Goal: Task Accomplishment & Management: Manage account settings

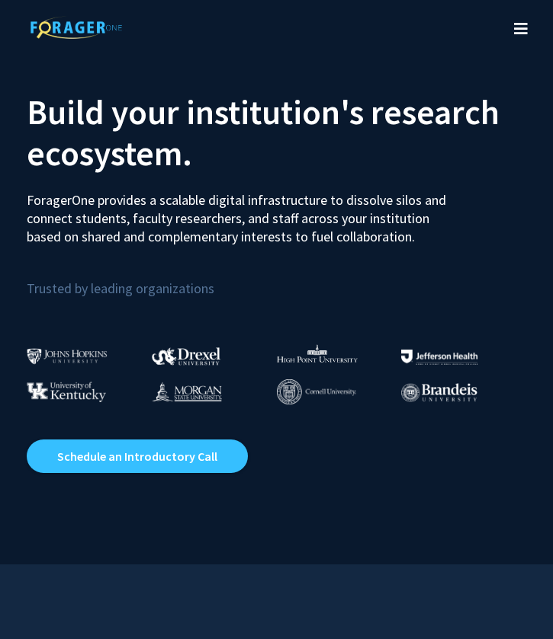
click at [521, 32] on icon "Toggle navigation" at bounding box center [521, 28] width 14 height 15
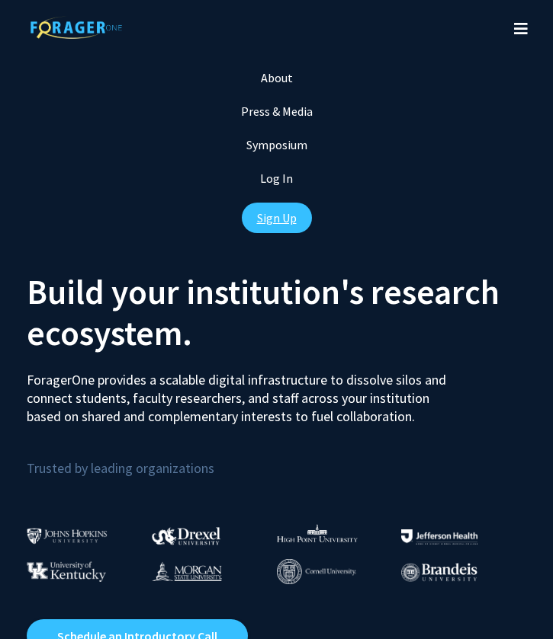
click at [279, 225] on link "Sign Up" at bounding box center [277, 218] width 70 height 30
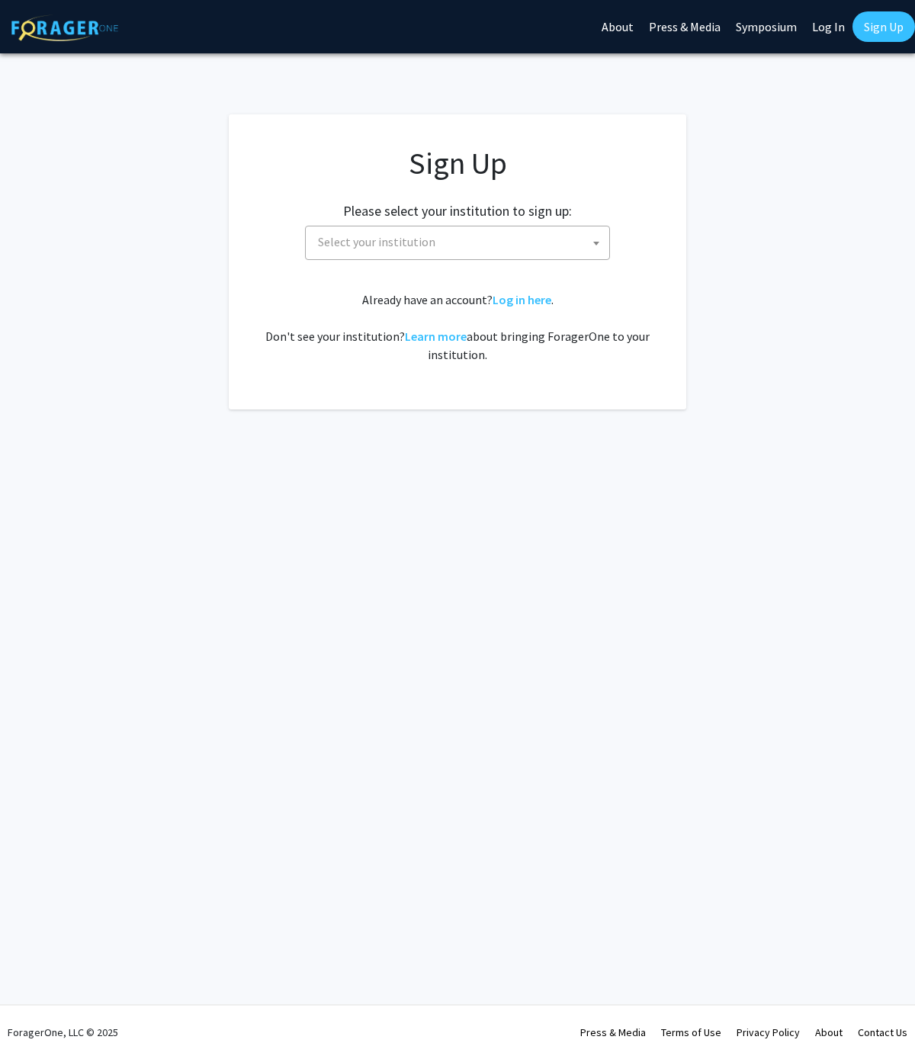
click at [370, 235] on span "Select your institution" at bounding box center [376, 241] width 117 height 15
type input "w"
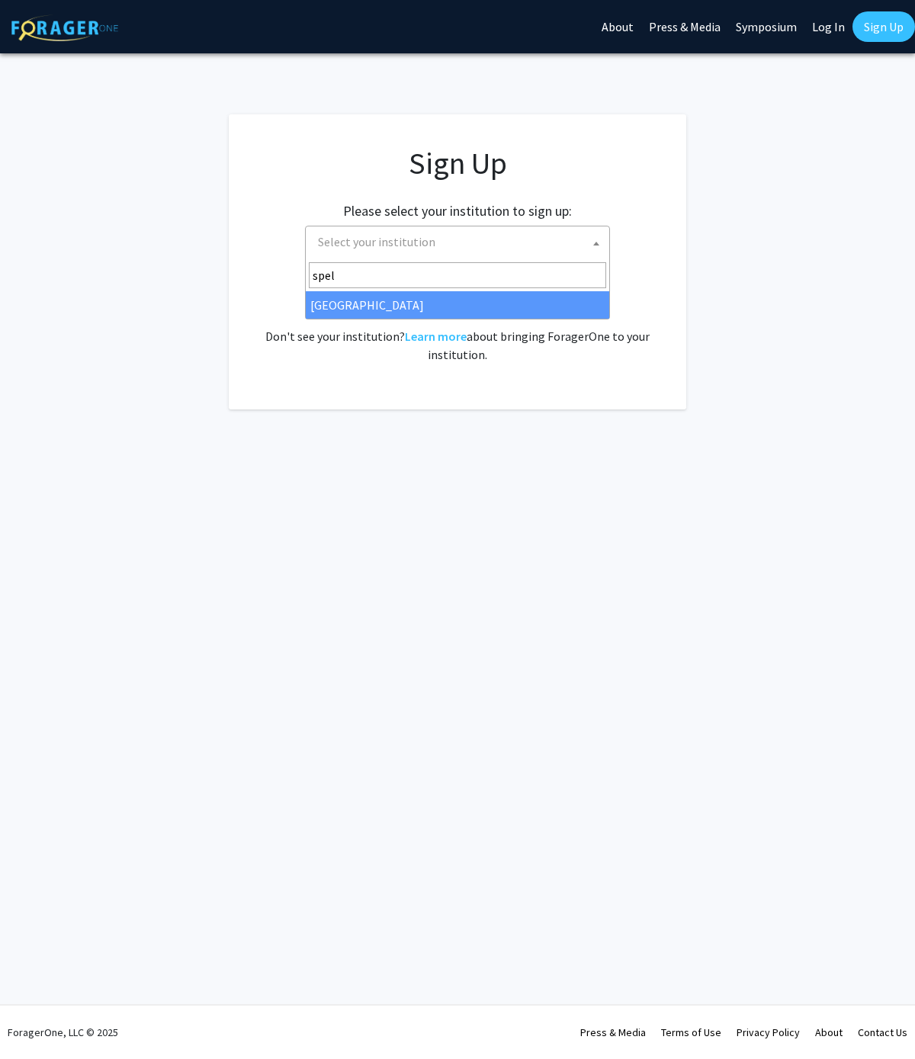
type input "spel"
select select "4"
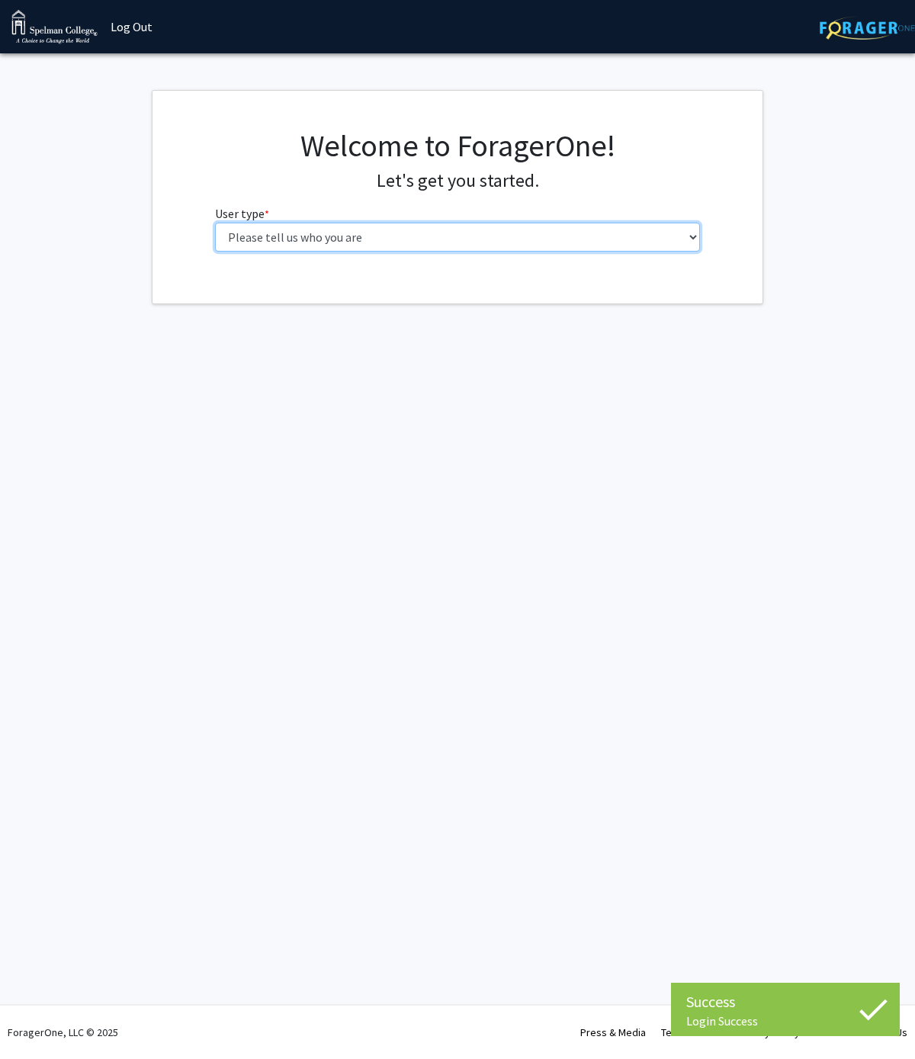
select select "1: undergrad"
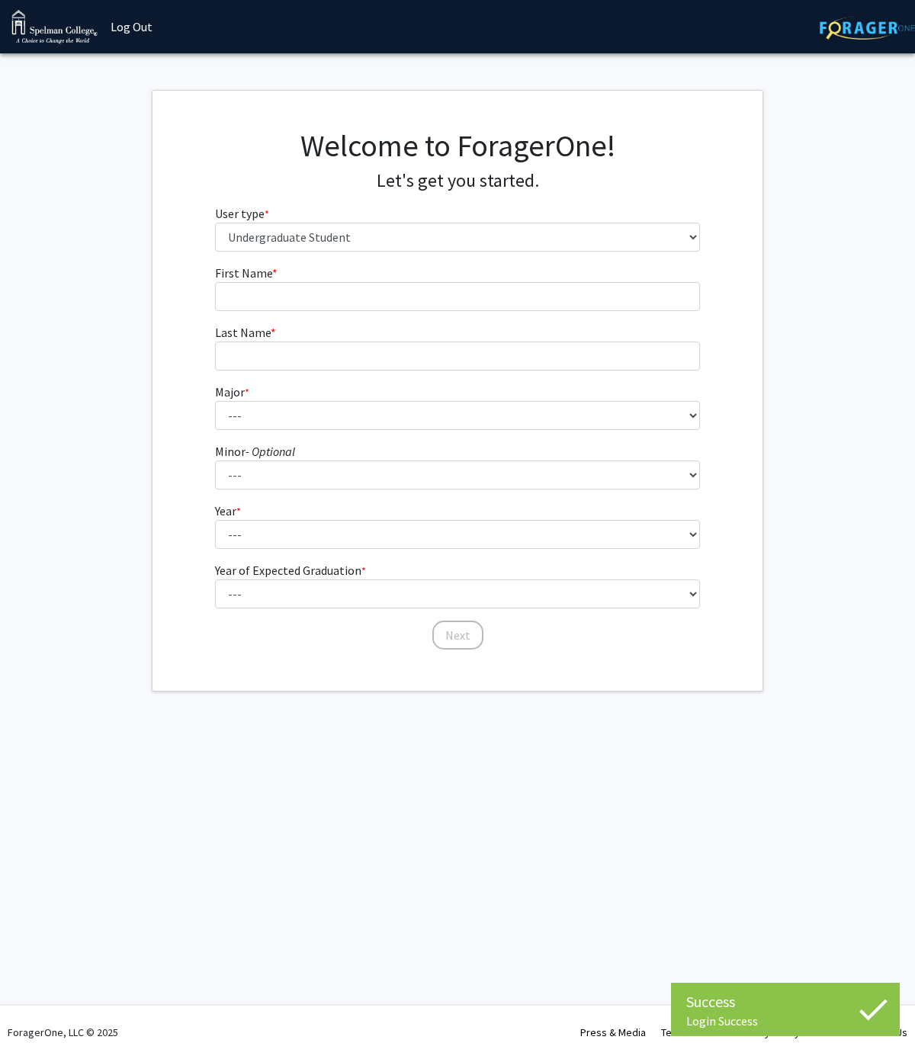
drag, startPoint x: 303, startPoint y: 268, endPoint x: 303, endPoint y: 284, distance: 15.2
click at [303, 270] on fg-input "First Name * required" at bounding box center [457, 287] width 485 height 47
click at [303, 306] on input "First Name * required" at bounding box center [457, 296] width 485 height 29
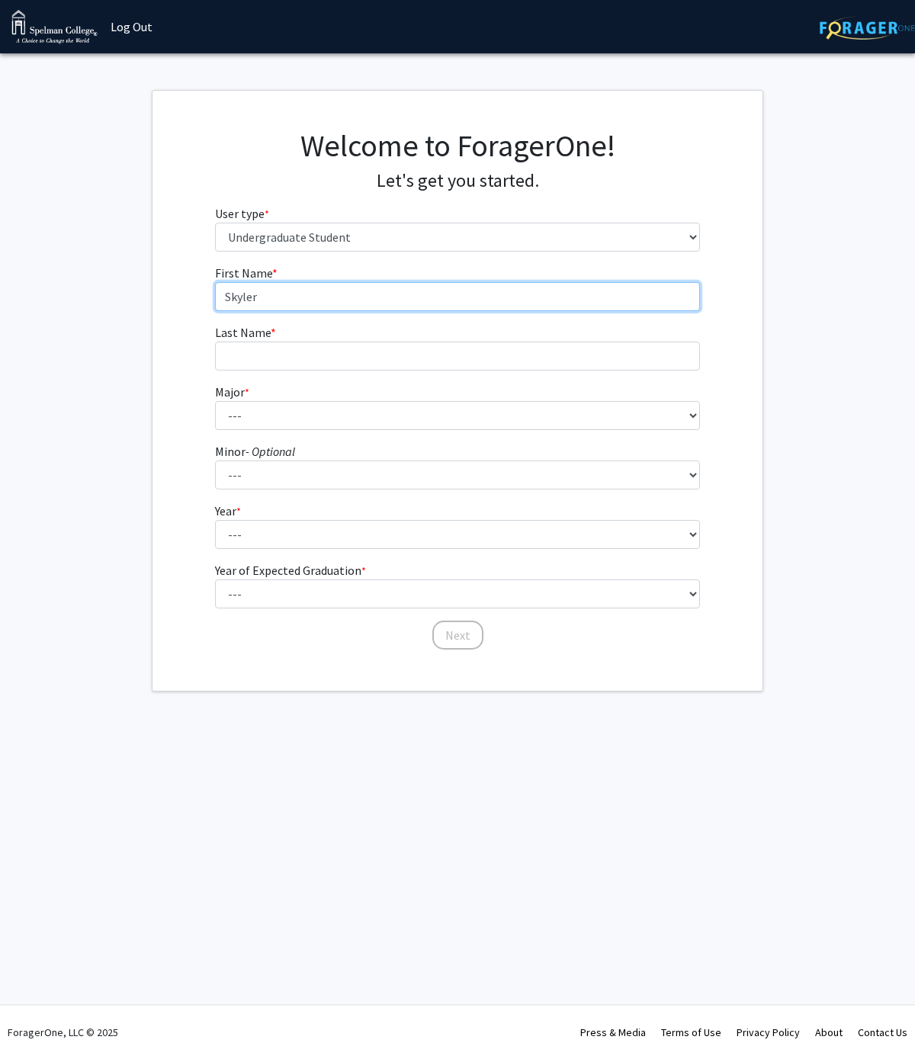
type input "Skyler"
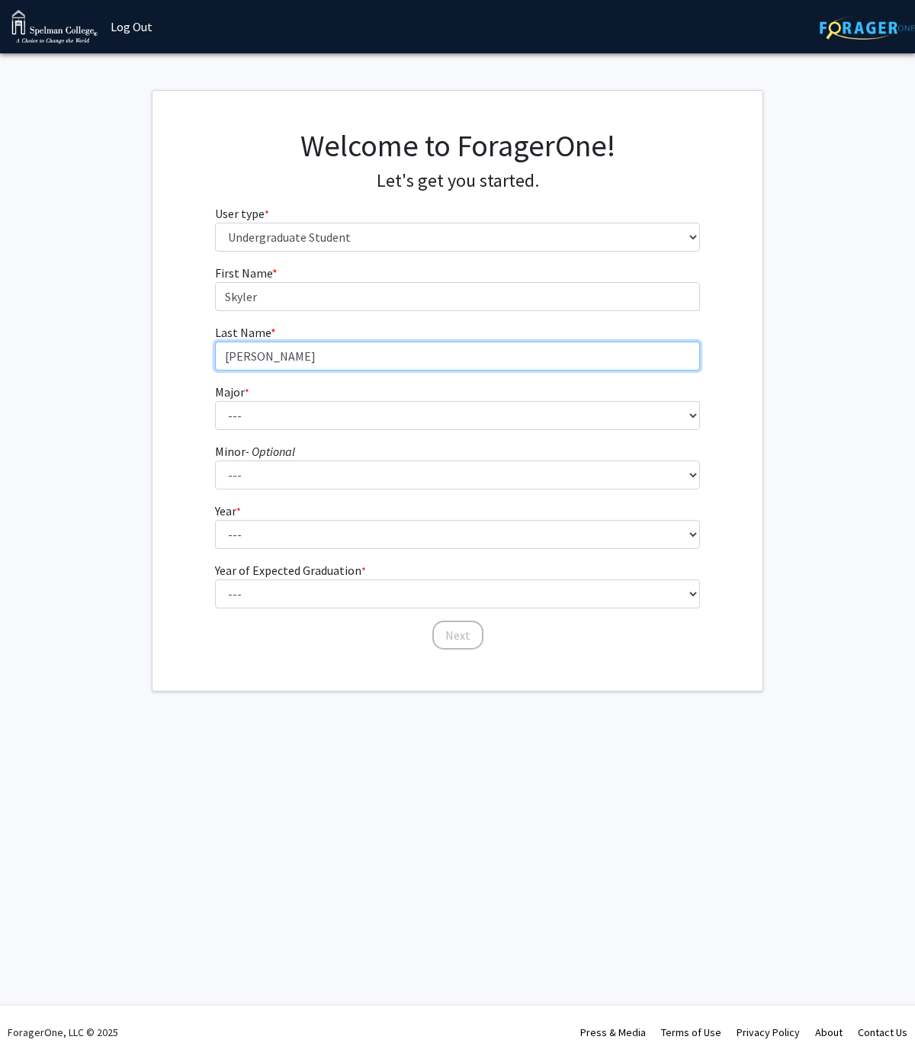
type input "[PERSON_NAME]"
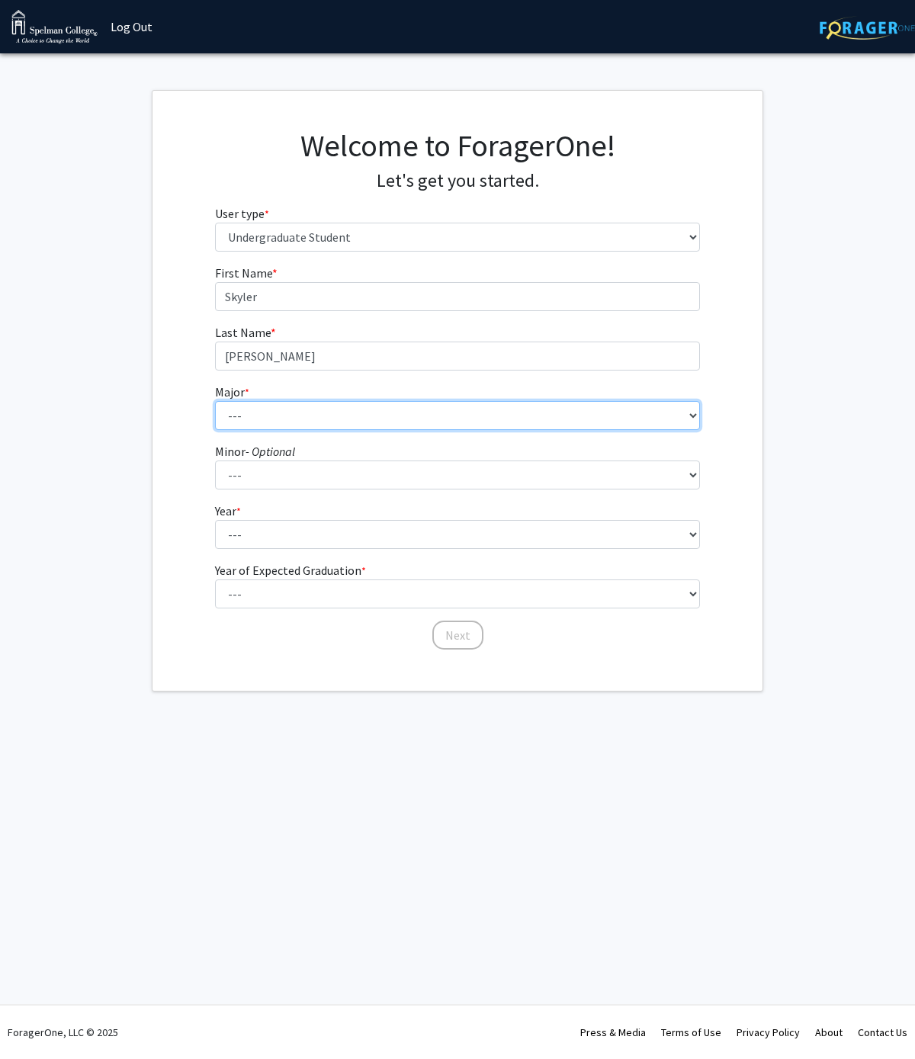
select select "11: 257"
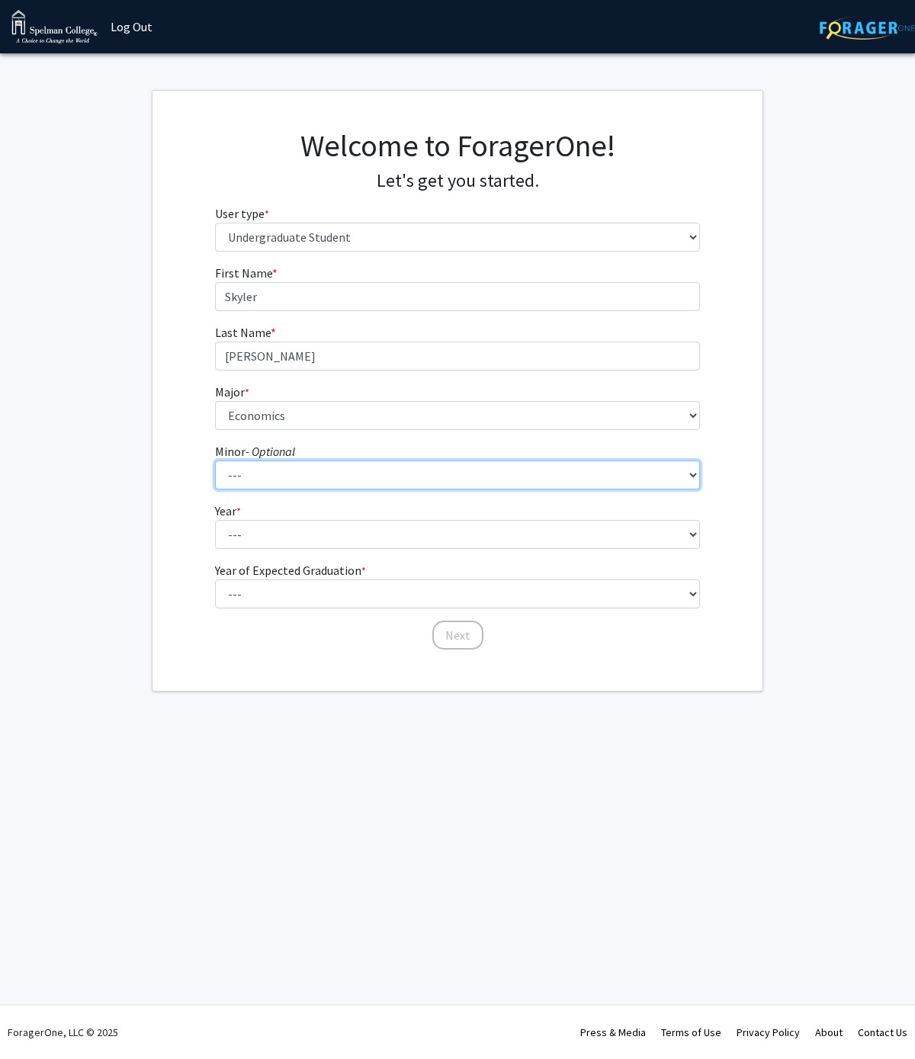
select select "22: 146"
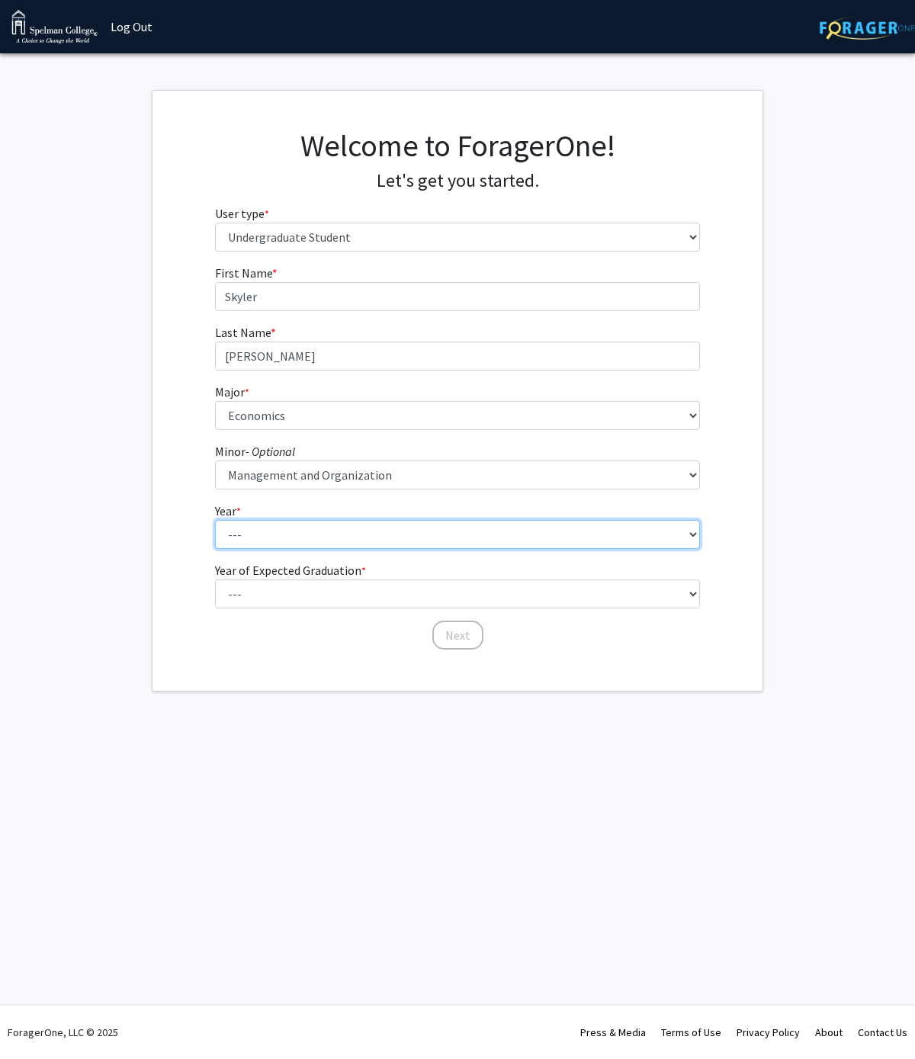
select select "1: first-year"
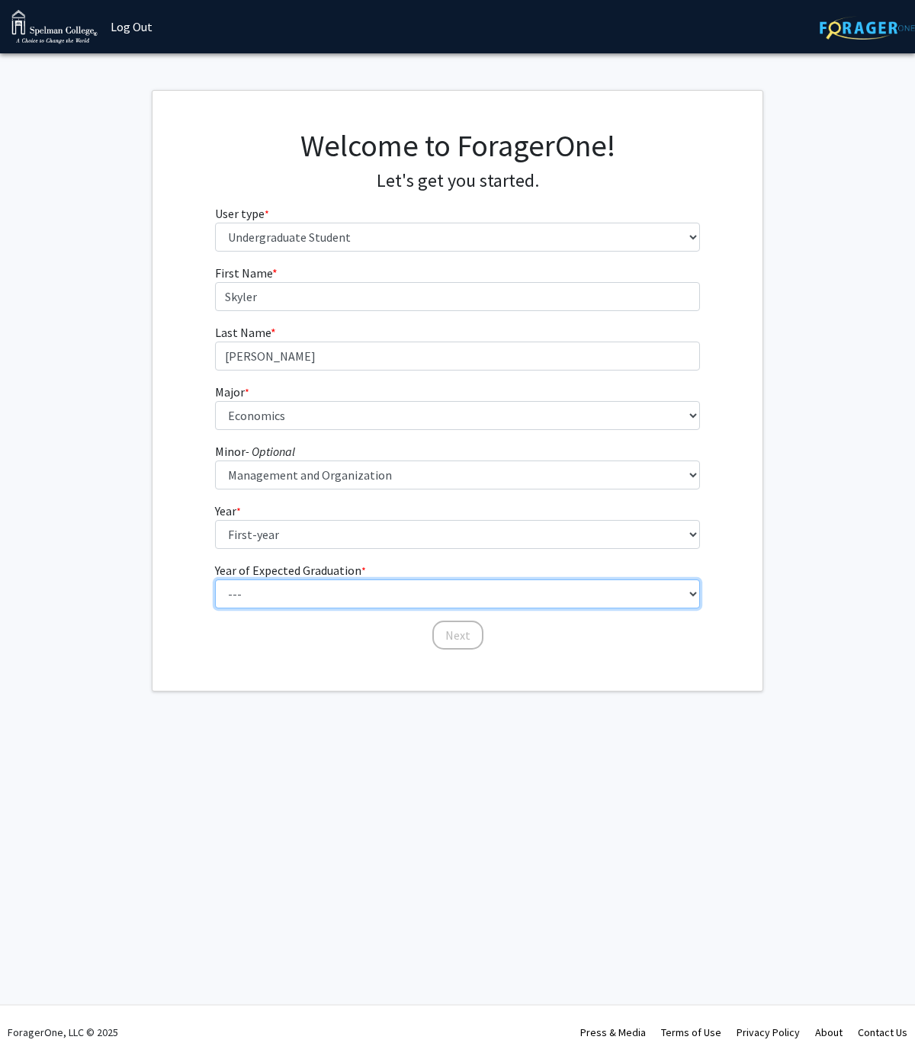
select select "5: 2029"
click at [453, 640] on button "Next" at bounding box center [457, 634] width 51 height 29
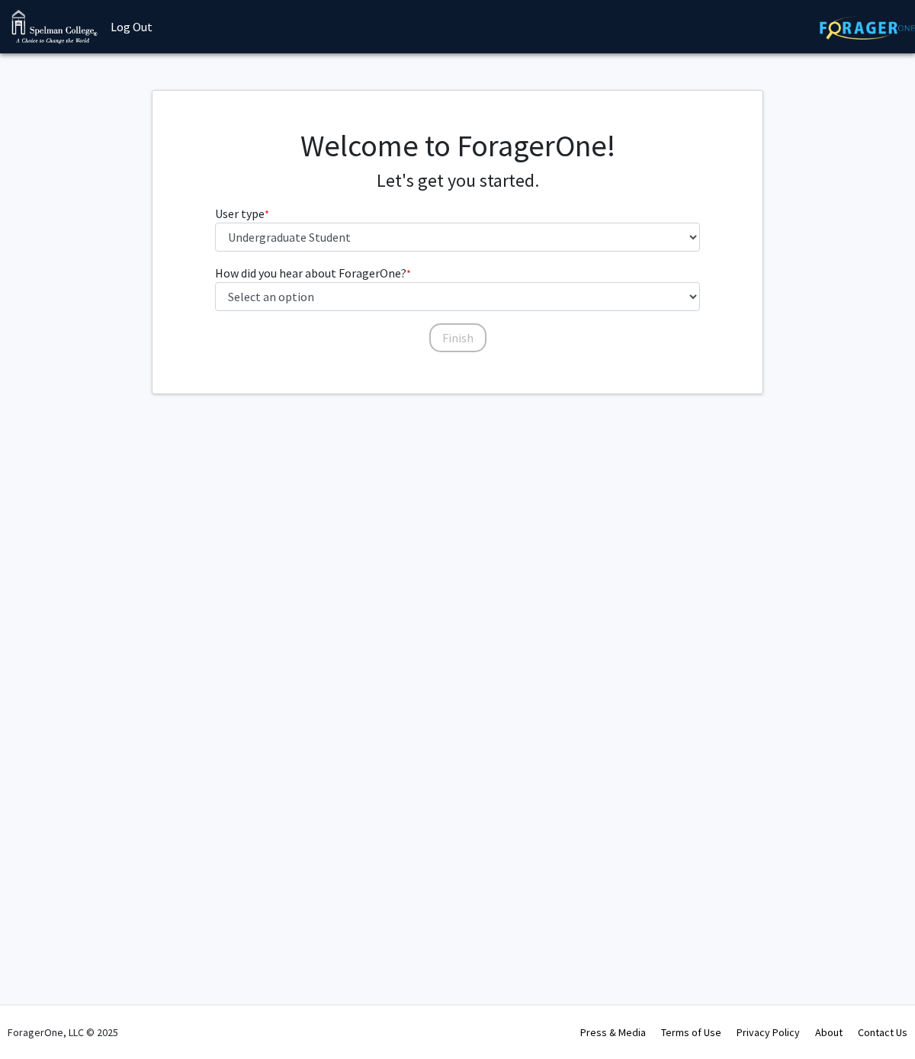
click at [266, 251] on div "Welcome to ForagerOne! Let's get you started. User type * required Please tell …" at bounding box center [457, 195] width 508 height 136
select select "2: faculty_recommendation"
click at [450, 332] on button "Finish" at bounding box center [457, 337] width 57 height 29
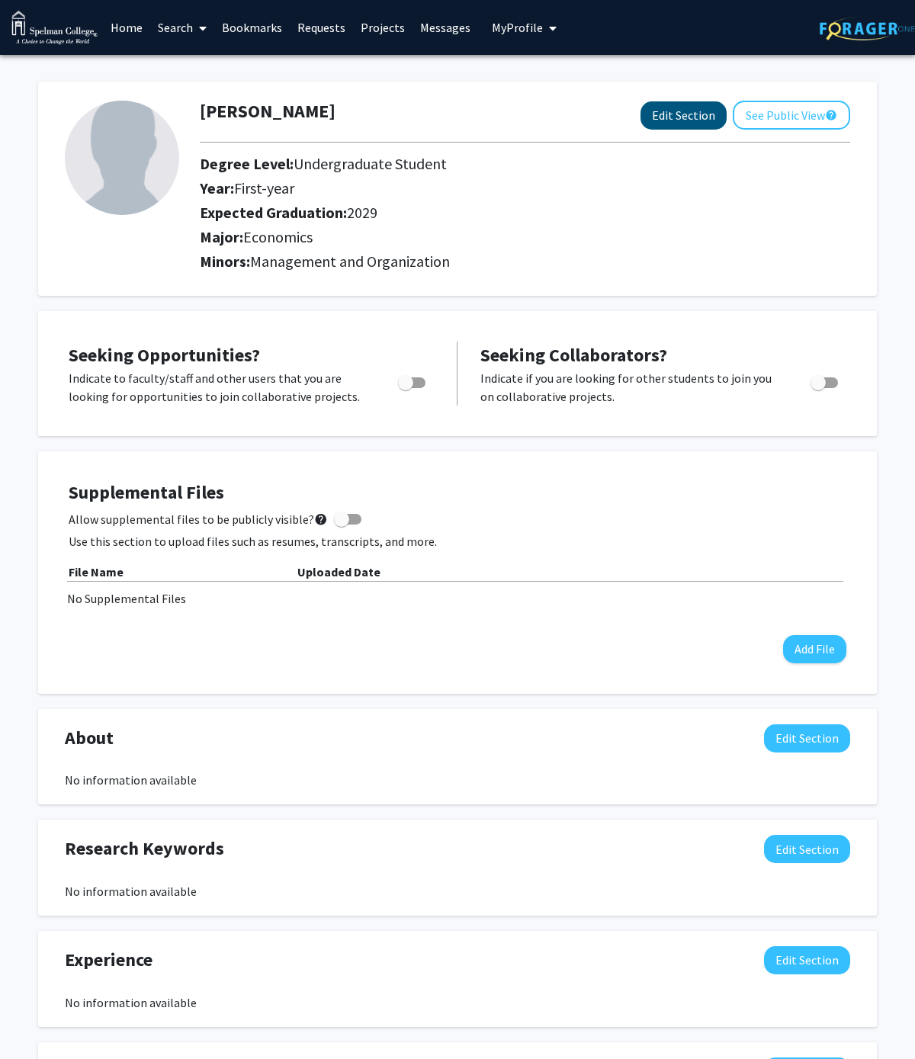
click at [677, 122] on button "Edit Section" at bounding box center [683, 115] width 86 height 28
select select "first-year"
select select "2029"
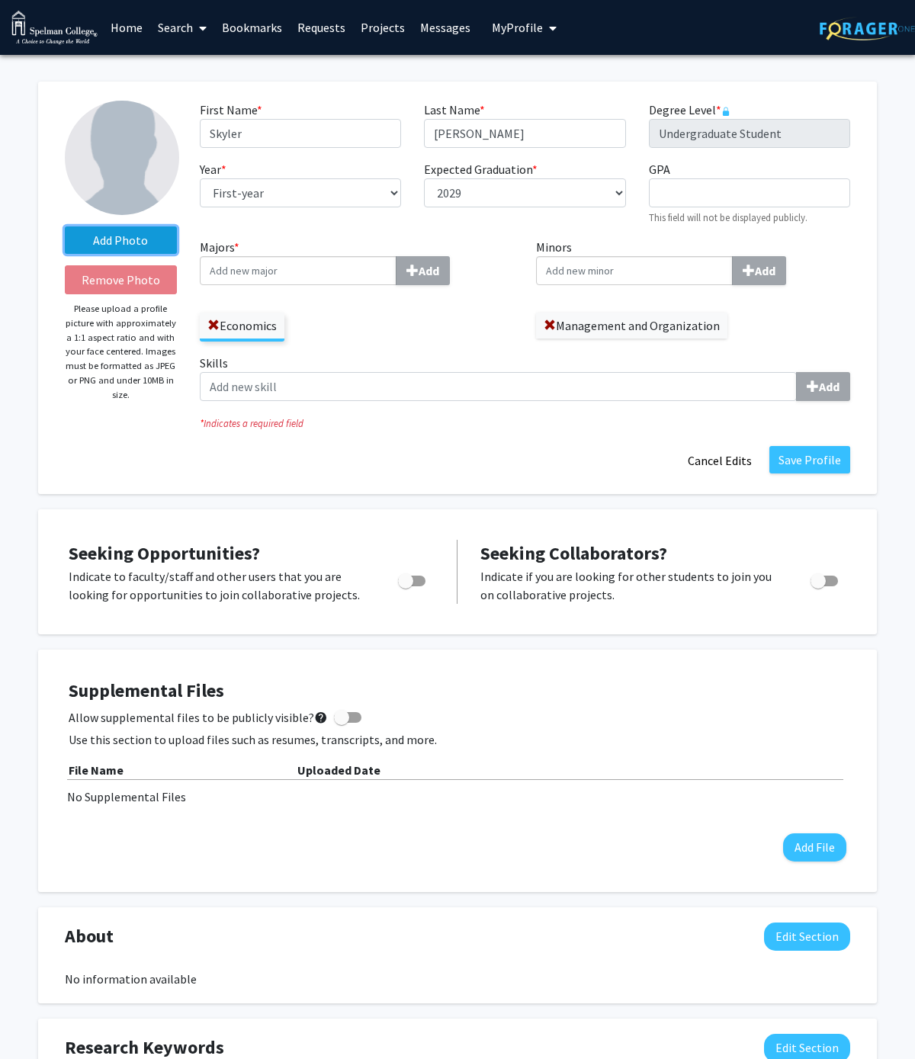
click at [120, 235] on label "Add Photo" at bounding box center [121, 239] width 112 height 27
click at [0, 0] on input "Add Photo" at bounding box center [0, 0] width 0 height 0
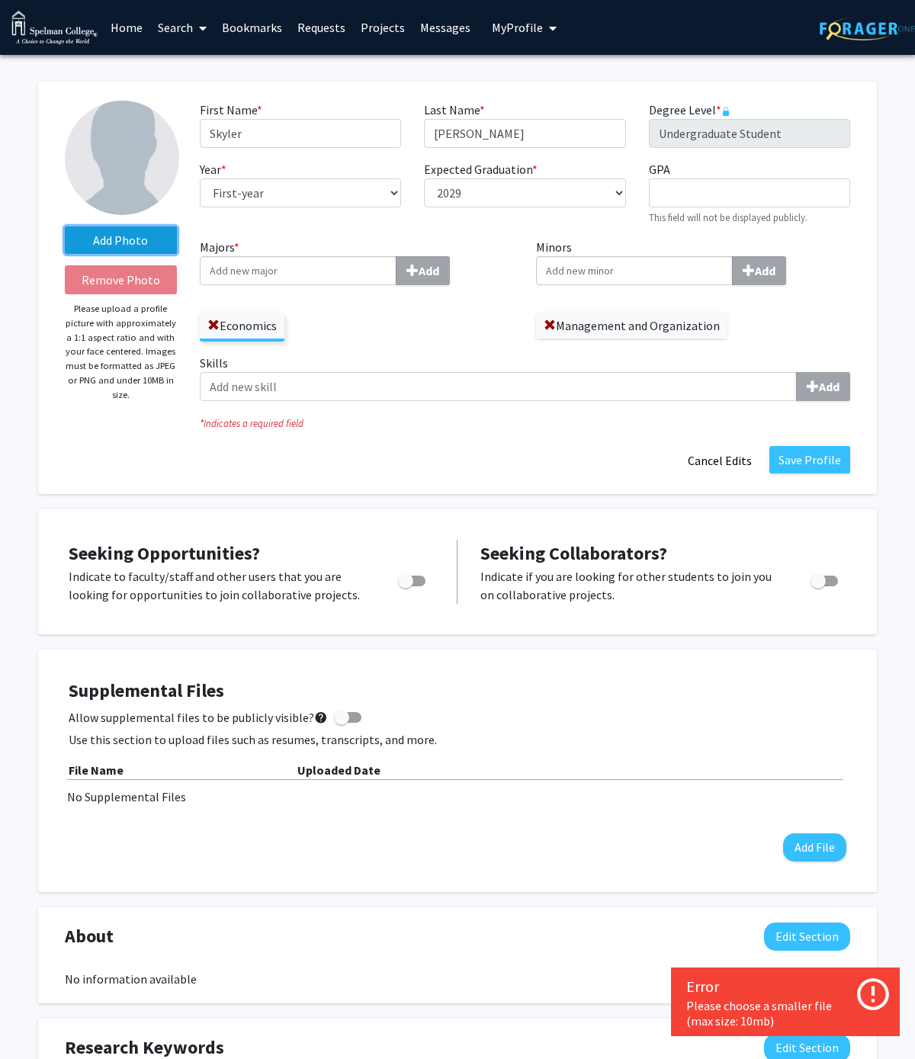
click at [120, 247] on label "Add Photo" at bounding box center [121, 239] width 112 height 27
click at [0, 0] on input "Add Photo" at bounding box center [0, 0] width 0 height 0
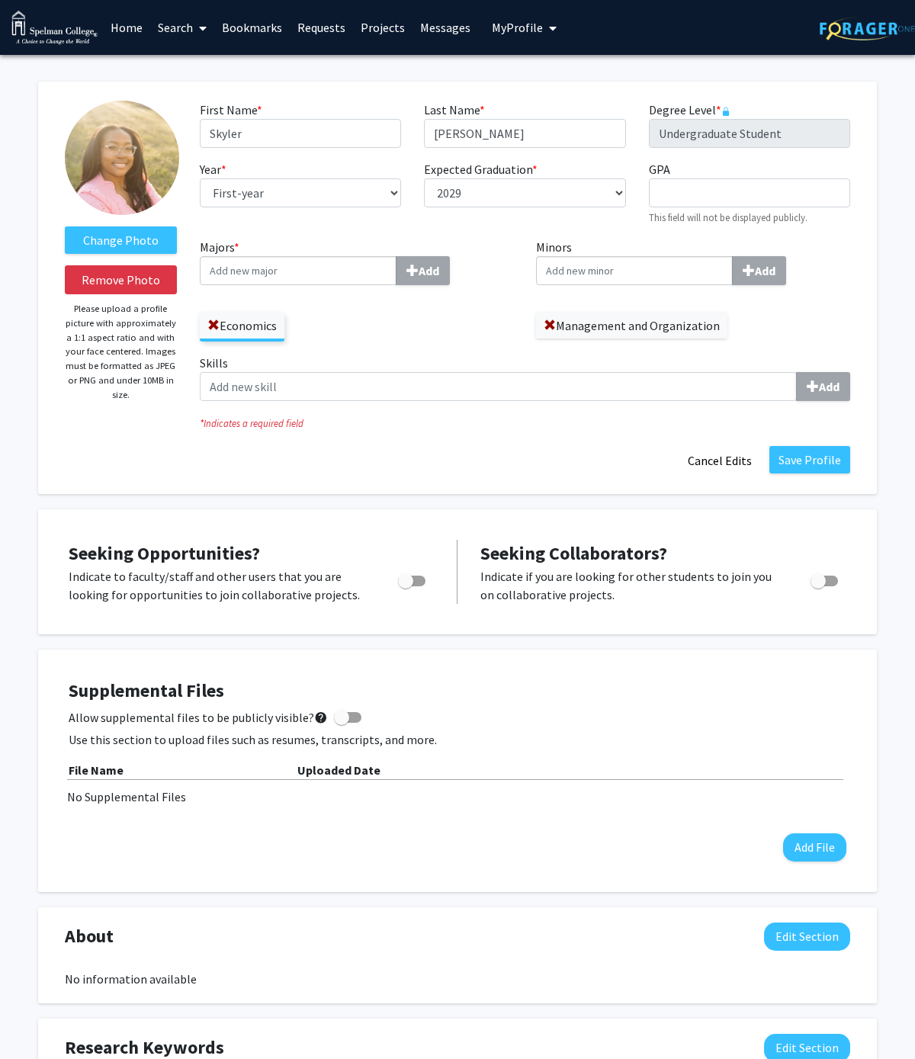
click at [396, 285] on input "Minors Add" at bounding box center [298, 270] width 197 height 29
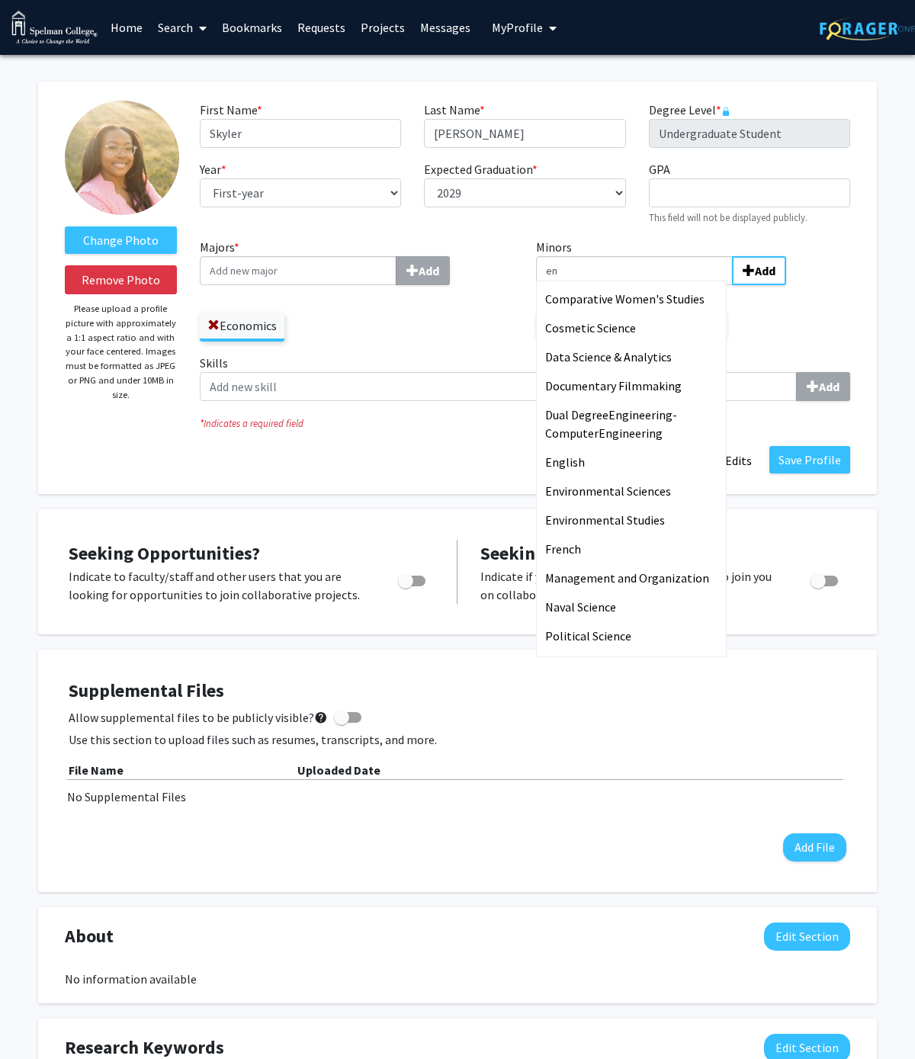
type input "e"
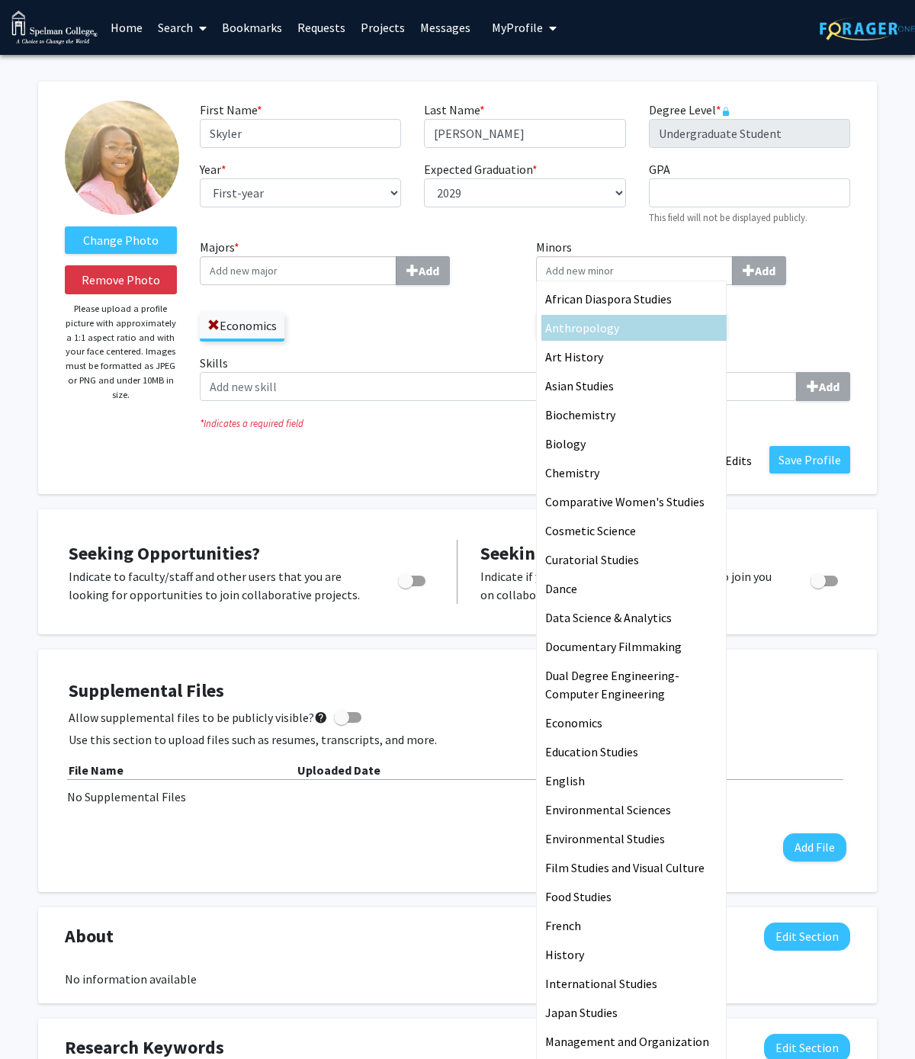
click at [468, 320] on div "Economics" at bounding box center [357, 319] width 314 height 44
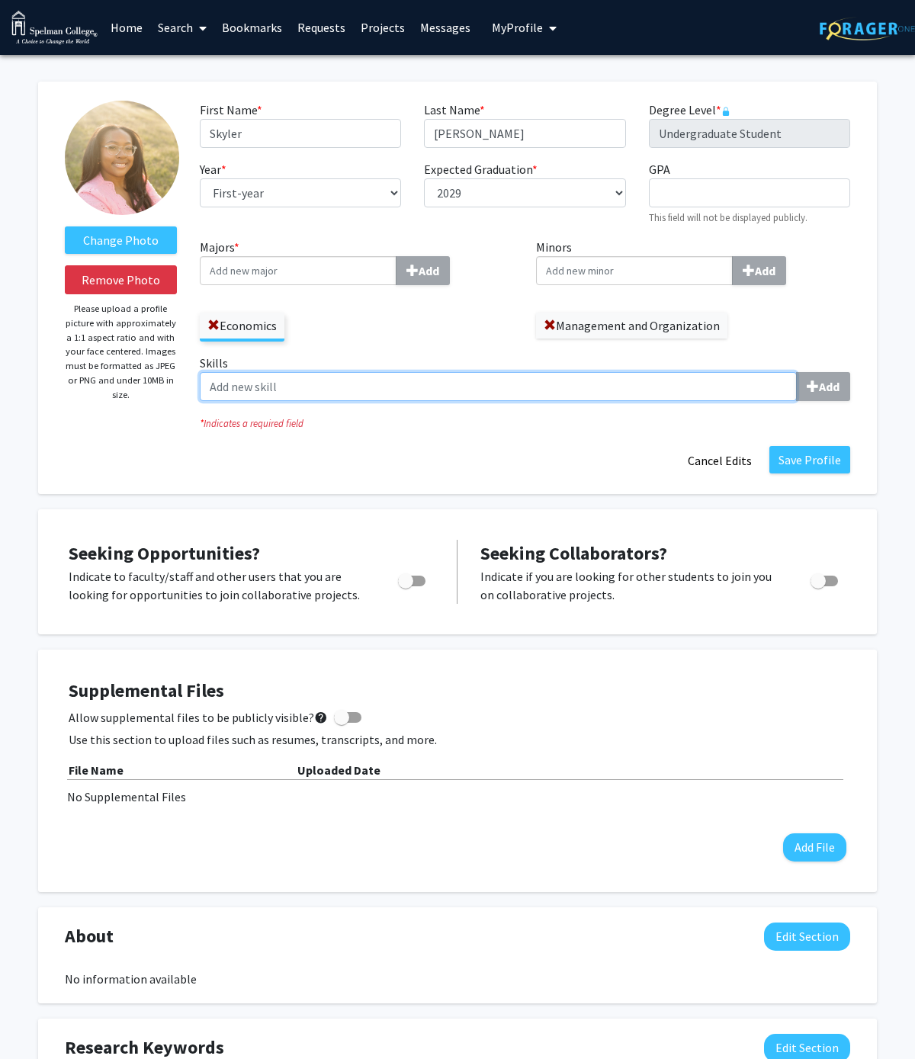
click at [408, 389] on input "Skills Add" at bounding box center [498, 386] width 597 height 29
type input "compassion"
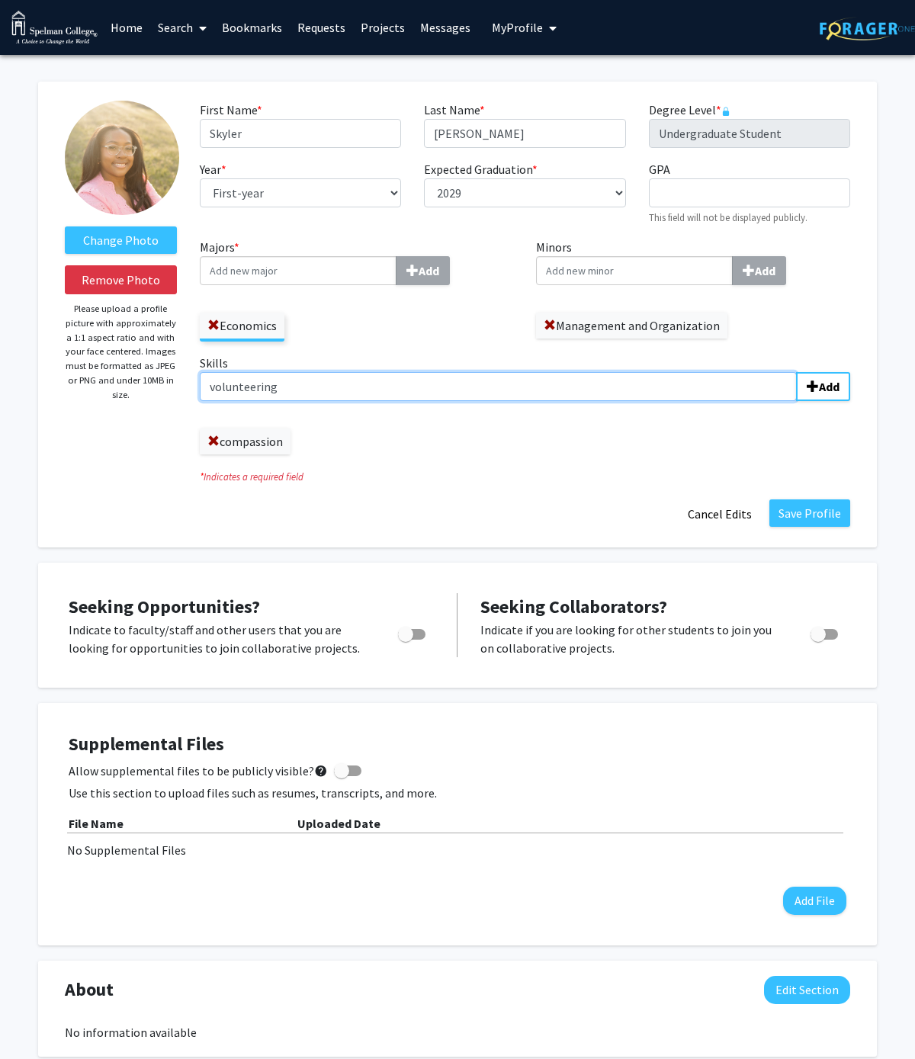
type input "volunteering"
type input "s"
type input "quality patient care"
type input "service awards"
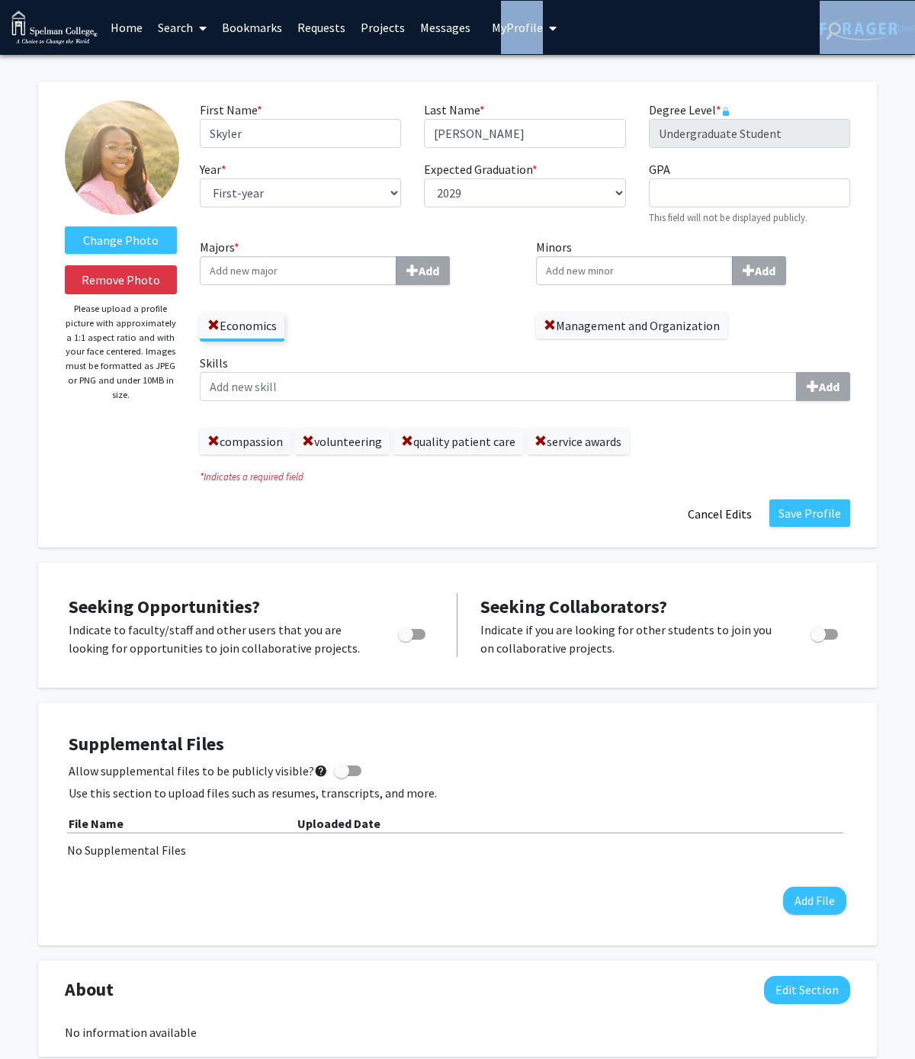
click at [894, 0] on html "Skip navigation Home Search Bookmarks Requests Projects Messages My Profile [PE…" at bounding box center [457, 529] width 915 height 1059
click at [490, 373] on label "Skills Add" at bounding box center [525, 377] width 650 height 47
click at [490, 373] on input "Skills Add" at bounding box center [498, 386] width 597 height 29
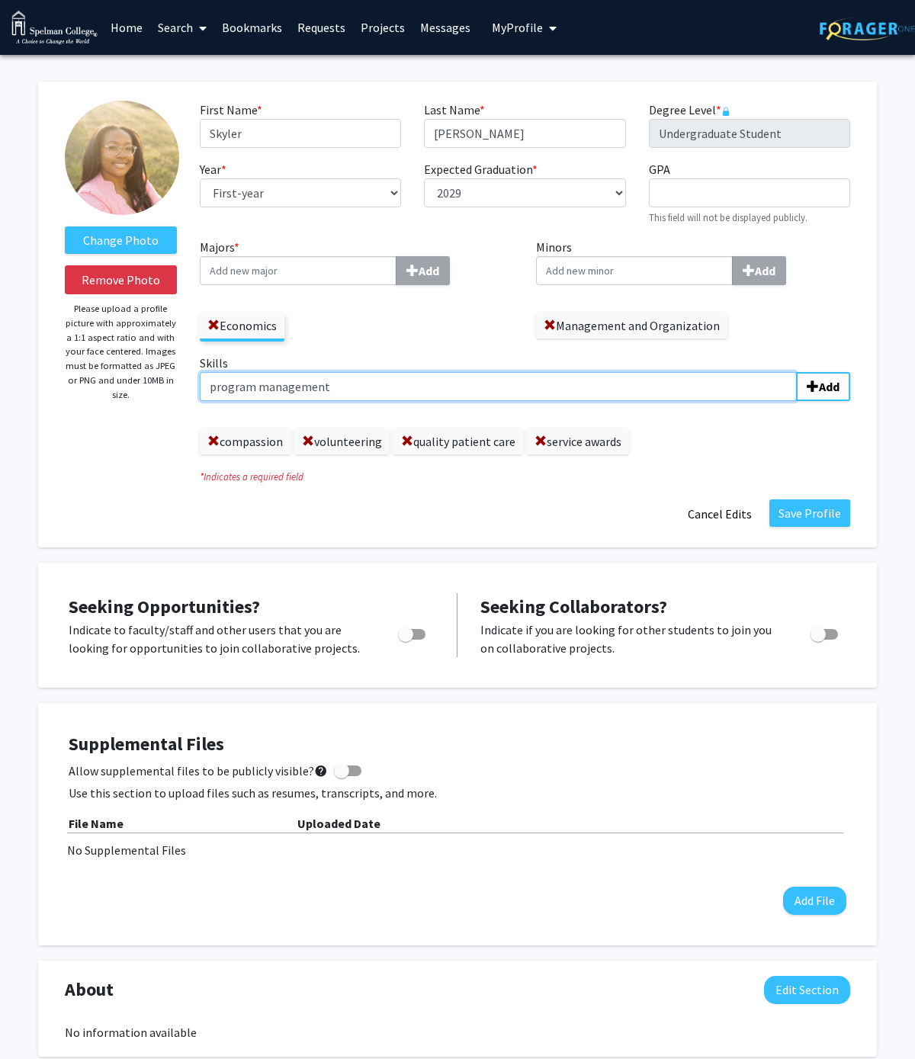
type input "program management"
type input "volleyball"
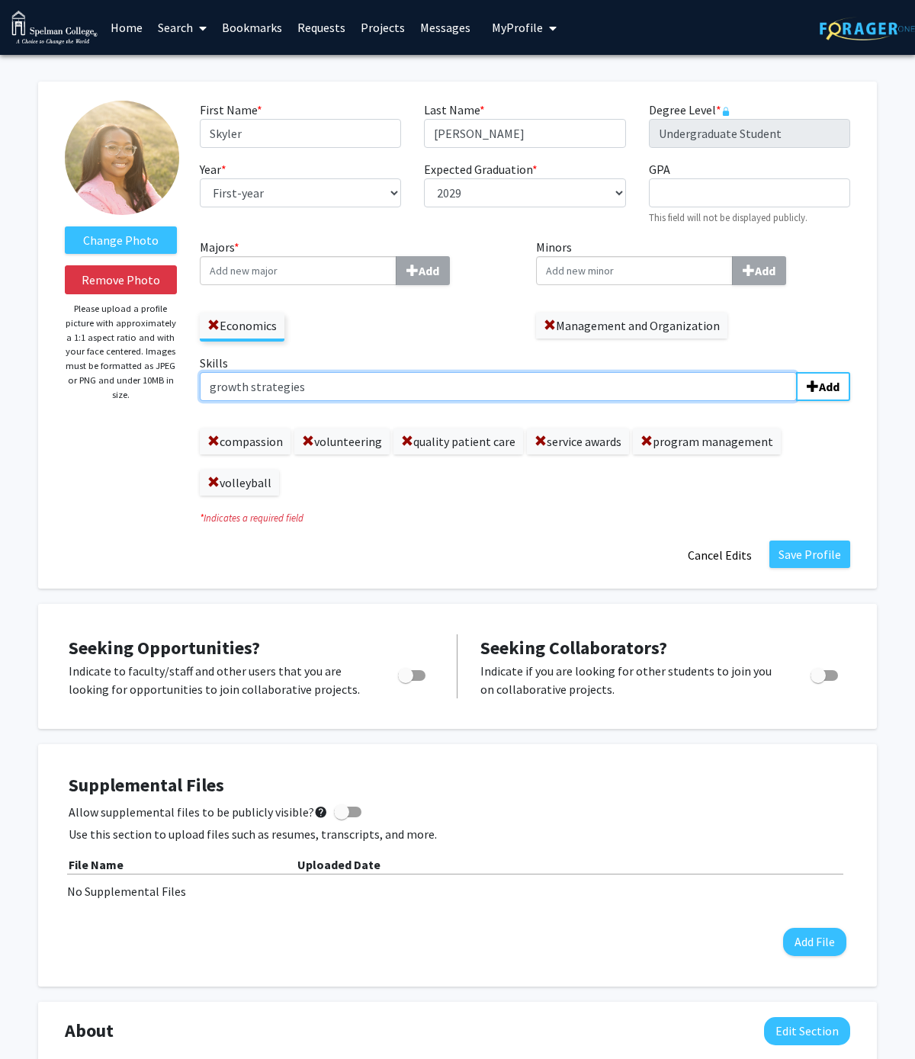
type input "growth strategies"
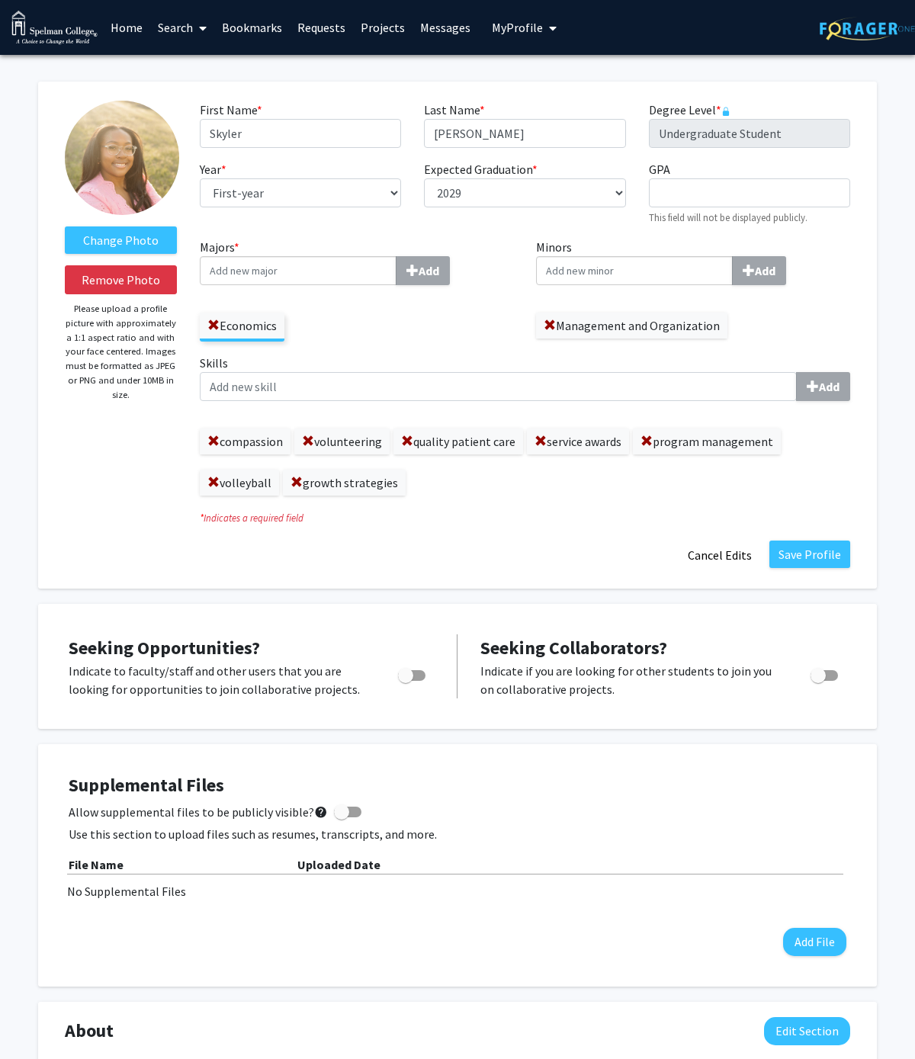
click at [886, 2] on link at bounding box center [866, 27] width 95 height 53
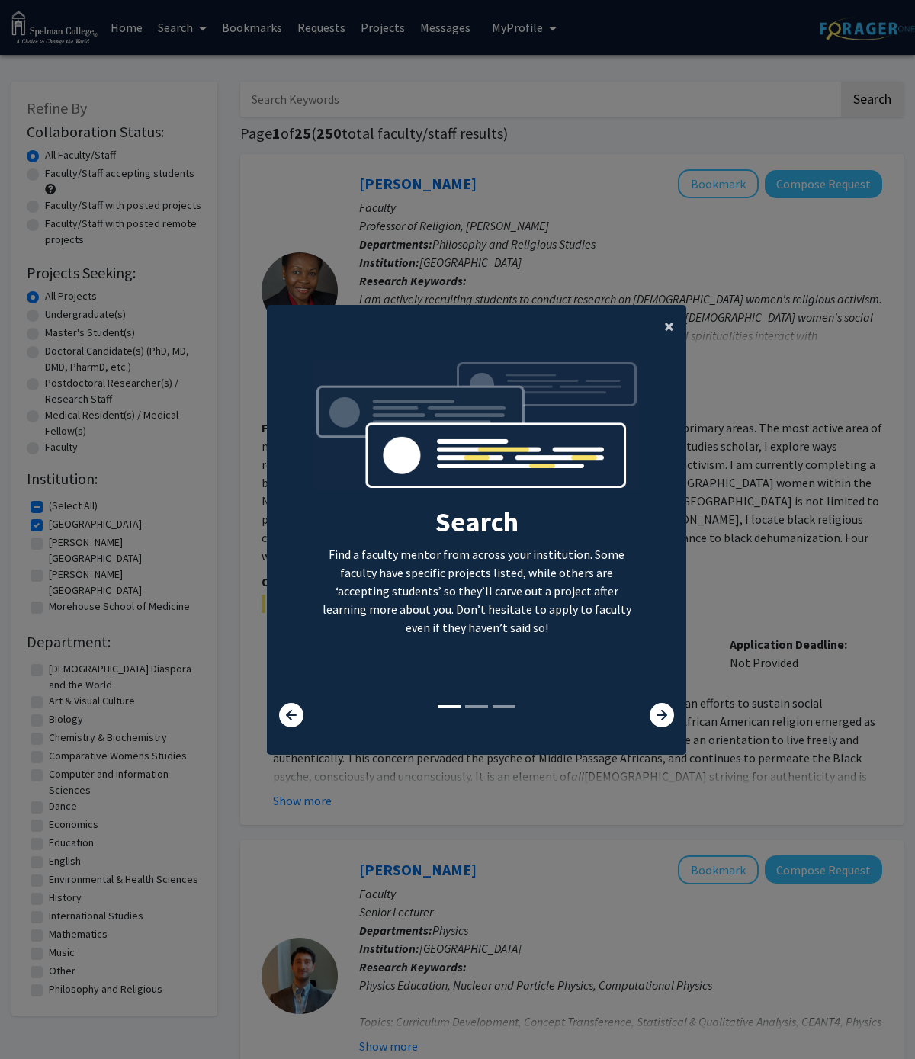
click at [661, 322] on button "×" at bounding box center [669, 326] width 34 height 43
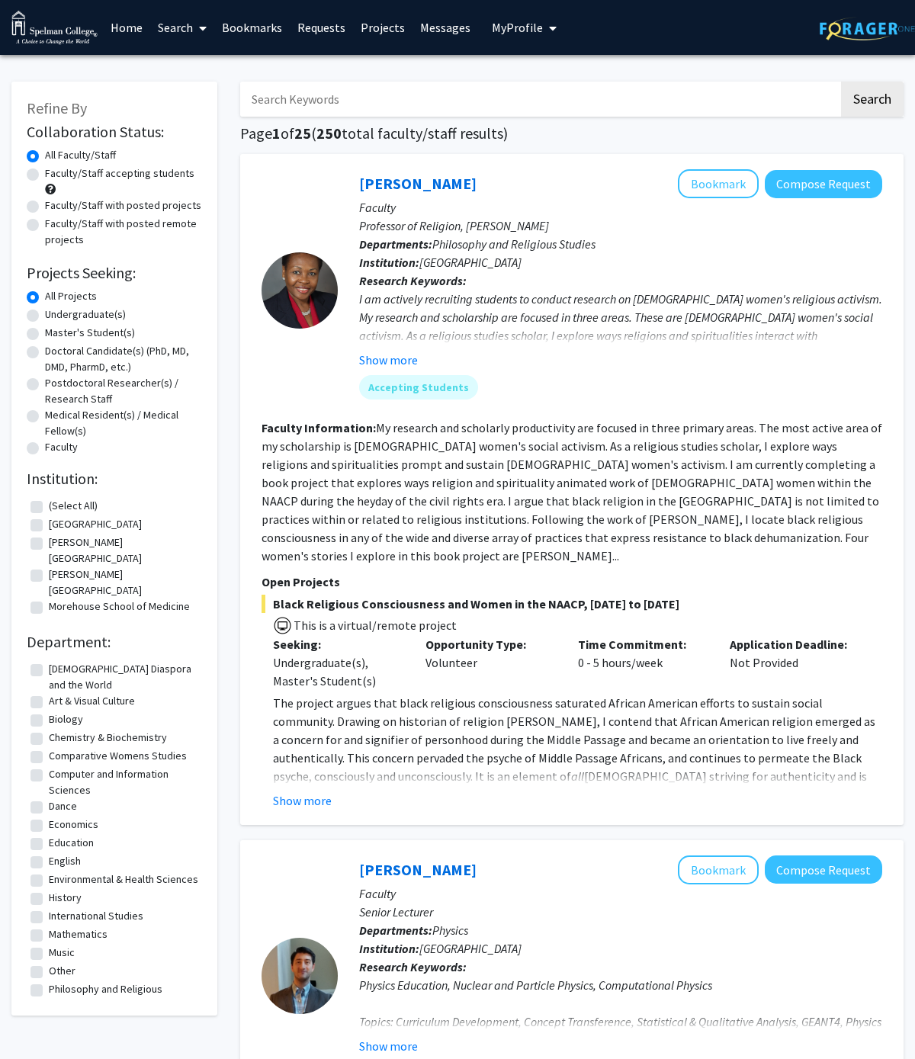
checkbox input "false"
click at [911, 35] on img at bounding box center [866, 29] width 95 height 24
click at [549, 27] on icon "My profile dropdown to access profile and logout" at bounding box center [553, 28] width 8 height 12
click at [527, 83] on div "[PERSON_NAME] View Profile" at bounding box center [567, 79] width 130 height 34
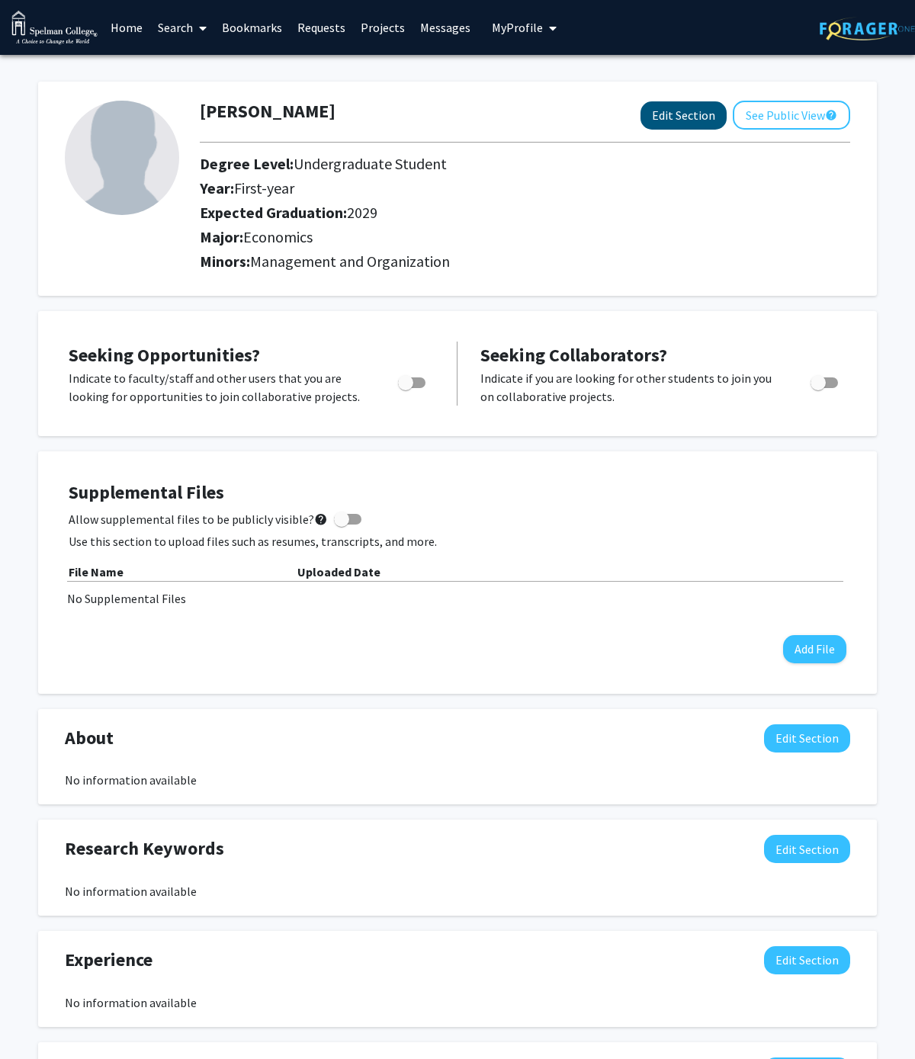
click at [711, 118] on button "Edit Section" at bounding box center [683, 115] width 86 height 28
select select "first-year"
select select "2029"
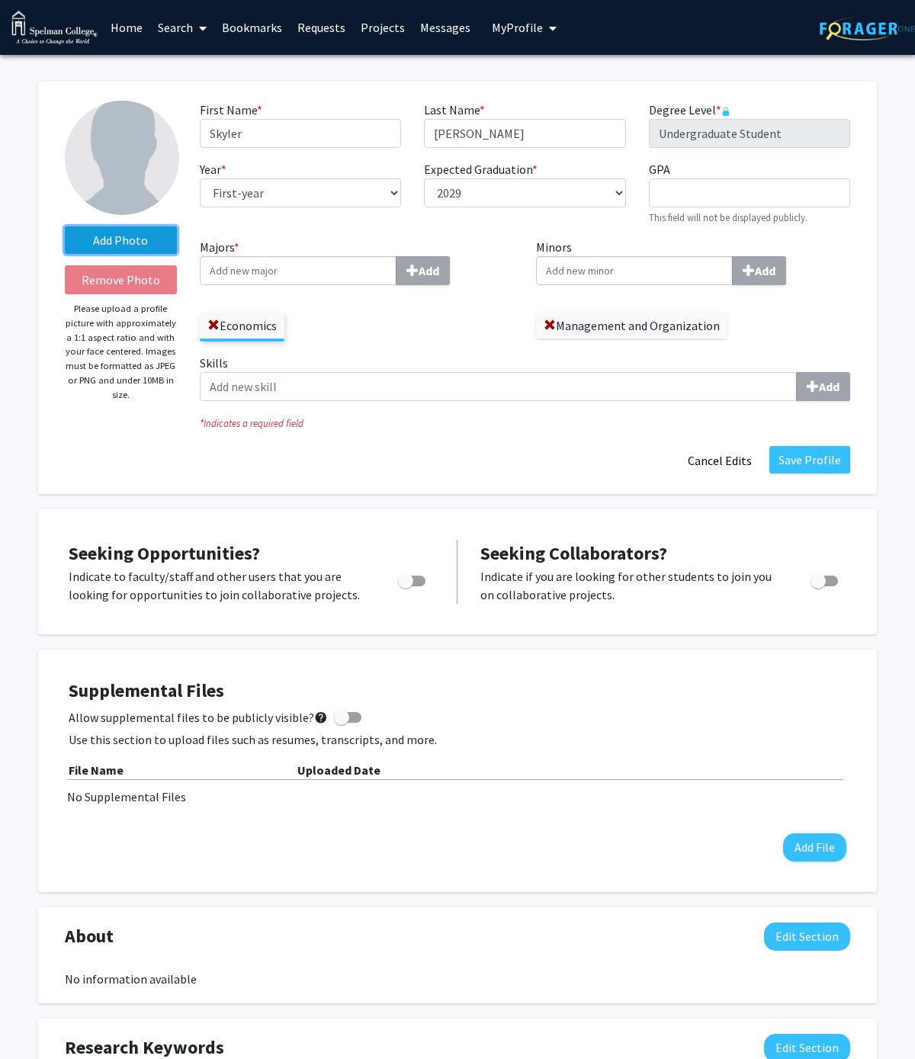
click at [108, 235] on label "Add Photo" at bounding box center [121, 239] width 112 height 27
click at [0, 0] on input "Add Photo" at bounding box center [0, 0] width 0 height 0
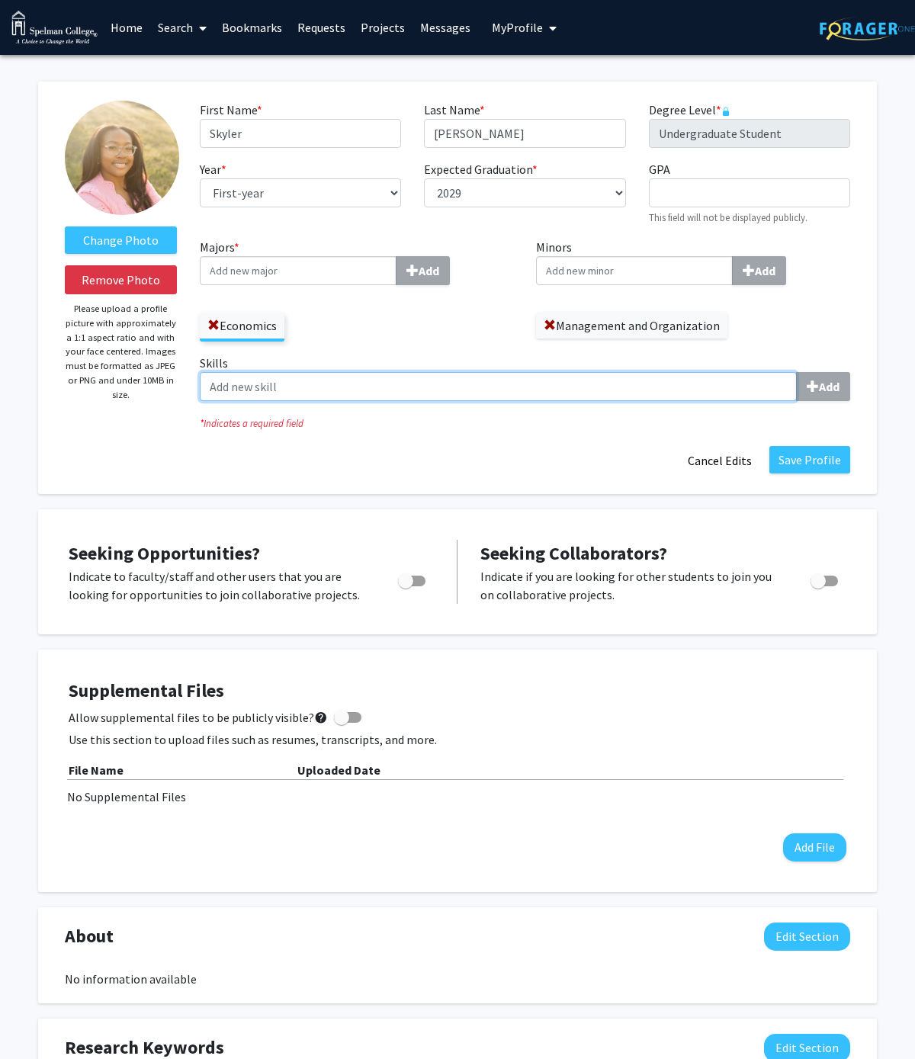
click at [343, 395] on input "Skills Add" at bounding box center [498, 386] width 597 height 29
type input "compassion"
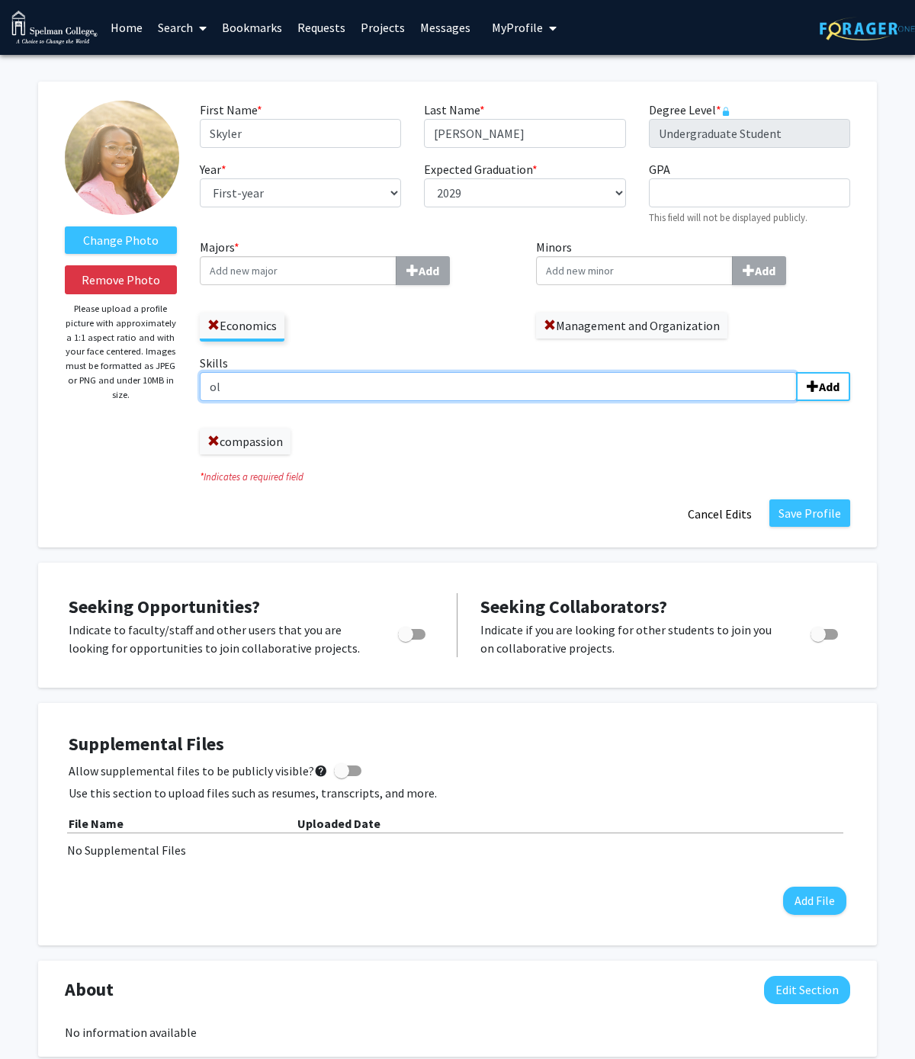
type input "o"
type input "volunteering"
type input "quality patient care"
type input "service awards"
type input "program management"
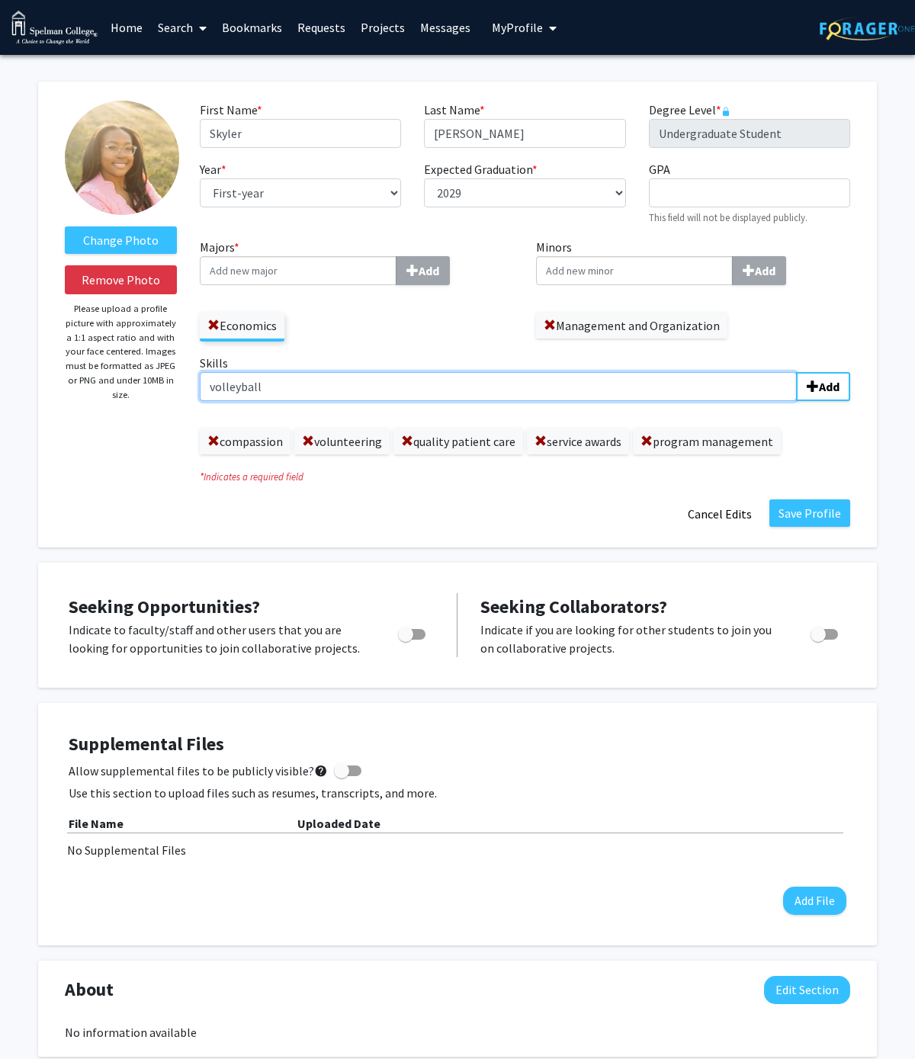
type input "volleyball"
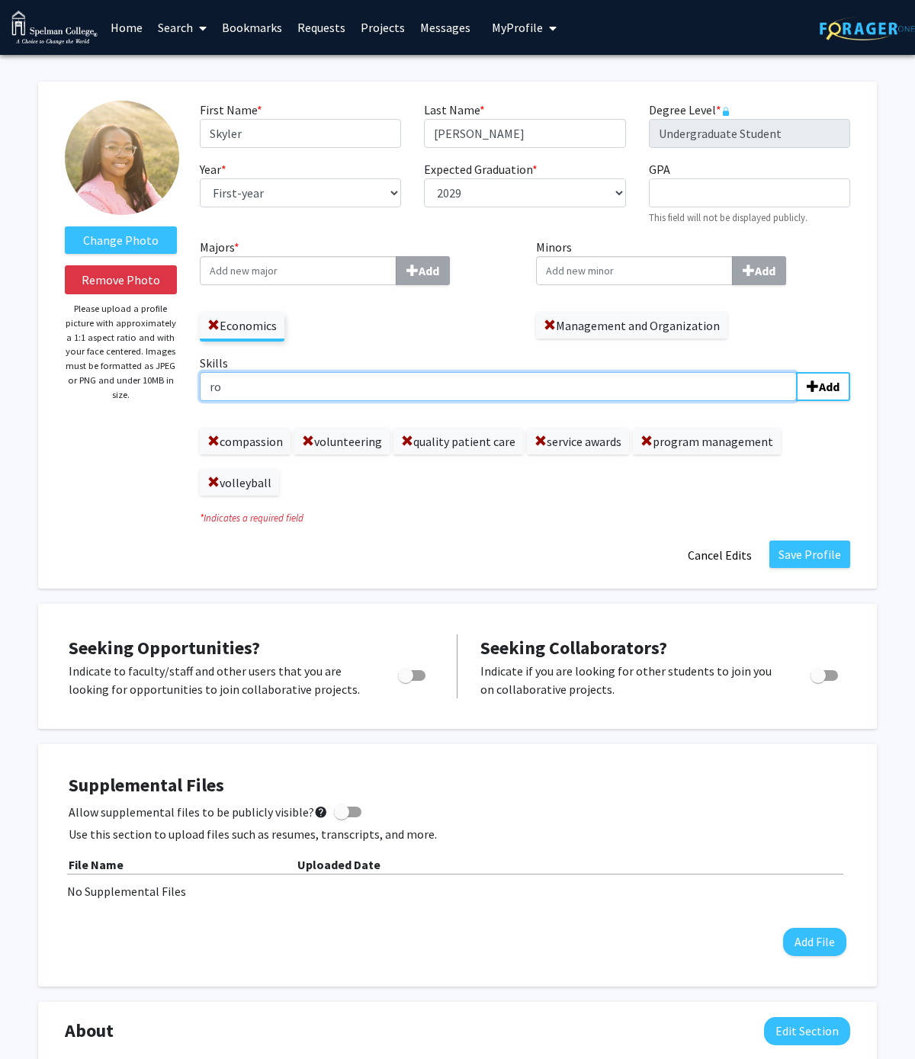
type input "r"
type input "g"
type input "r"
type input "growth strategies"
type input "student leadership"
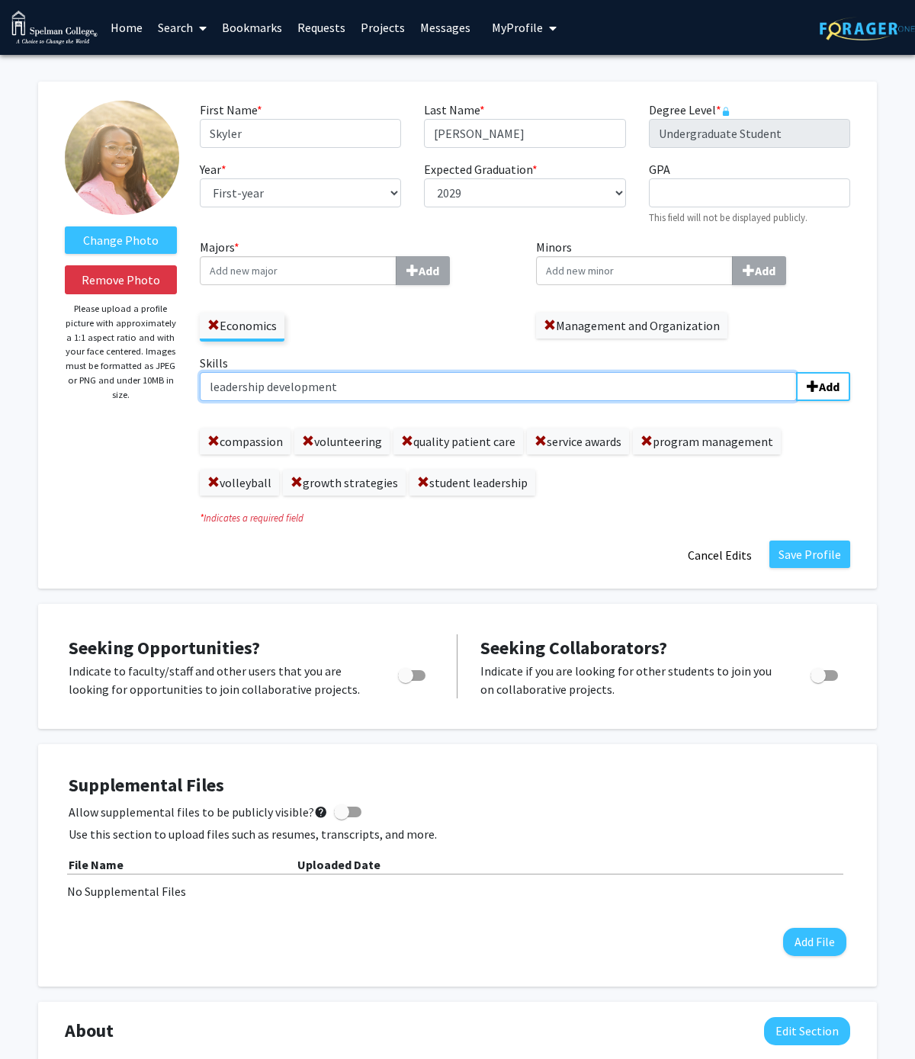
type input "leadership development"
type input "collaborative leadership"
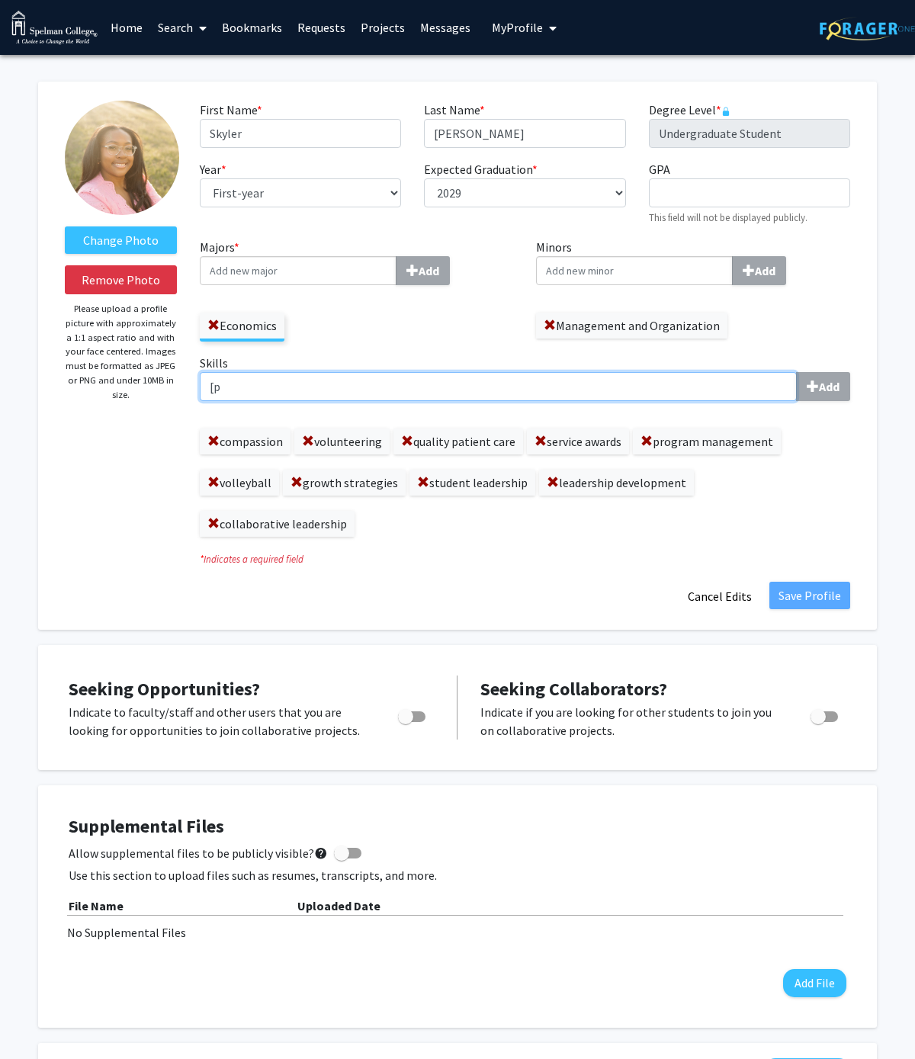
type input "["
click at [354, 392] on input "problem solving" at bounding box center [498, 386] width 597 height 29
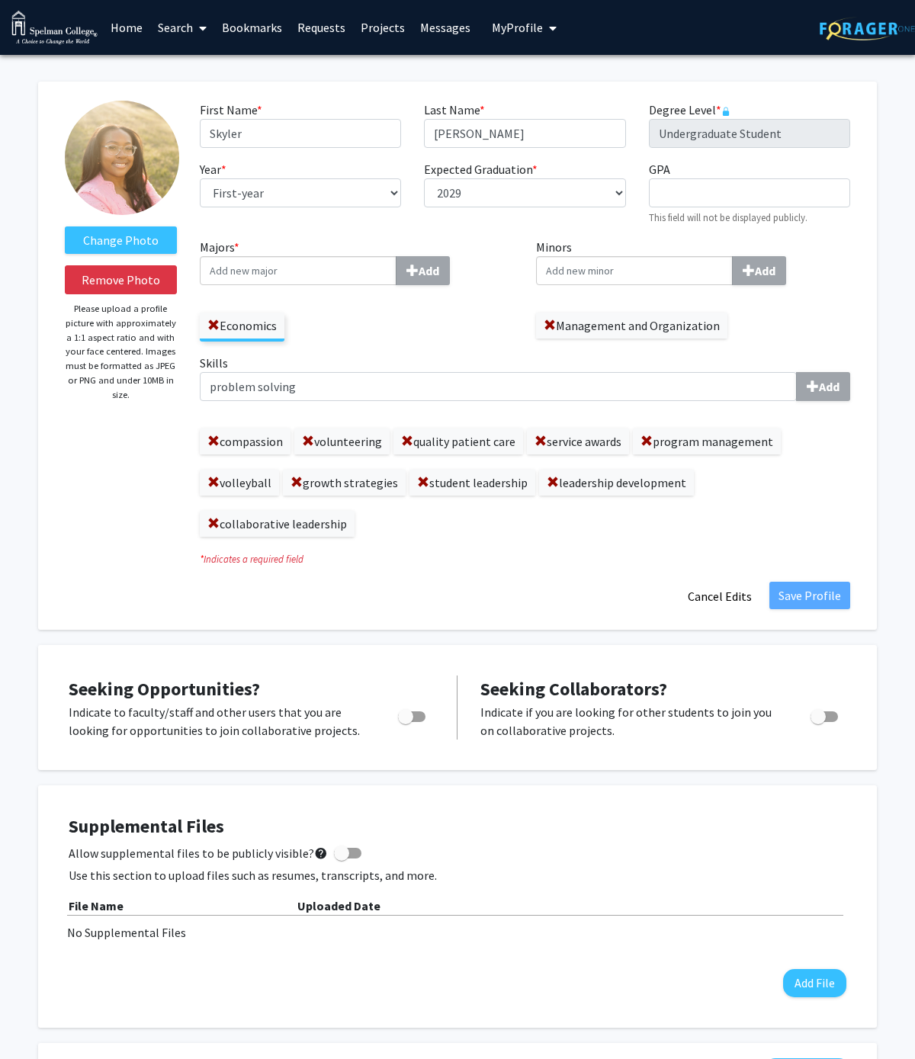
click at [322, 364] on label "Skills problem solving Add" at bounding box center [525, 377] width 650 height 47
click at [322, 372] on input "problem solving" at bounding box center [498, 386] width 597 height 29
click at [322, 389] on input "problem solving" at bounding box center [498, 386] width 597 height 29
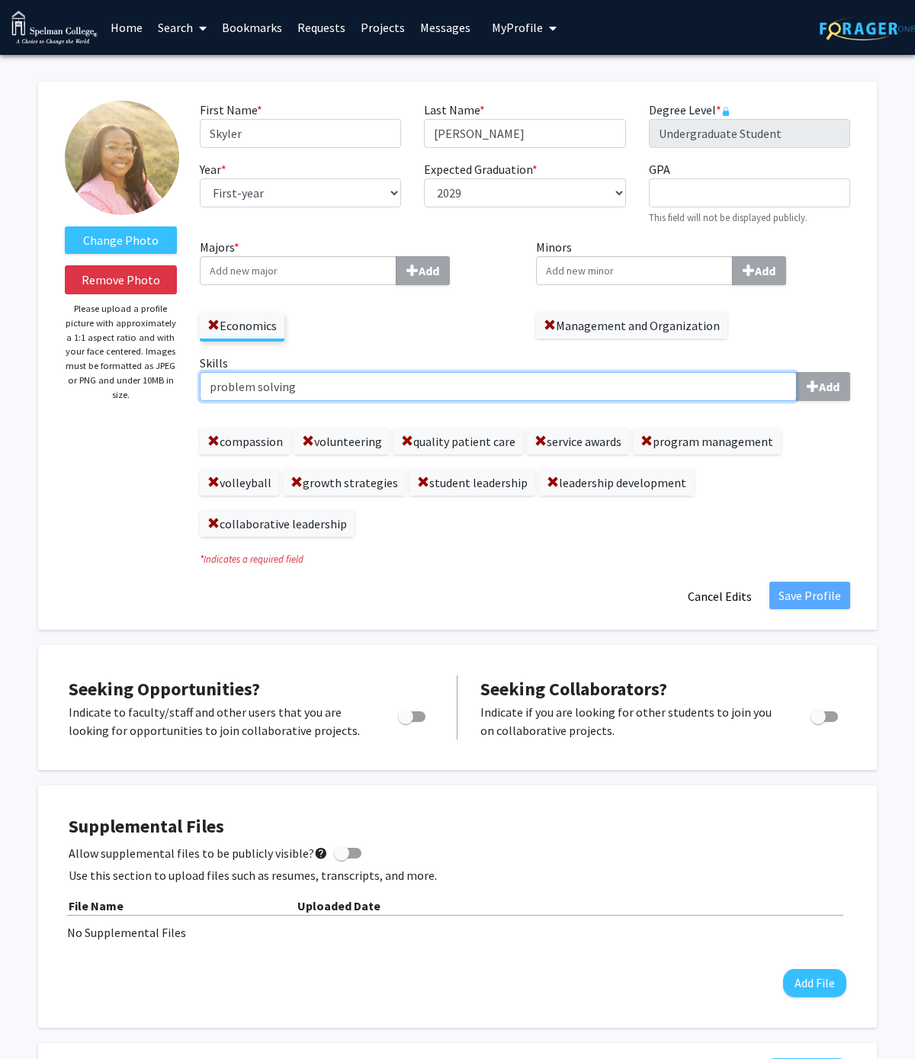
type input "\"
type input "problem solving"
click at [213, 440] on span at bounding box center [213, 441] width 12 height 12
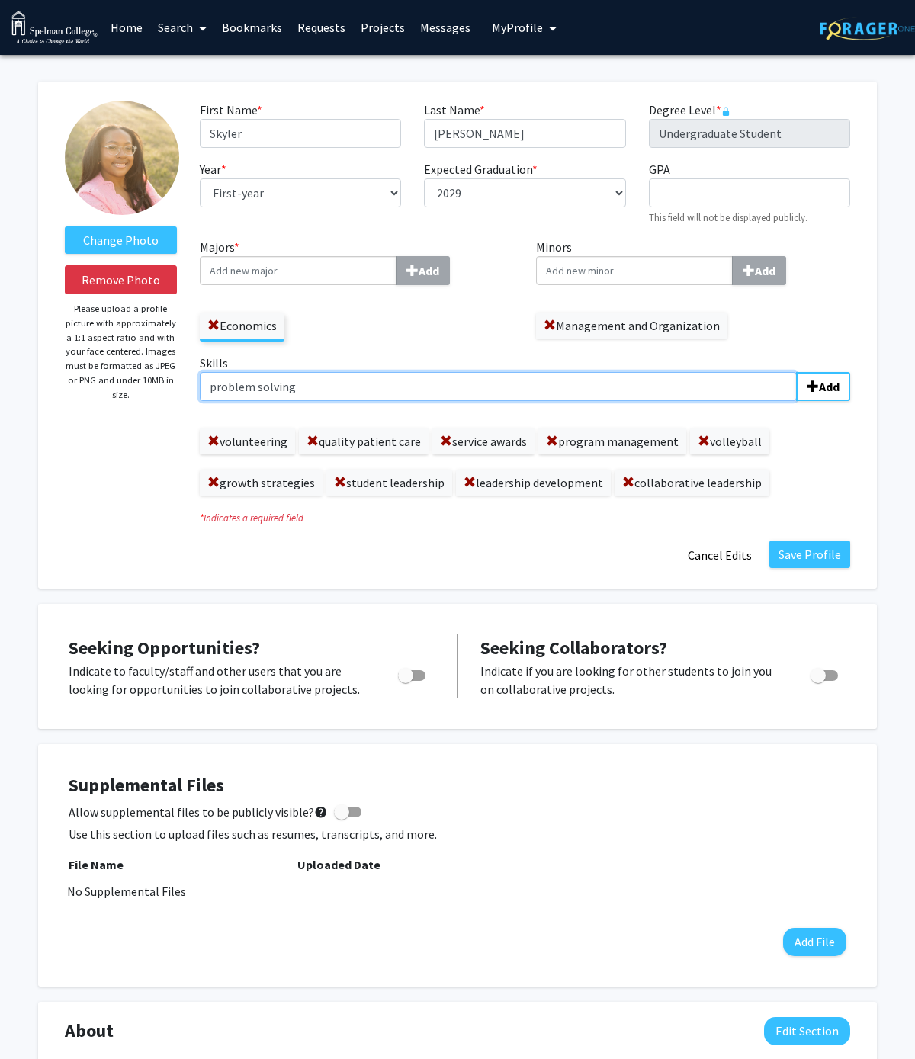
click at [365, 376] on input "problem solving" at bounding box center [498, 386] width 597 height 29
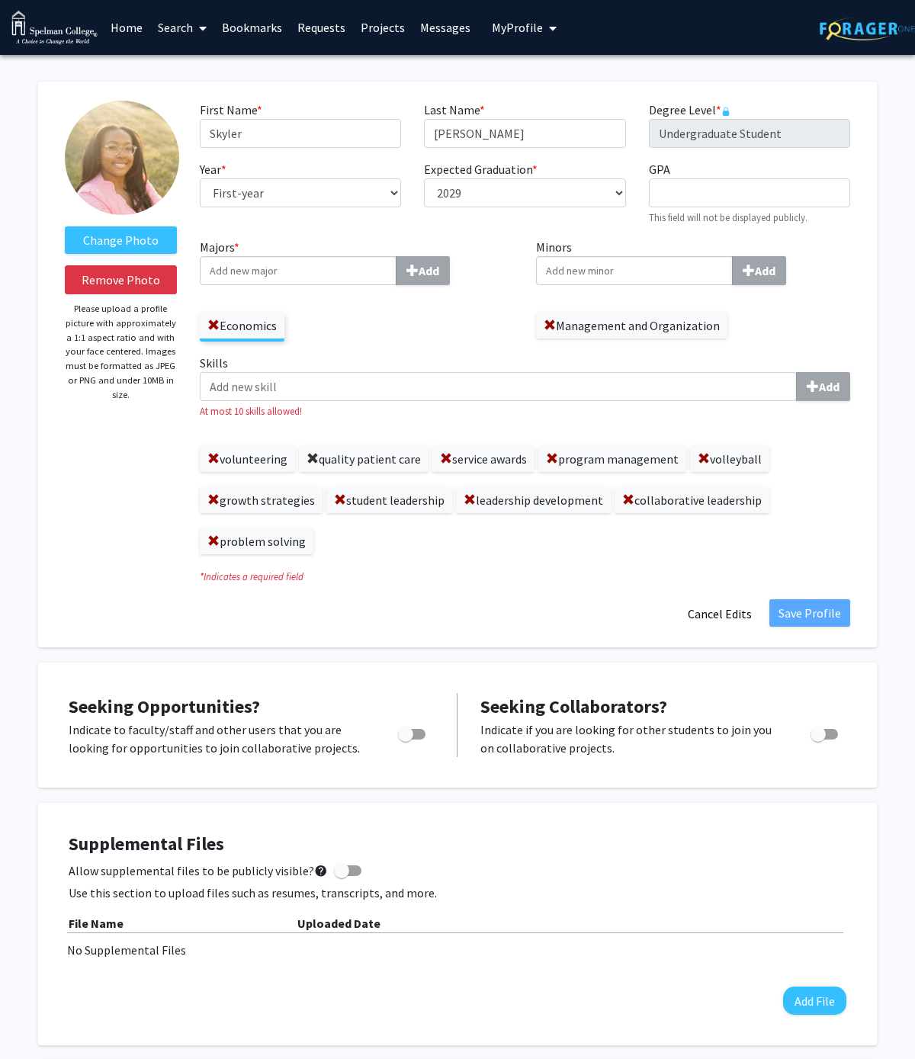
click at [306, 459] on span at bounding box center [312, 459] width 12 height 12
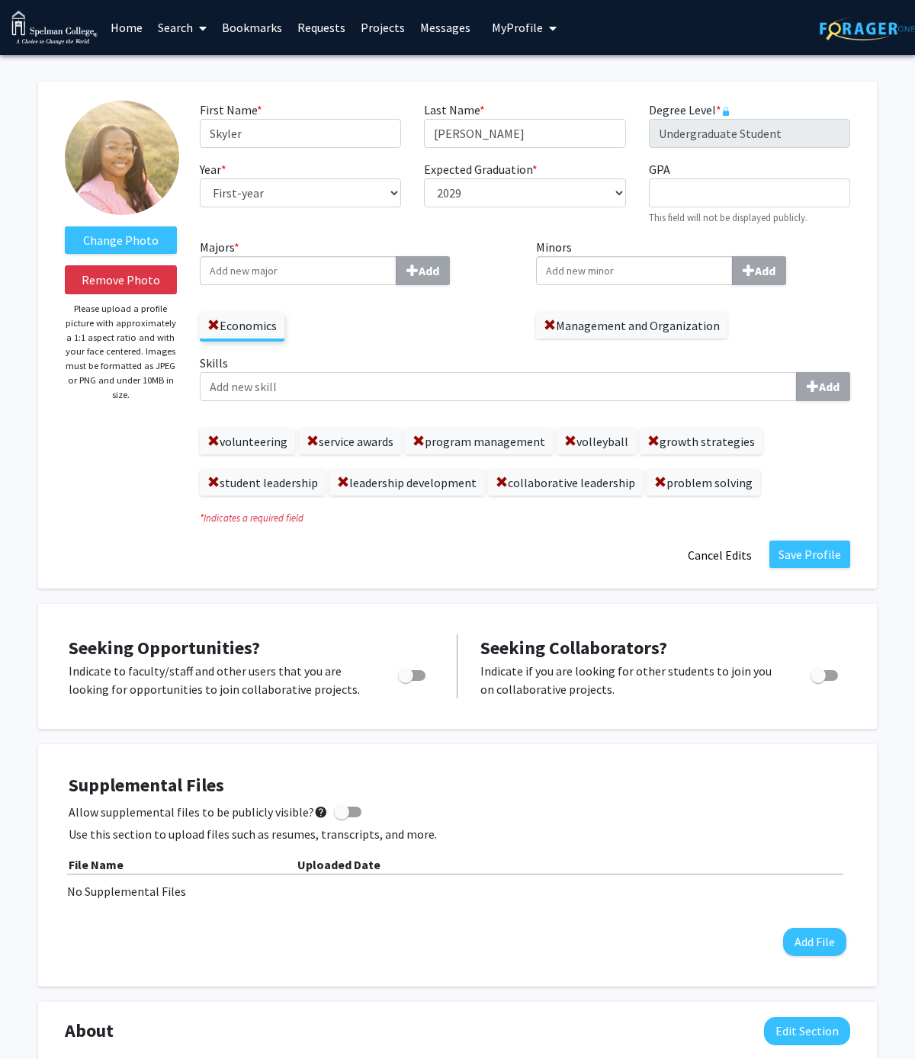
click at [311, 451] on label "service awards" at bounding box center [350, 441] width 102 height 26
click at [310, 439] on span at bounding box center [312, 441] width 12 height 12
click at [463, 437] on span at bounding box center [464, 441] width 12 height 12
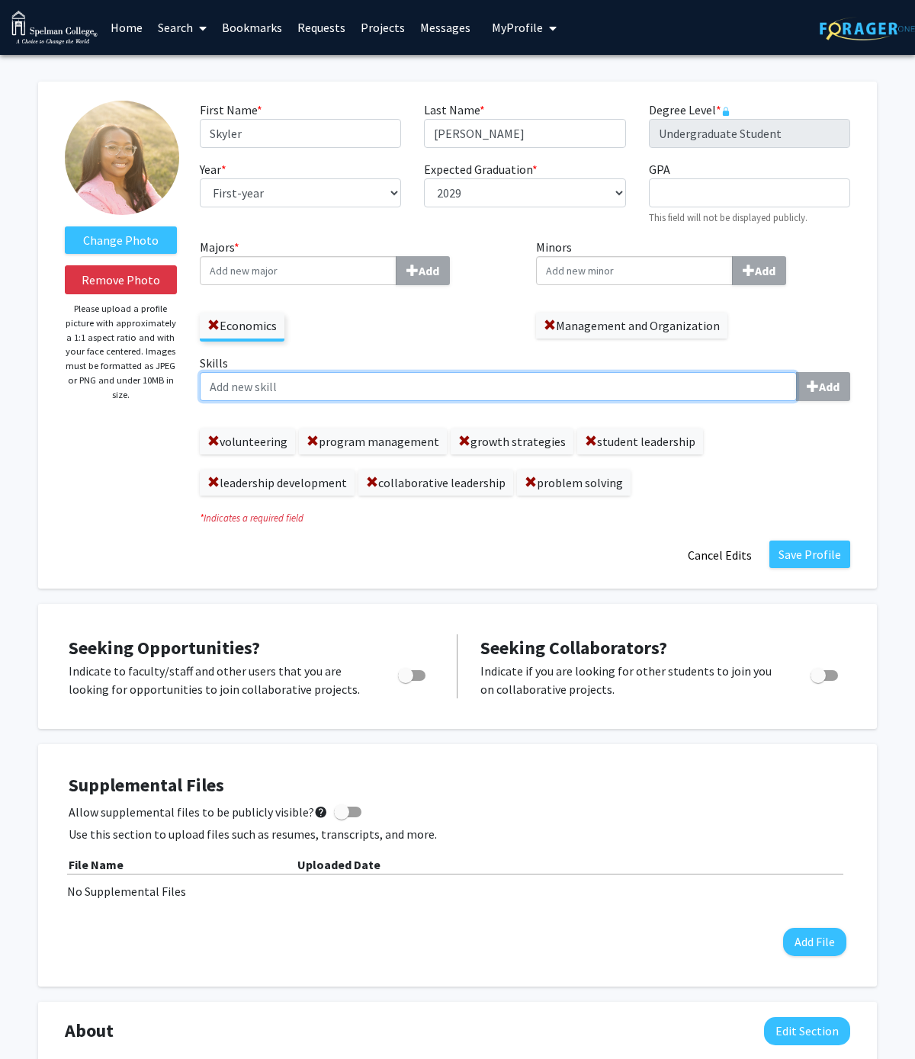
click at [293, 388] on input "Skills Add" at bounding box center [498, 386] width 597 height 29
type input "multitasking"
type input "salesmanship\"
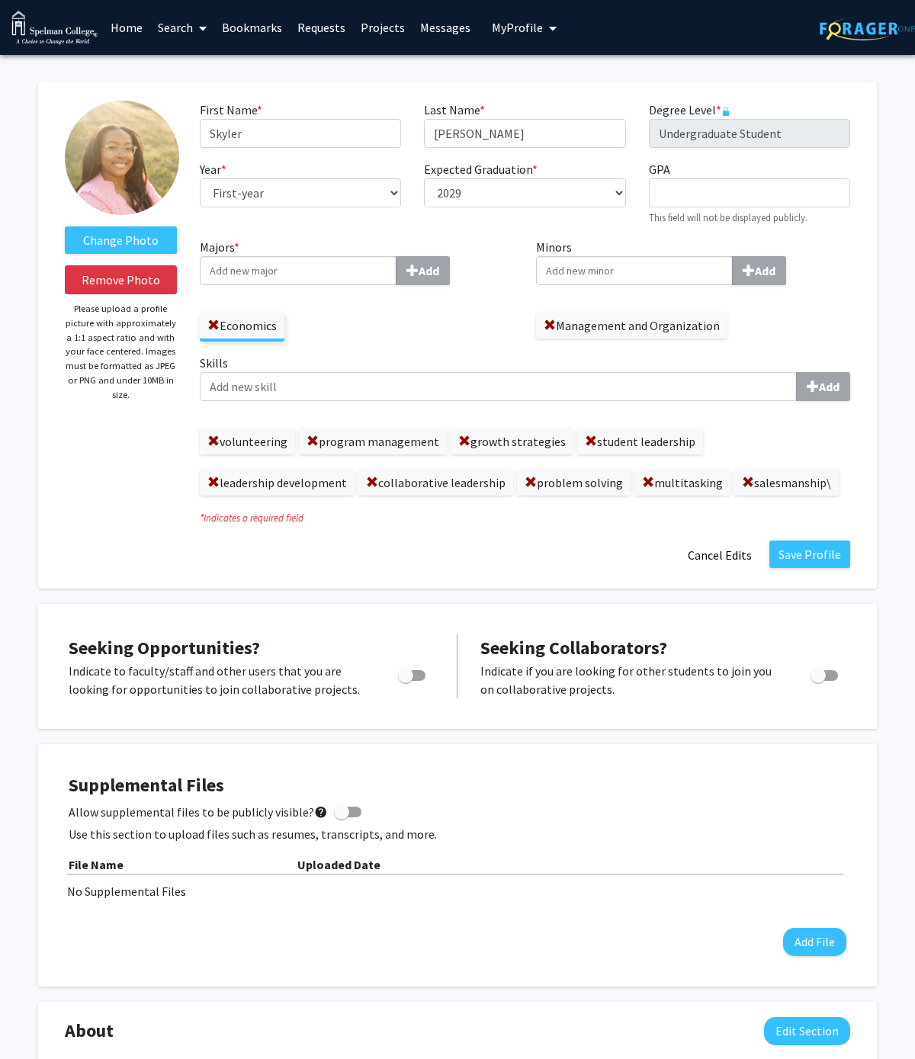
click at [734, 480] on label "salesmanship\" at bounding box center [786, 482] width 104 height 26
click at [742, 480] on span at bounding box center [748, 482] width 12 height 12
click at [634, 368] on label "Skills Add" at bounding box center [525, 377] width 650 height 47
click at [634, 372] on input "Skills Add" at bounding box center [498, 386] width 597 height 29
click at [630, 407] on div "Skills Add volunteering program management growth strategies student leadership…" at bounding box center [525, 425] width 650 height 142
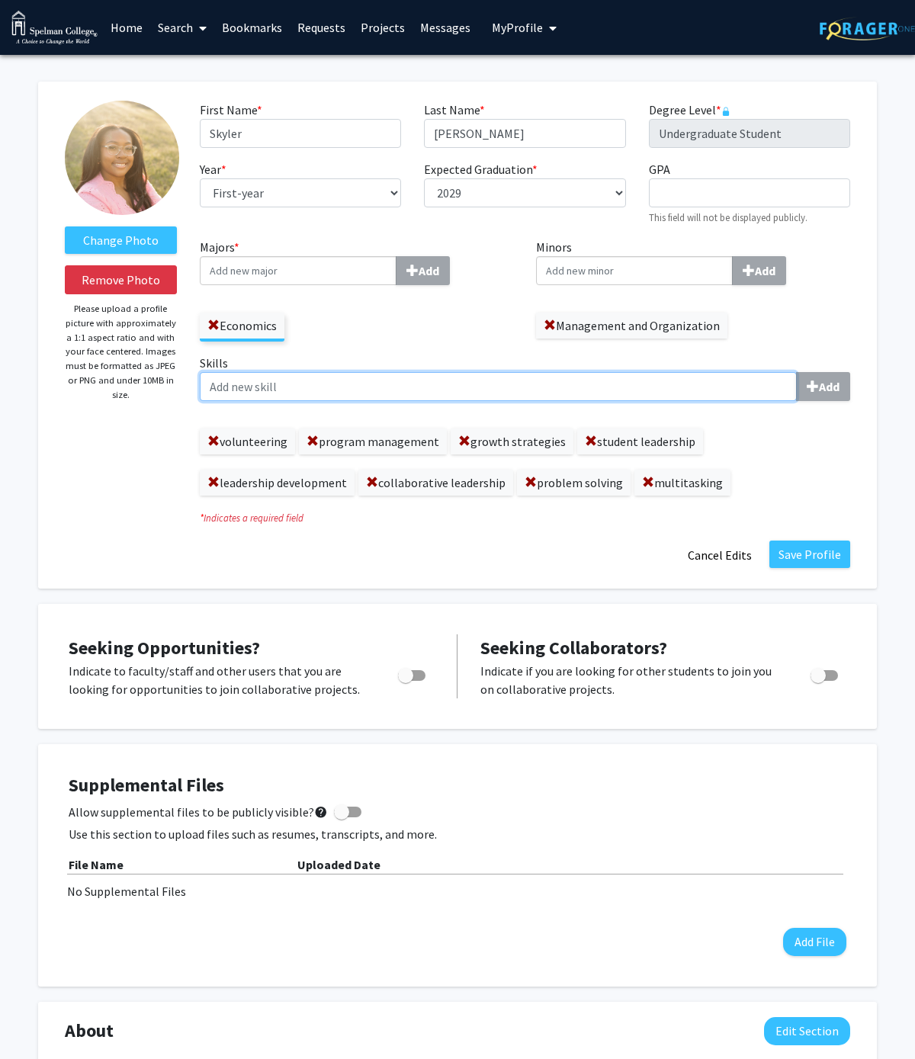
click at [630, 397] on input "Skills Add" at bounding box center [498, 386] width 597 height 29
type input "salesmanship"
type input "organization skills"
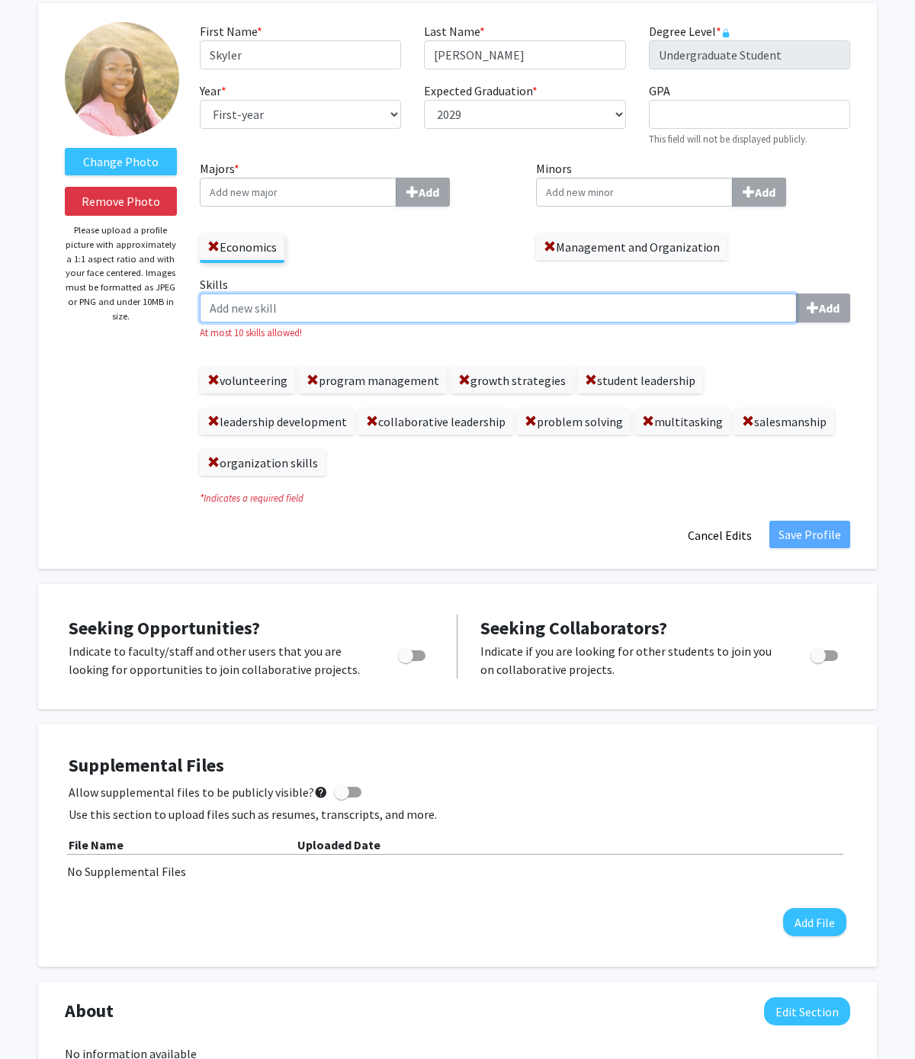
scroll to position [253, 0]
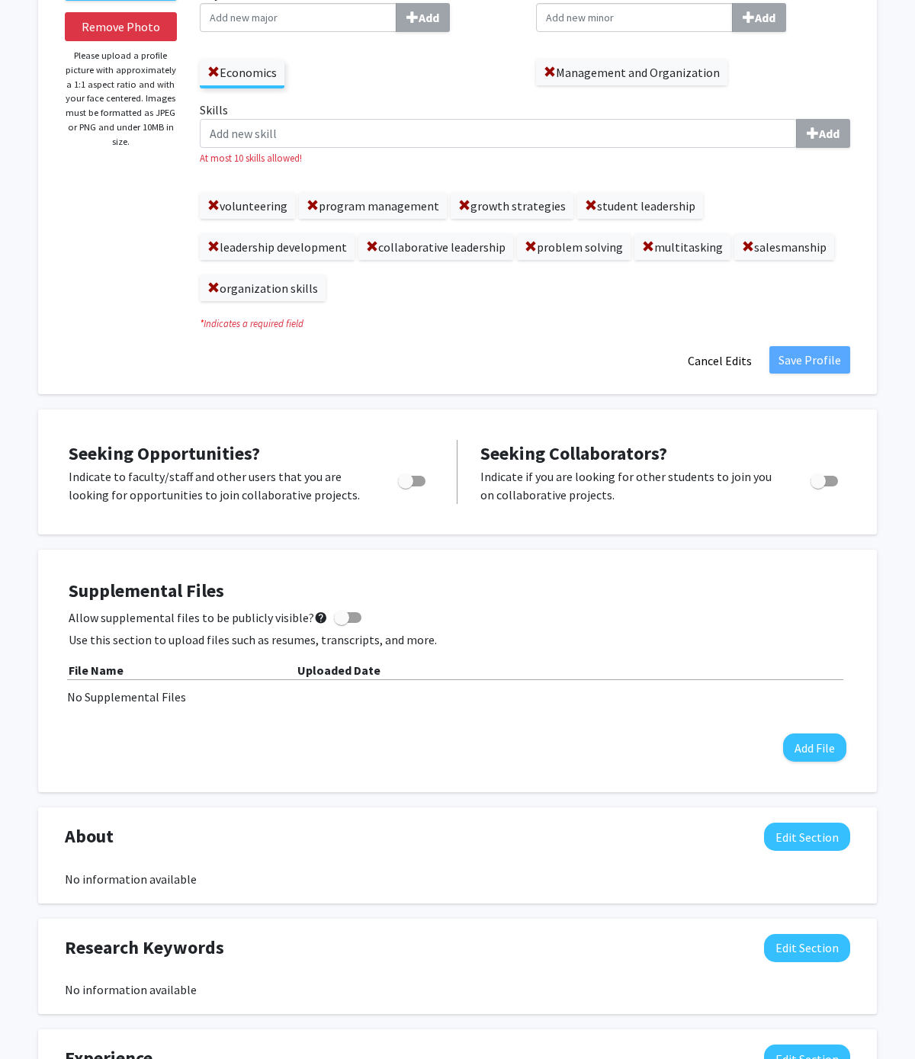
click at [413, 486] on span "Toggle" at bounding box center [411, 481] width 27 height 11
click at [405, 486] on input "Are you actively seeking opportunities?" at bounding box center [405, 486] width 1 height 1
checkbox input "true"
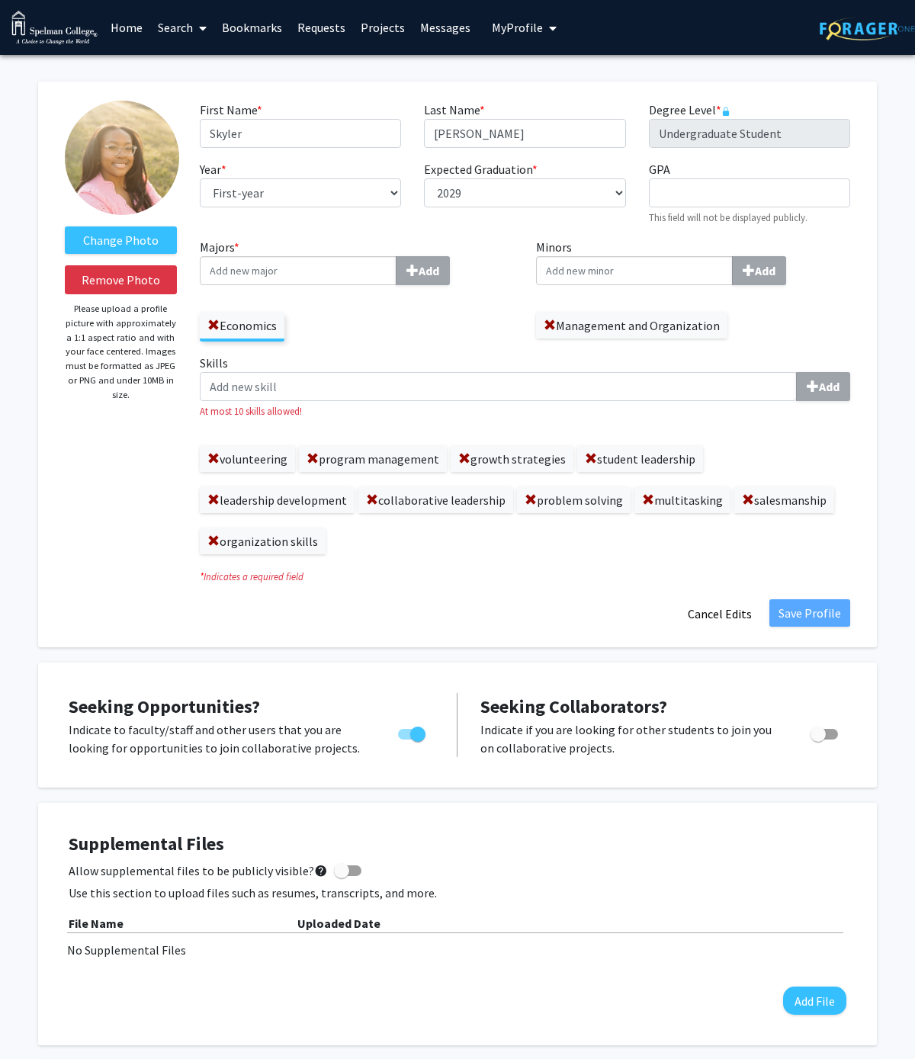
scroll to position [0, 0]
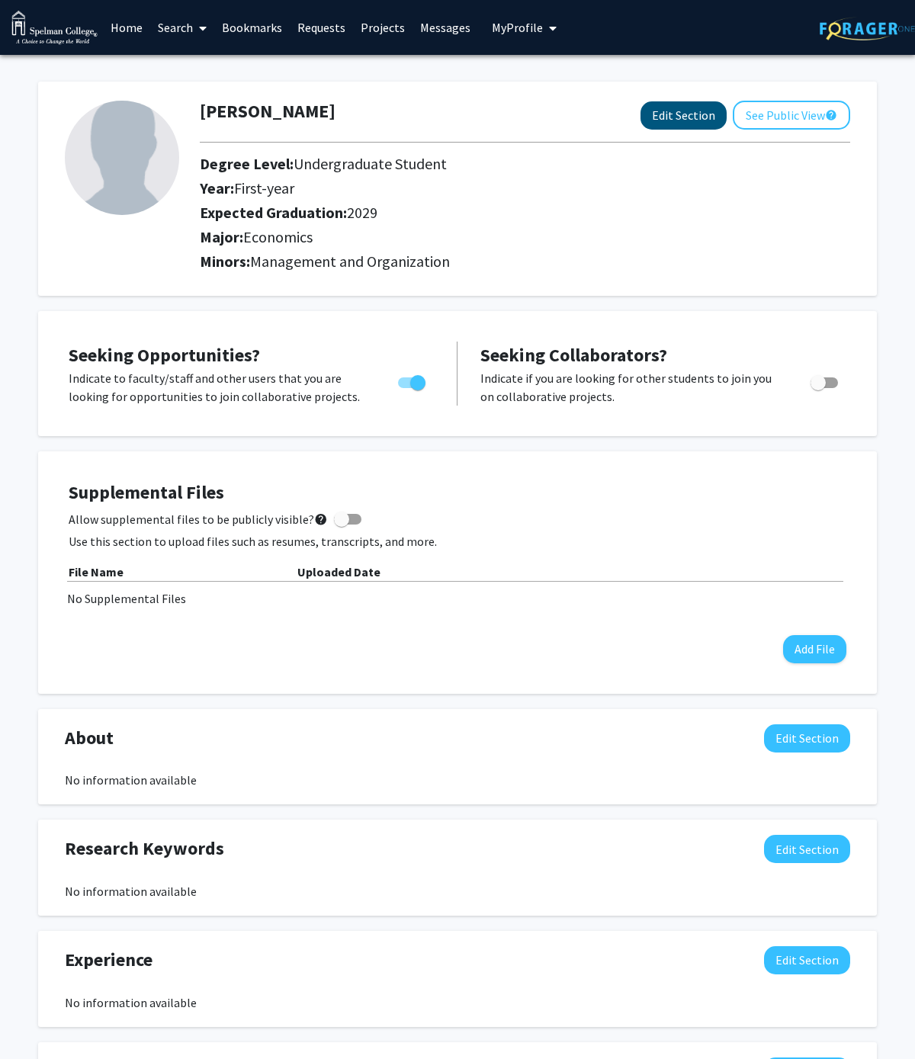
click at [682, 130] on button "Edit Section" at bounding box center [683, 115] width 86 height 28
select select "first-year"
select select "2029"
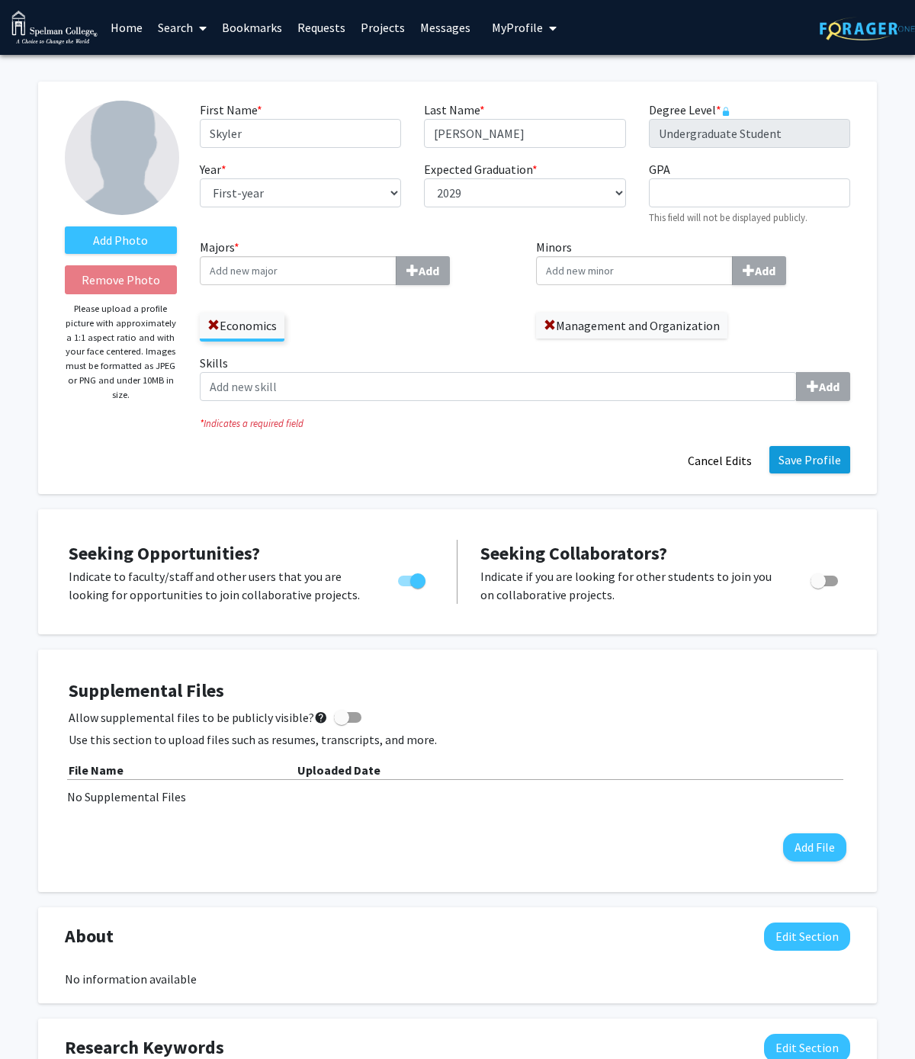
click at [821, 463] on button "Save Profile" at bounding box center [809, 459] width 81 height 27
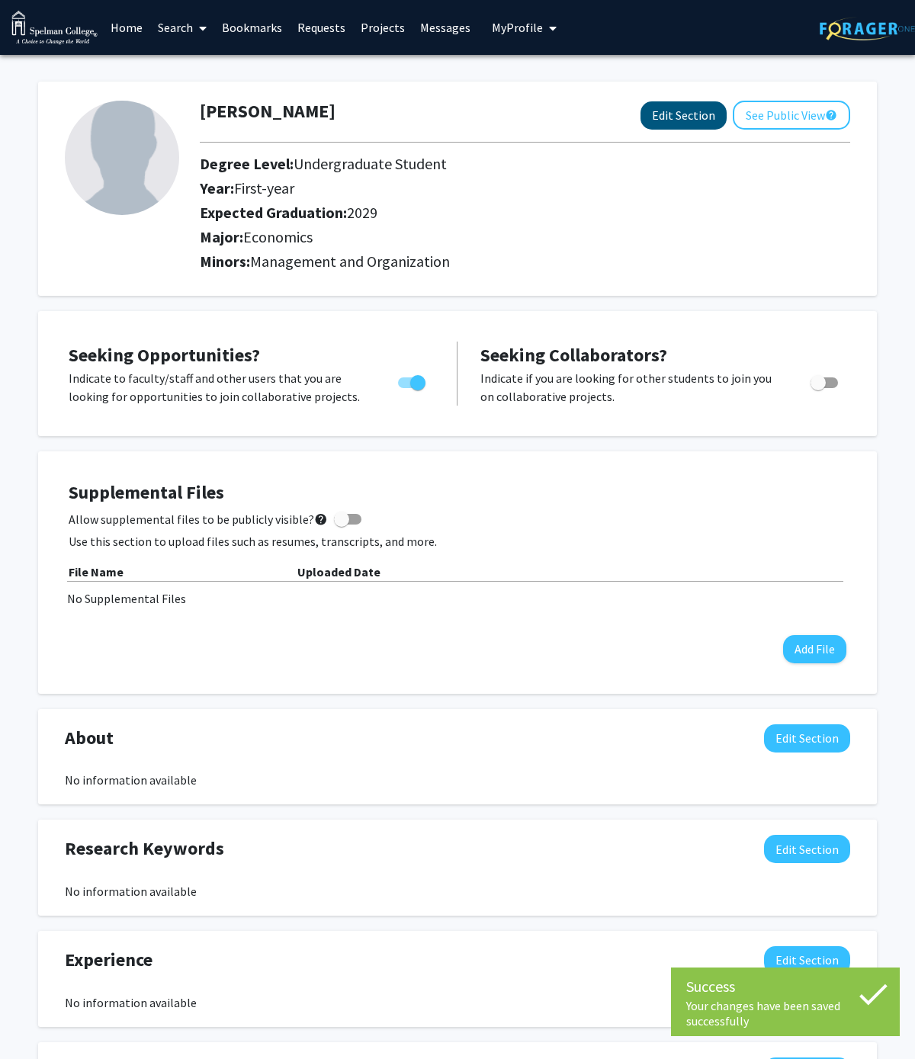
click at [692, 108] on button "Edit Section" at bounding box center [683, 115] width 86 height 28
select select "first-year"
select select "2029"
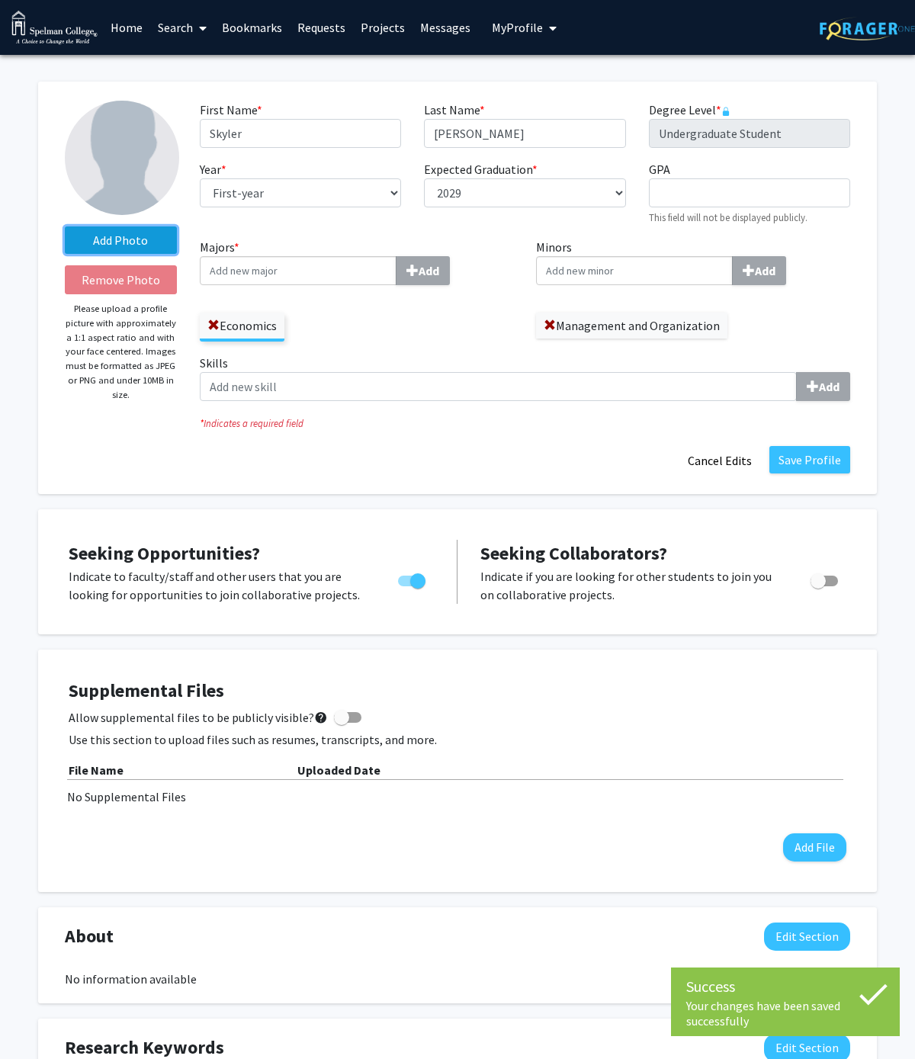
click at [139, 253] on label "Add Photo" at bounding box center [121, 239] width 112 height 27
click at [0, 0] on input "Add Photo" at bounding box center [0, 0] width 0 height 0
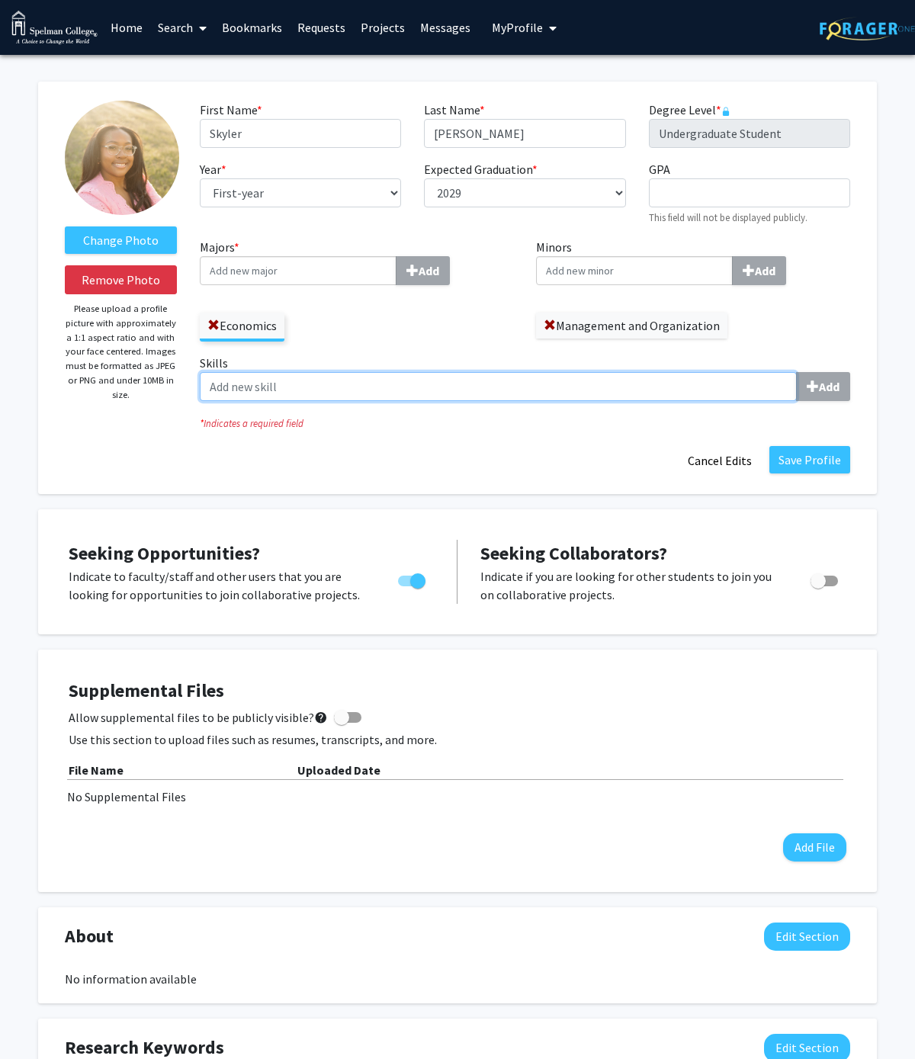
click at [312, 401] on input "Skills Add" at bounding box center [498, 386] width 597 height 29
type input "problem solving"
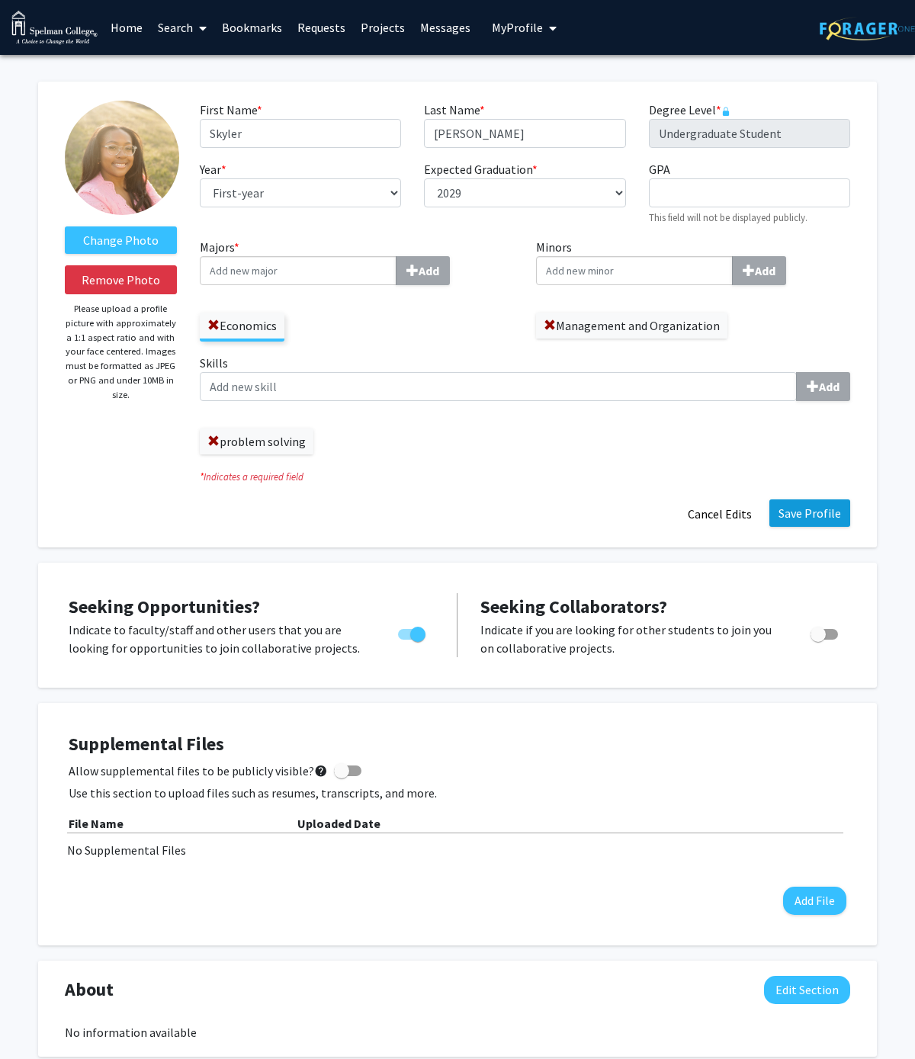
click at [799, 509] on button "Save Profile" at bounding box center [809, 512] width 81 height 27
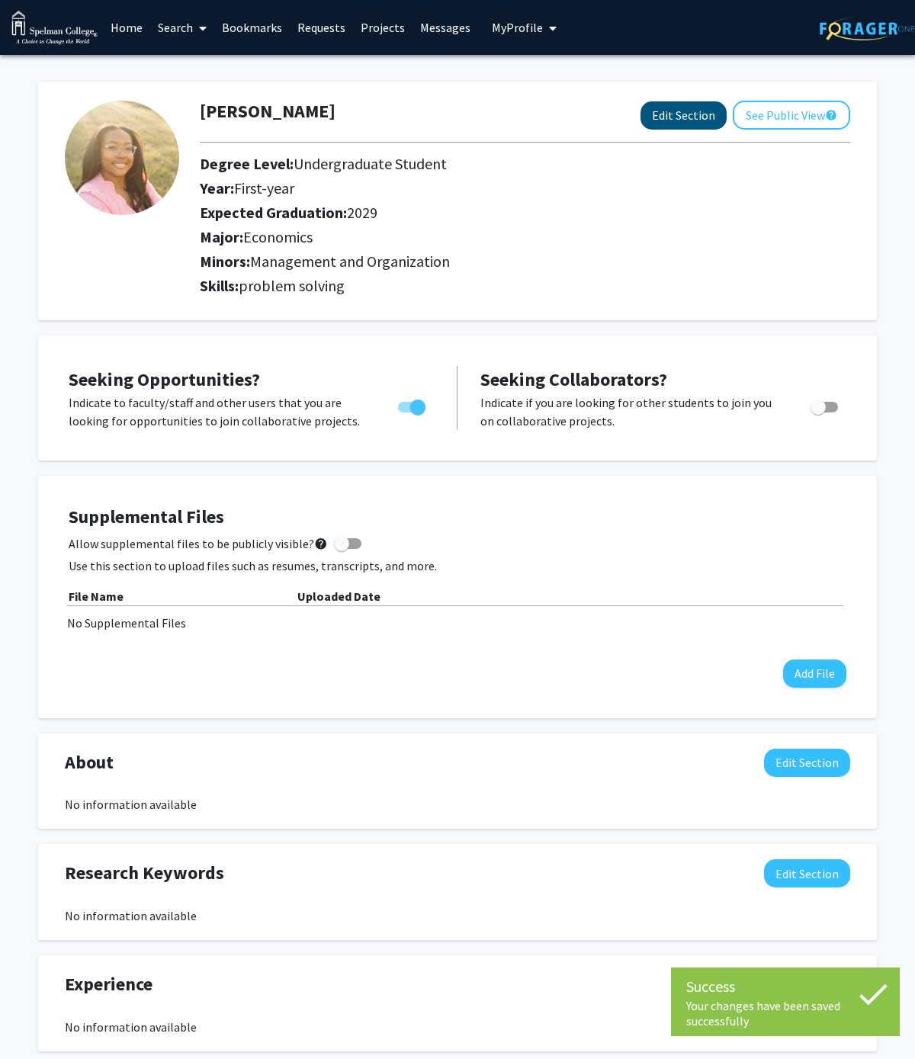
click at [700, 111] on button "Edit Section" at bounding box center [683, 115] width 86 height 28
select select "first-year"
select select "2029"
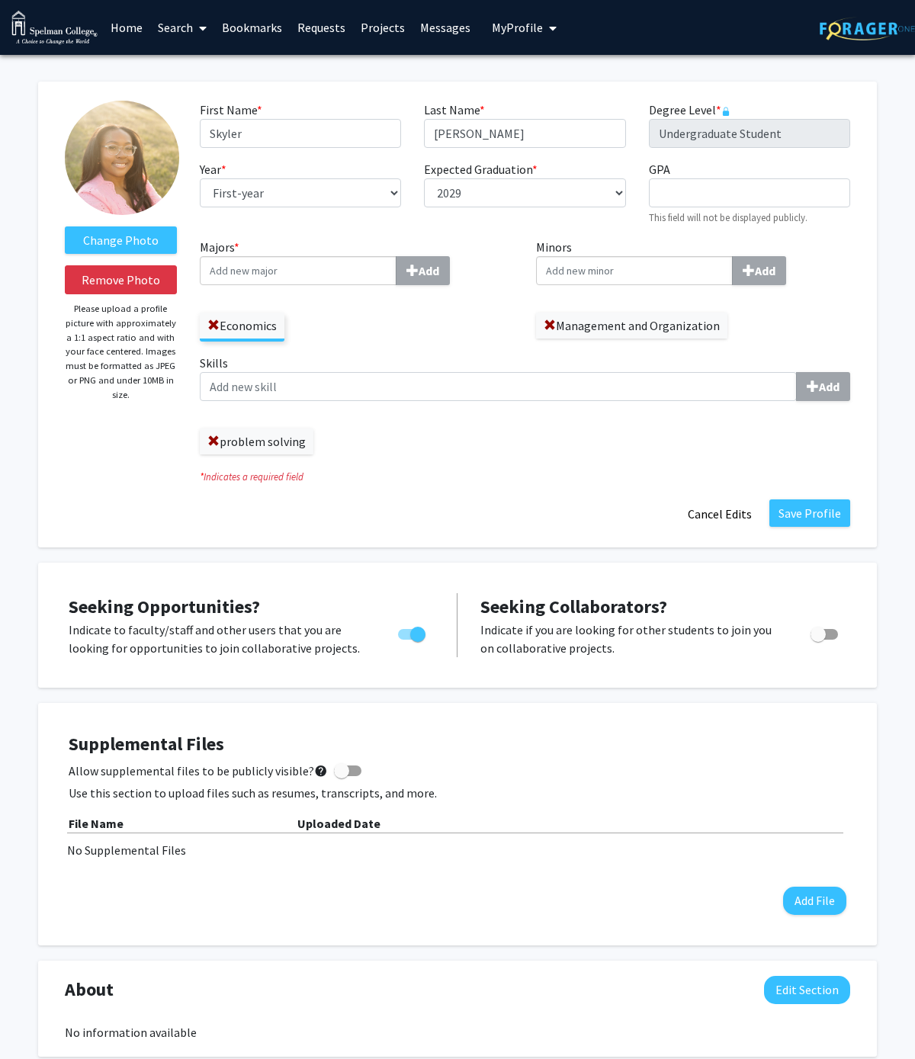
click at [395, 403] on div "Skills Add problem solving" at bounding box center [525, 404] width 650 height 101
click at [380, 387] on input "Skills Add" at bounding box center [498, 386] width 597 height 29
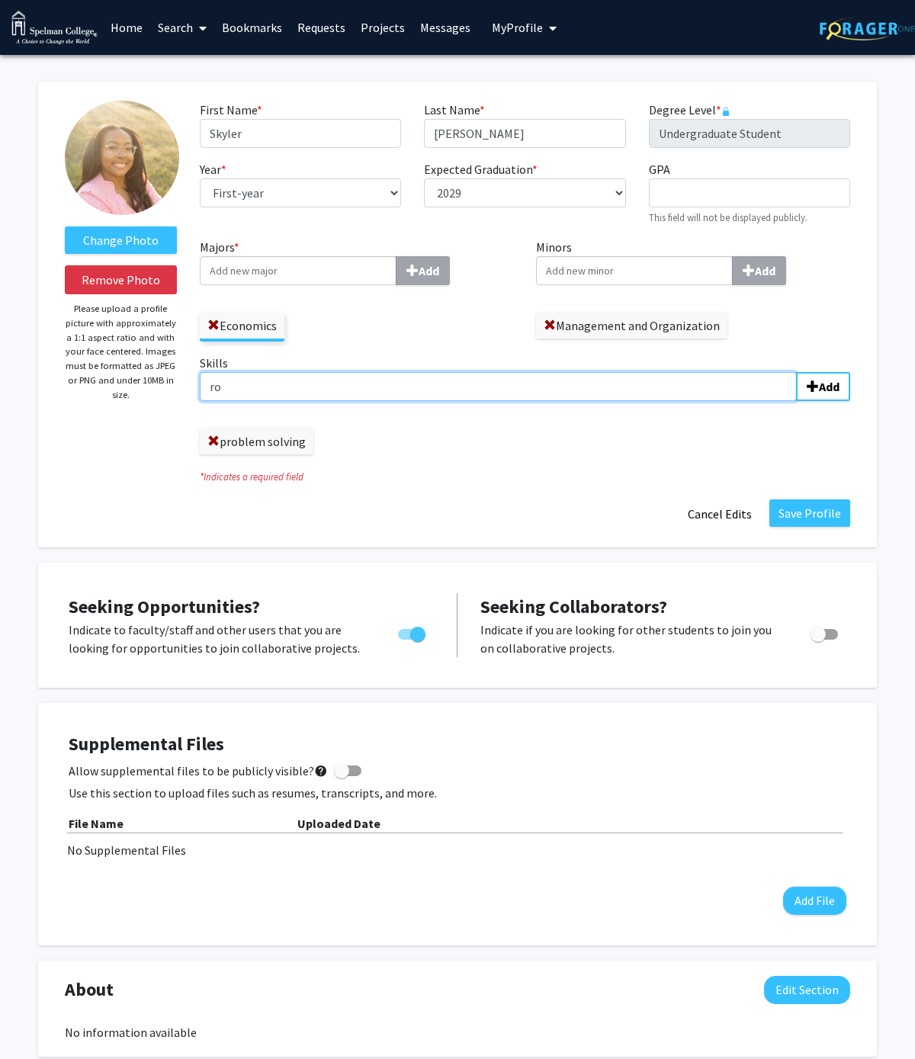
type input "r"
type input "organization skills"
type input "multitasking"
type input "collaborative leadership"
type input "salesmanship"
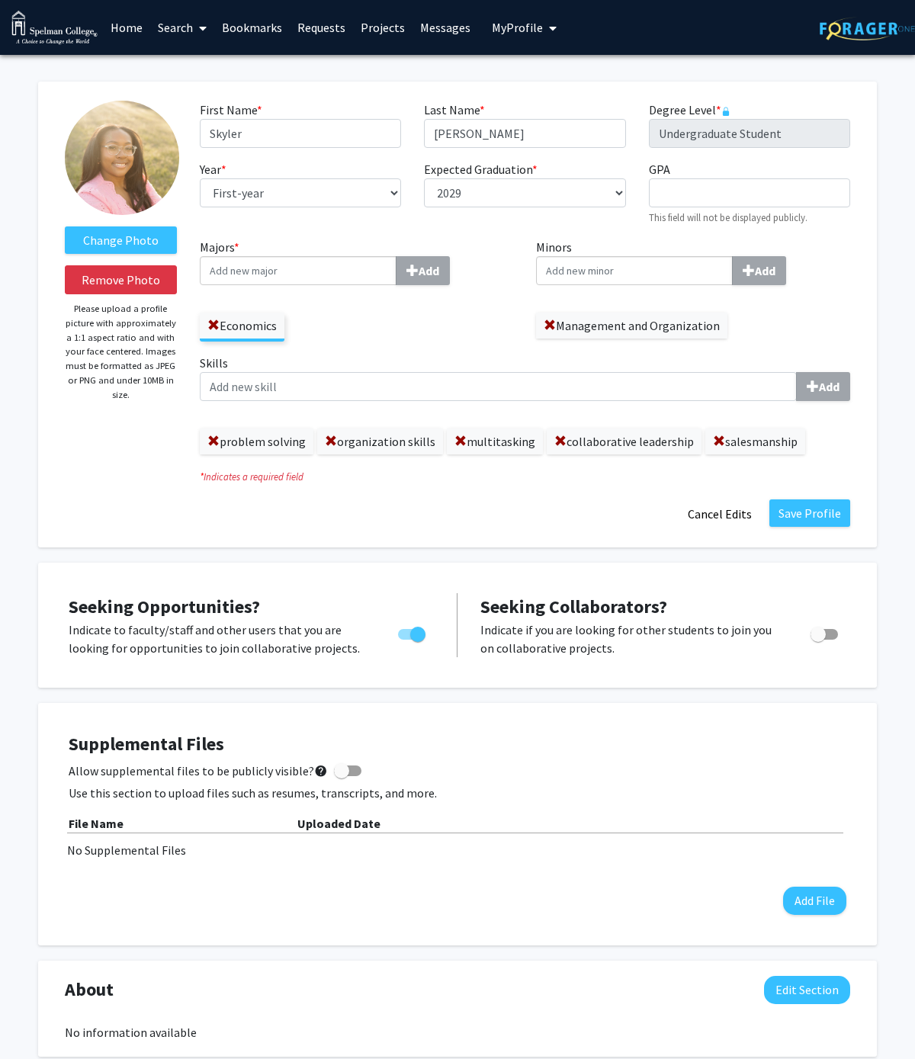
click at [890, 14] on link at bounding box center [866, 27] width 95 height 53
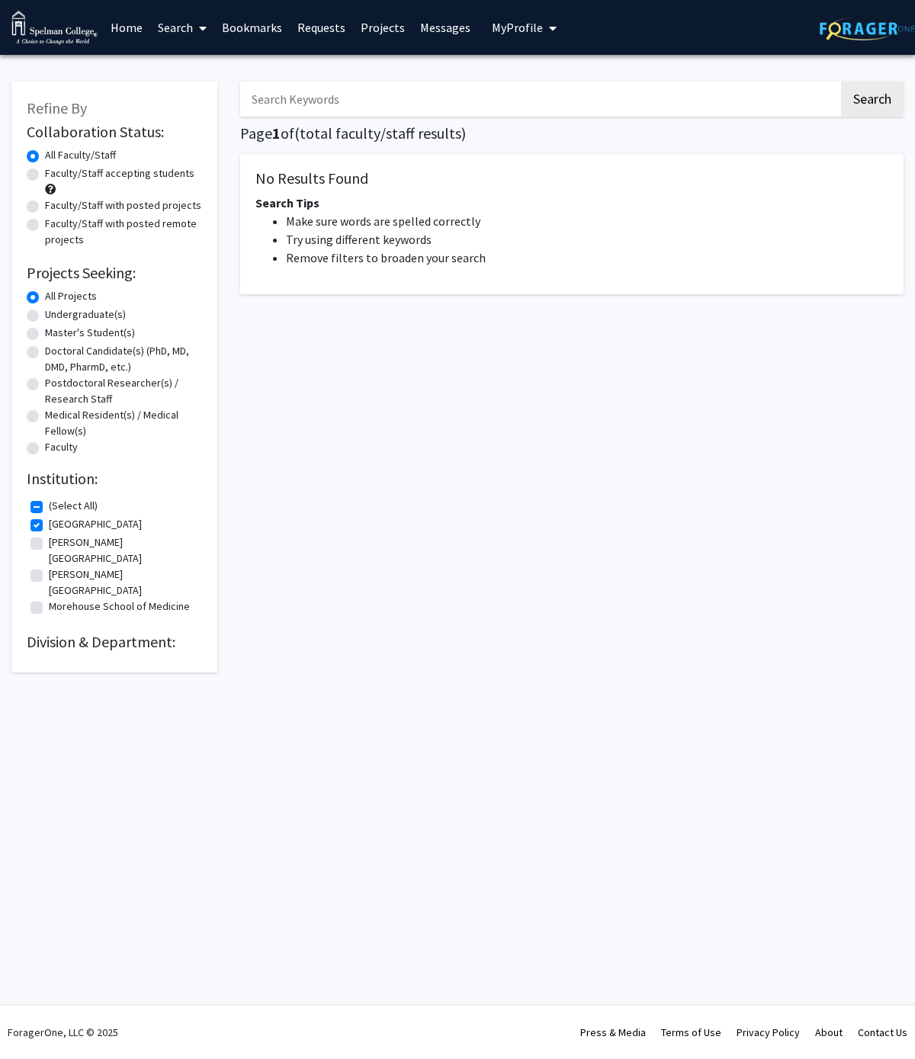
click at [890, 1] on div at bounding box center [866, 27] width 95 height 55
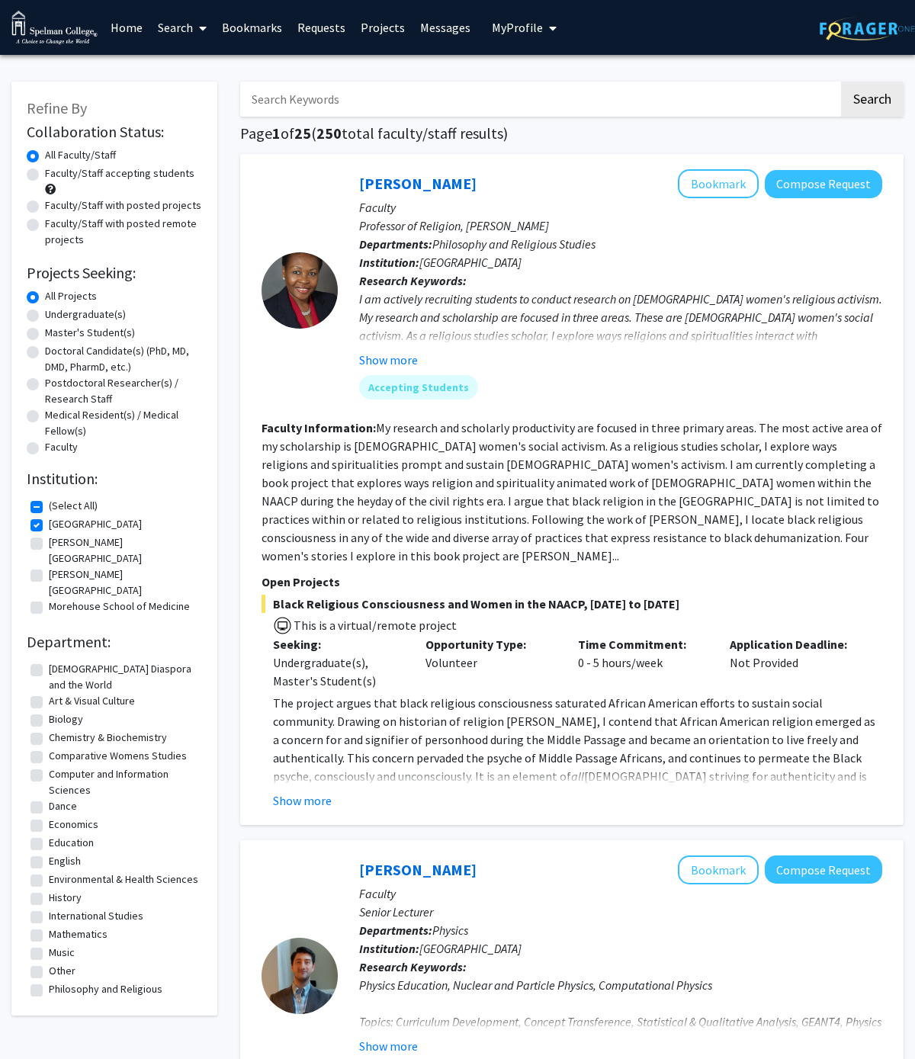
click at [892, 25] on img at bounding box center [866, 29] width 95 height 24
checkbox input "false"
click at [513, 18] on button "My Profile" at bounding box center [524, 27] width 74 height 55
click at [522, 68] on fg-profile-picture at bounding box center [517, 79] width 30 height 34
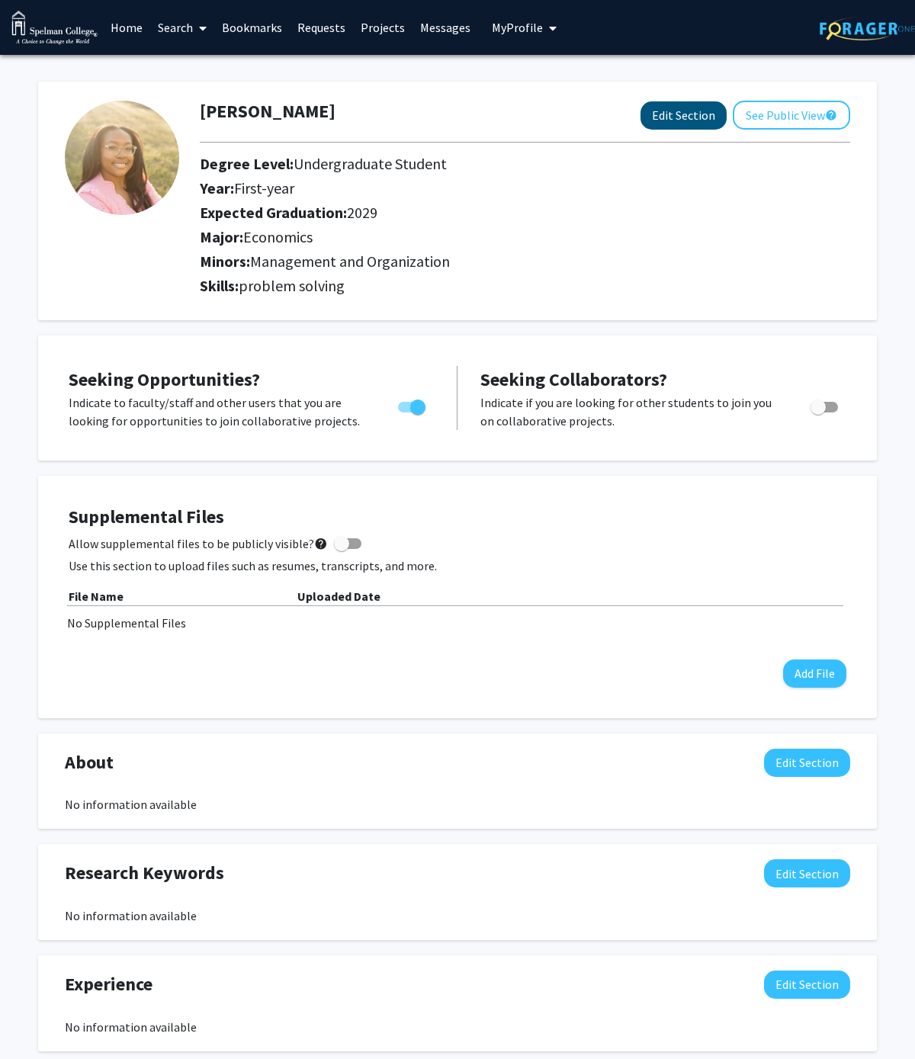
click at [659, 116] on button "Edit Section" at bounding box center [683, 115] width 86 height 28
select select "first-year"
select select "2029"
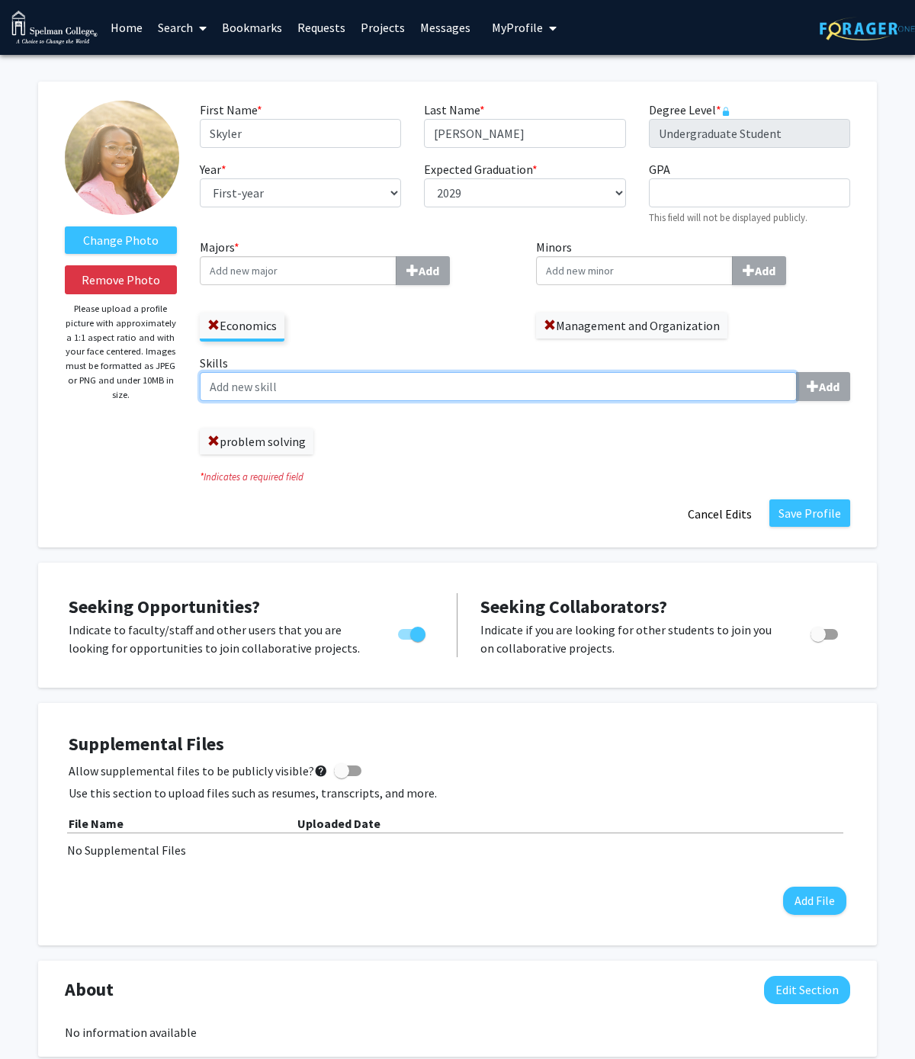
click at [332, 393] on input "Skills Add" at bounding box center [498, 386] width 597 height 29
type input "salesmanship"
type input "j"
type input "multitasking"
type input "collaborative leadership"
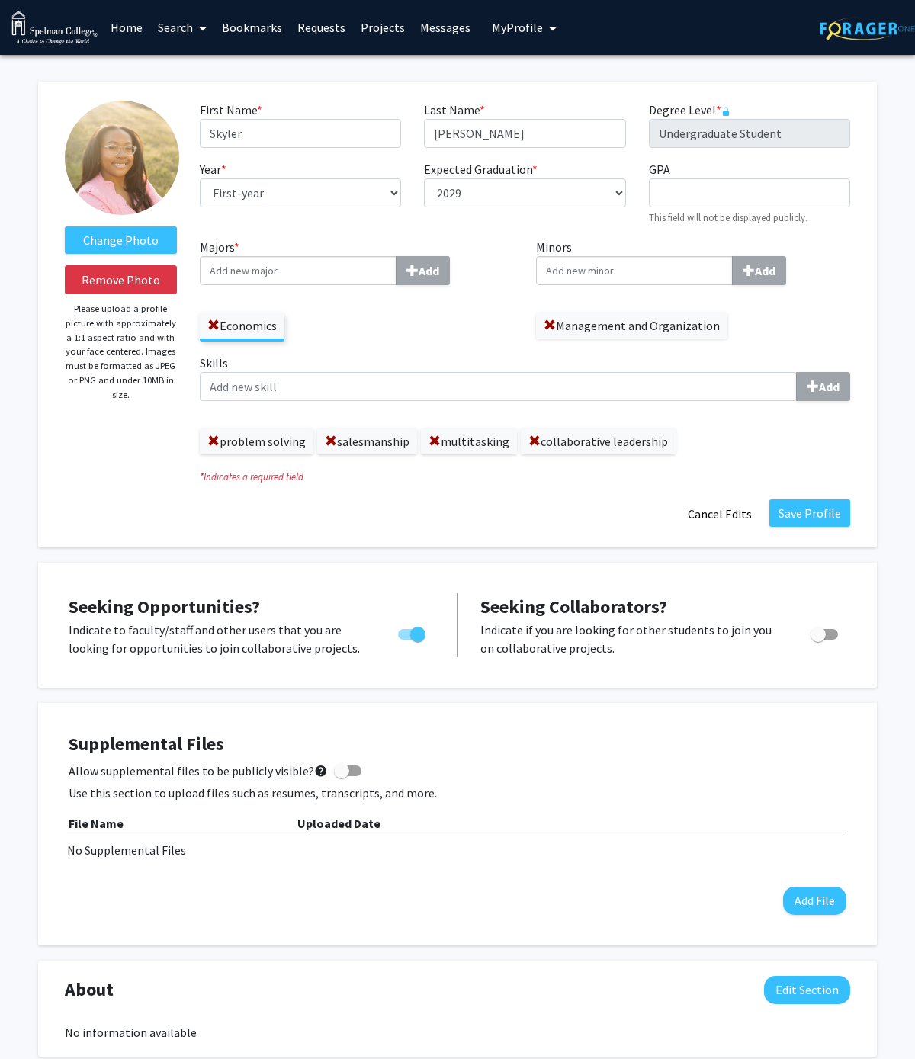
click at [815, 484] on icon "* Indicates a required field" at bounding box center [525, 476] width 650 height 14
click at [813, 507] on button "Save Profile" at bounding box center [809, 512] width 81 height 27
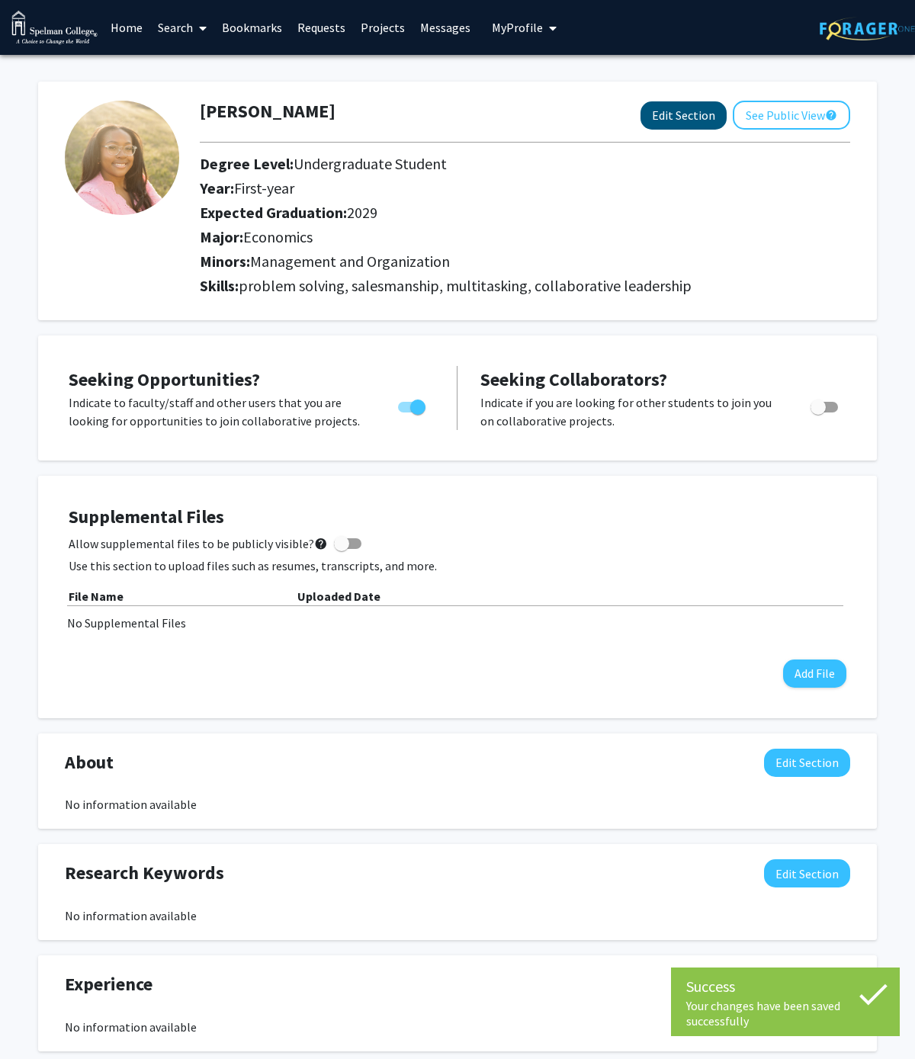
click at [682, 130] on button "Edit Section" at bounding box center [683, 115] width 86 height 28
select select "first-year"
select select "2029"
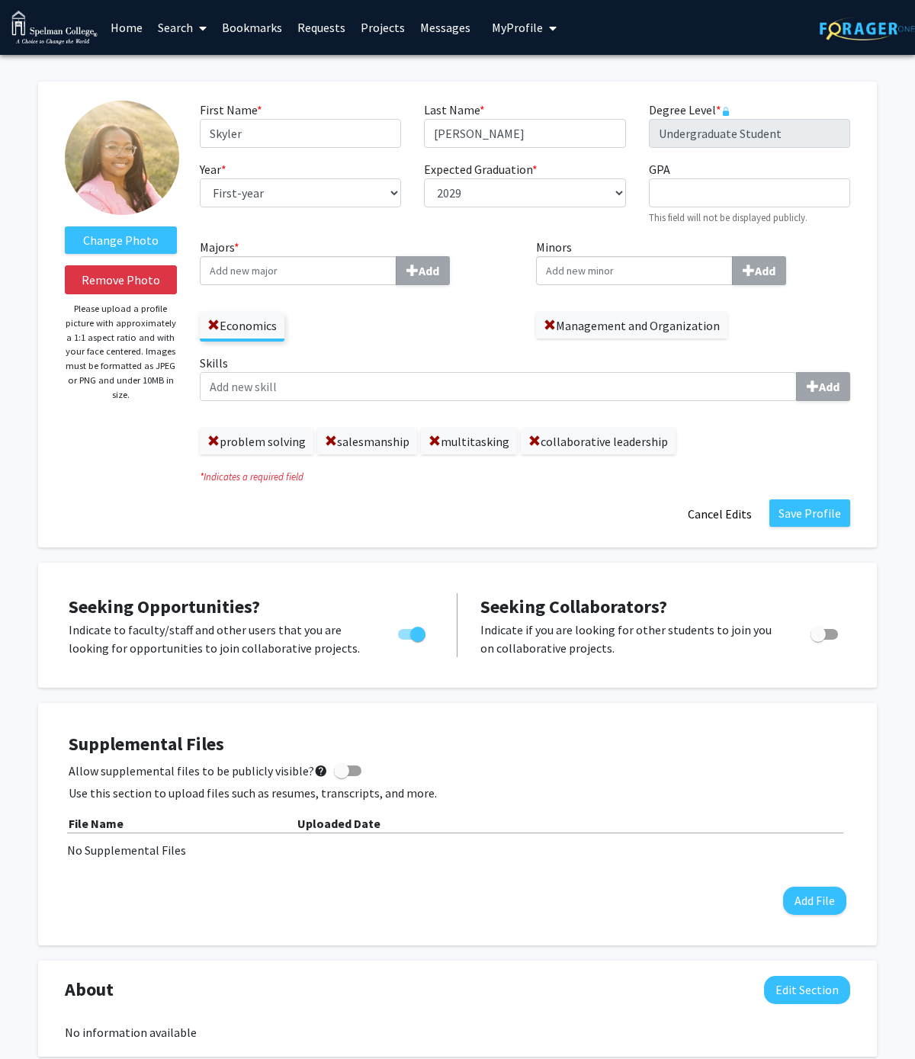
click at [485, 415] on div "Skills Add problem solving salesmanship multitasking collaborative leadership" at bounding box center [525, 404] width 650 height 101
click at [482, 409] on div "Skills Add problem solving salesmanship multitasking collaborative leadership" at bounding box center [525, 404] width 650 height 101
click at [476, 395] on input "Skills Add" at bounding box center [498, 386] width 597 height 29
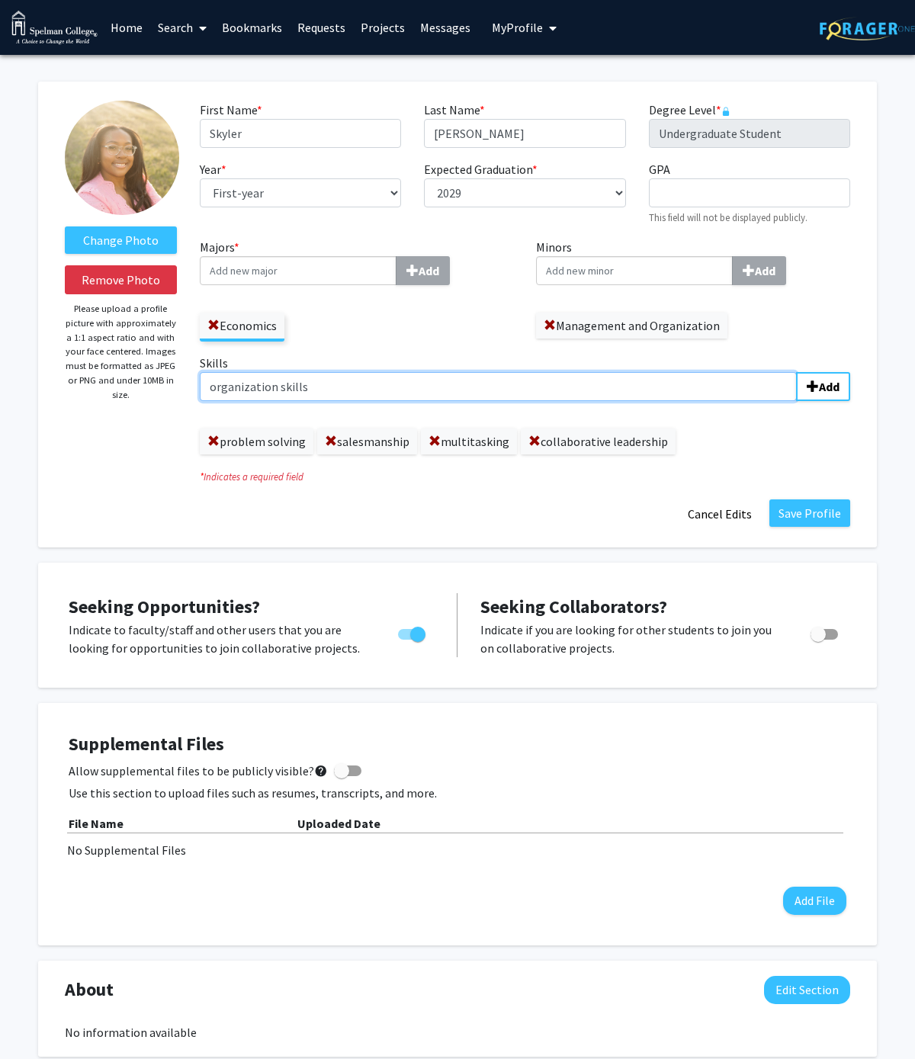
type input "organization skills"
type input "communication"
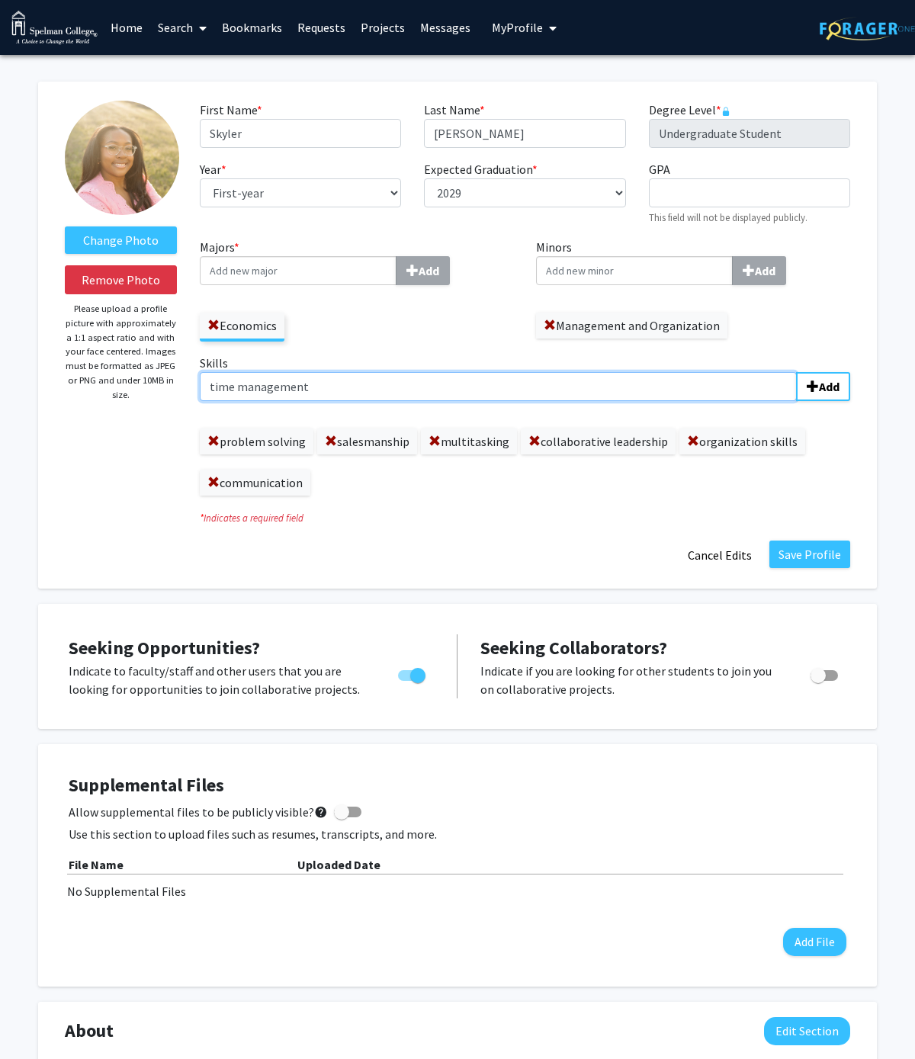
type input "time management"
type input "attention to detail"
type input "easily adaptable"
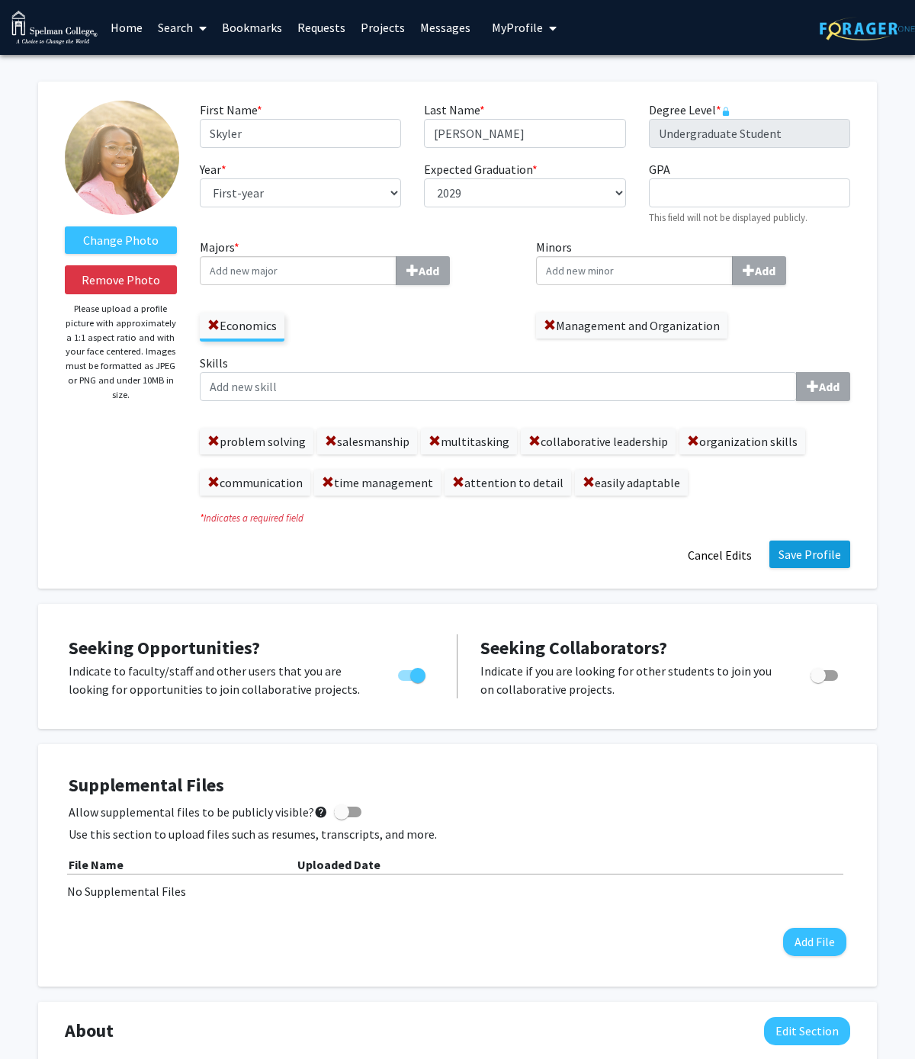
click at [807, 546] on button "Save Profile" at bounding box center [809, 553] width 81 height 27
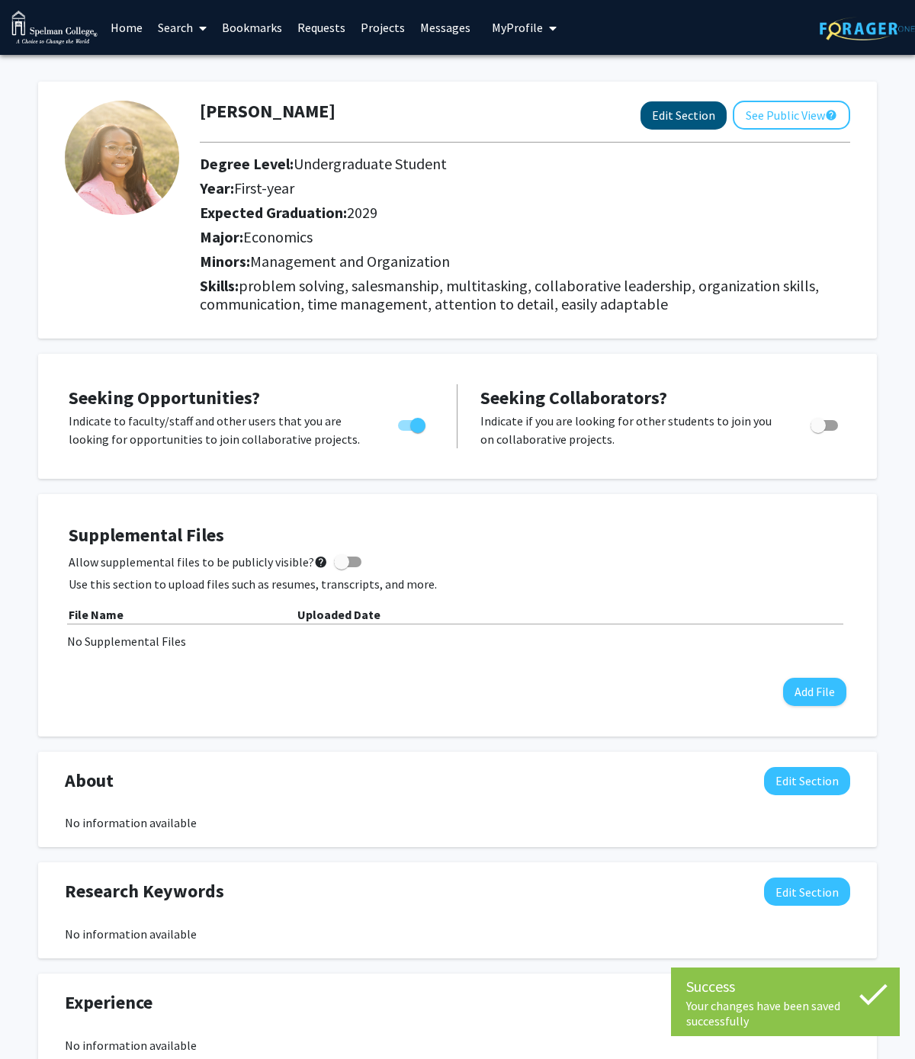
click at [657, 113] on button "Edit Section" at bounding box center [683, 115] width 86 height 28
select select "first-year"
select select "2029"
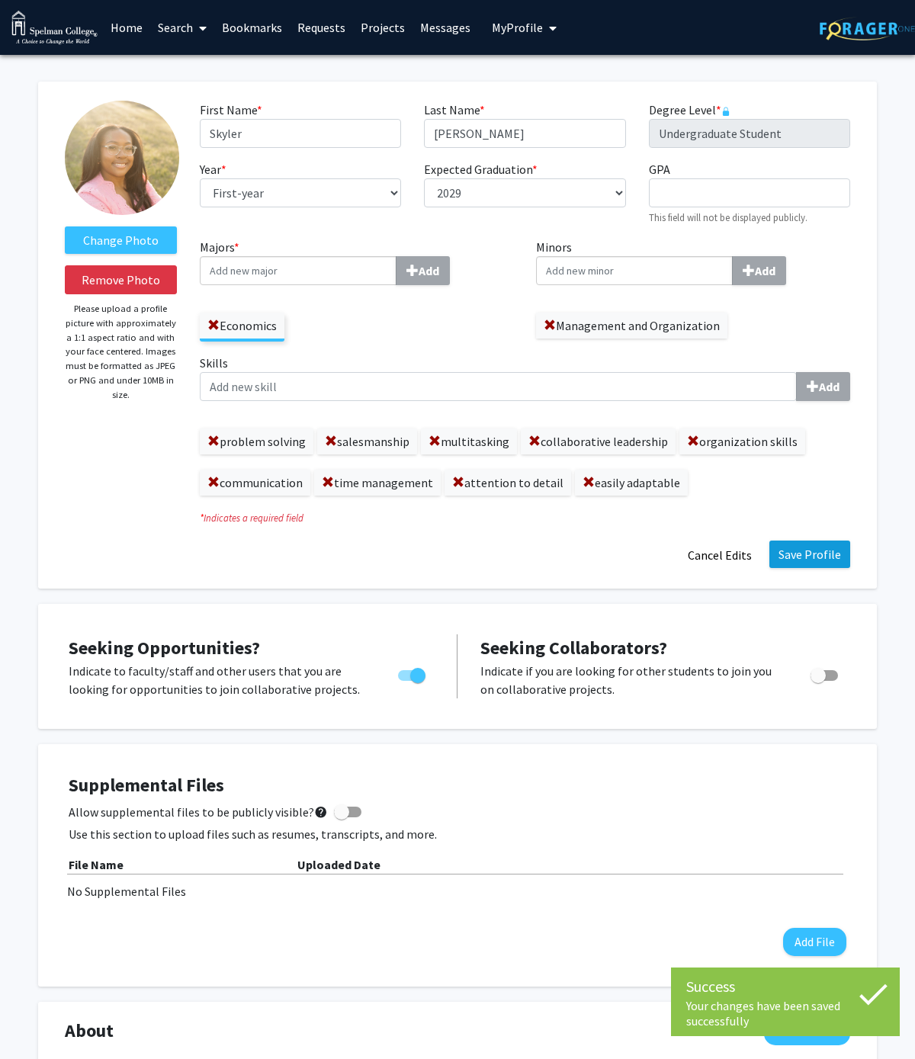
click at [807, 543] on button "Save Profile" at bounding box center [809, 553] width 81 height 27
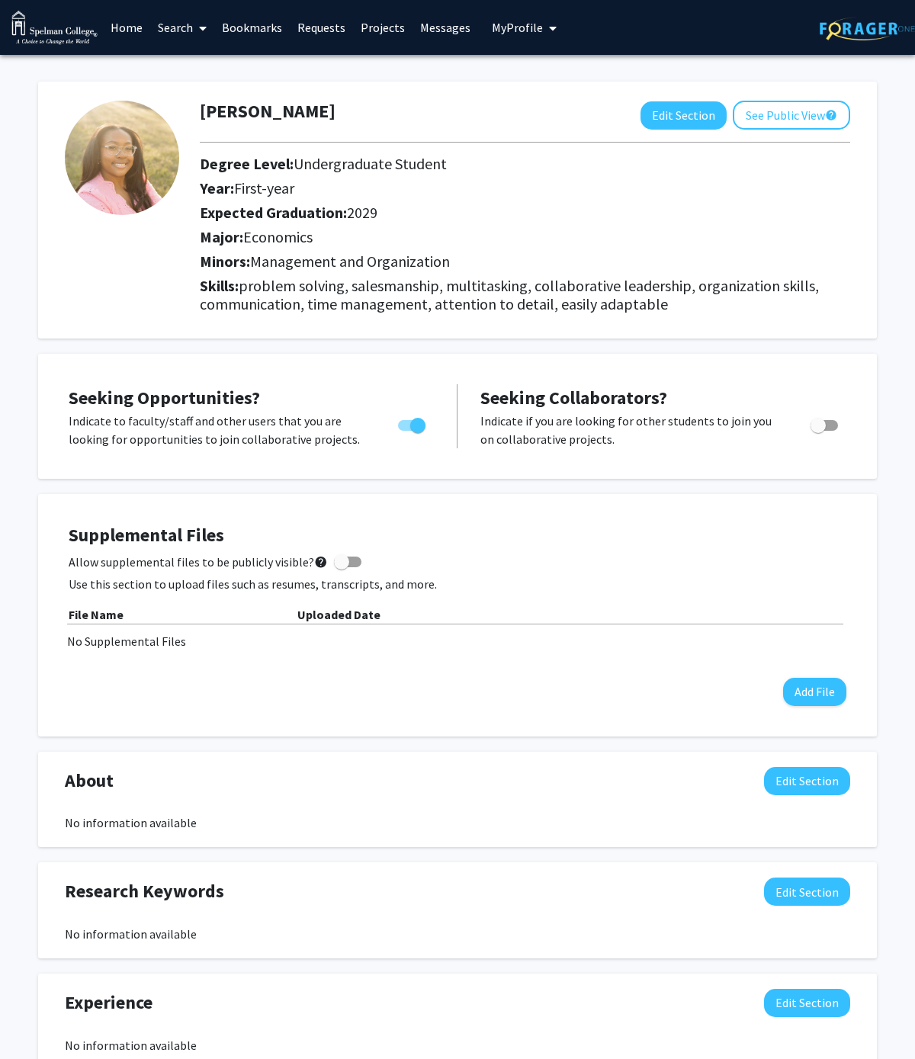
click at [108, 639] on div "No Supplemental Files" at bounding box center [457, 641] width 780 height 18
click at [834, 128] on button "See Public View help" at bounding box center [790, 115] width 117 height 29
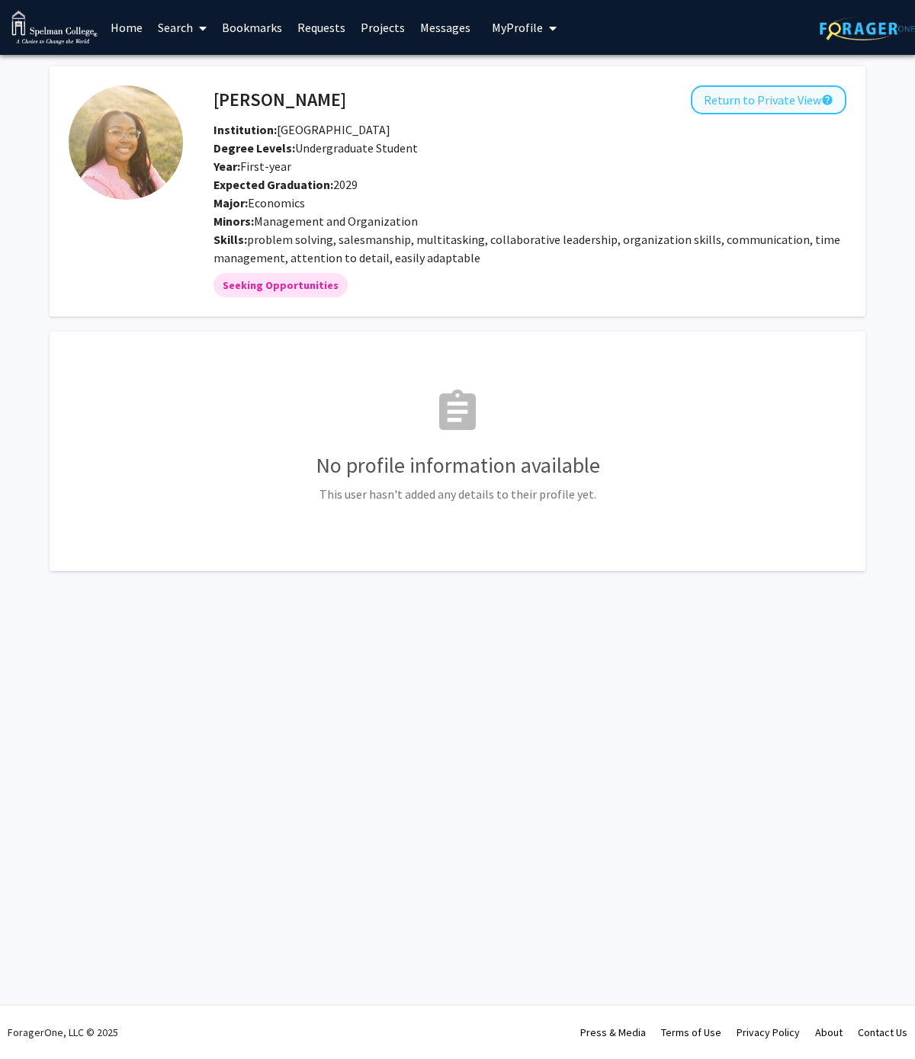
click at [769, 101] on button "Return to Private View help" at bounding box center [767, 99] width 155 height 29
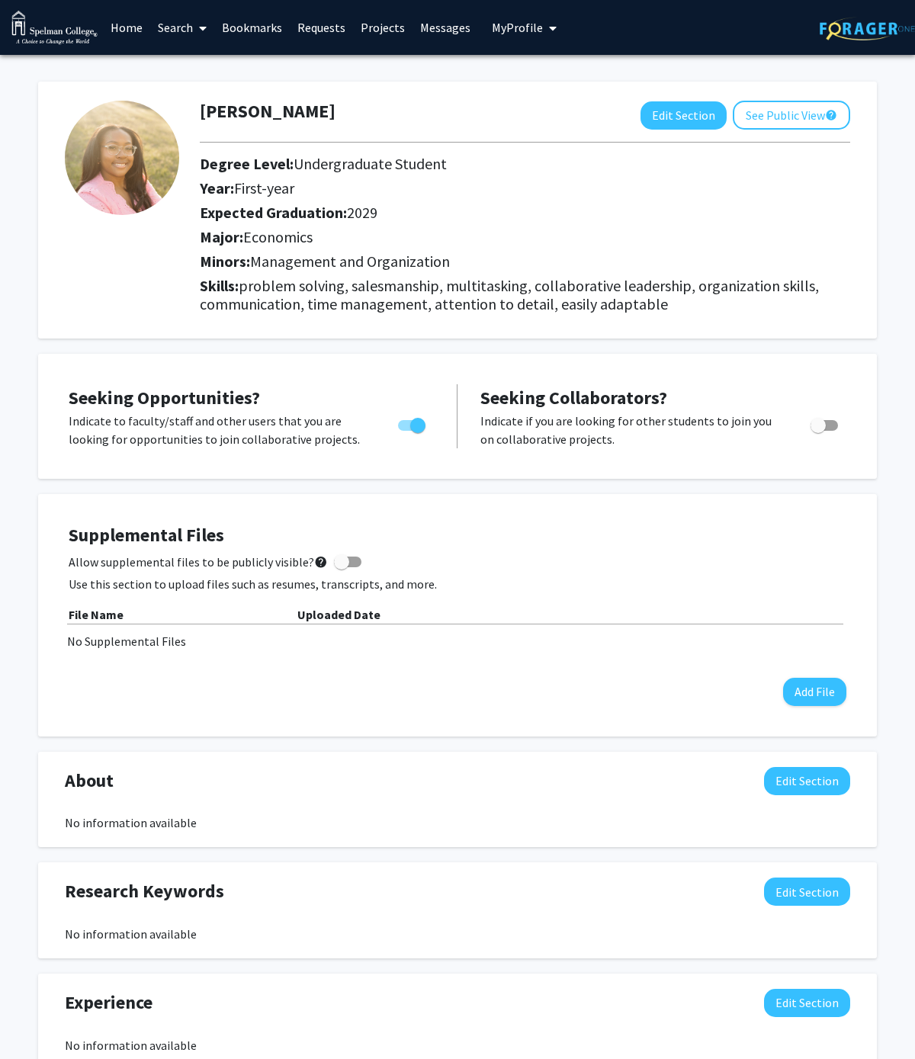
scroll to position [57, 0]
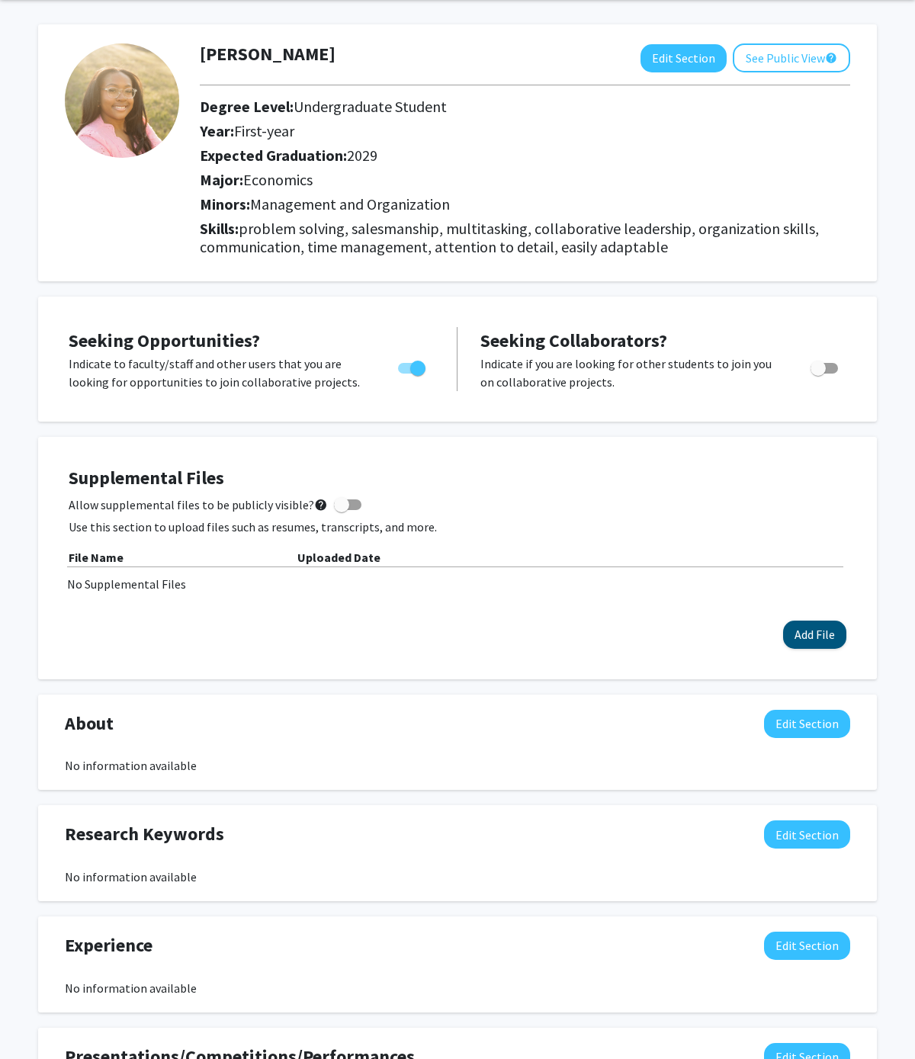
click at [799, 630] on button "Add File" at bounding box center [814, 634] width 63 height 28
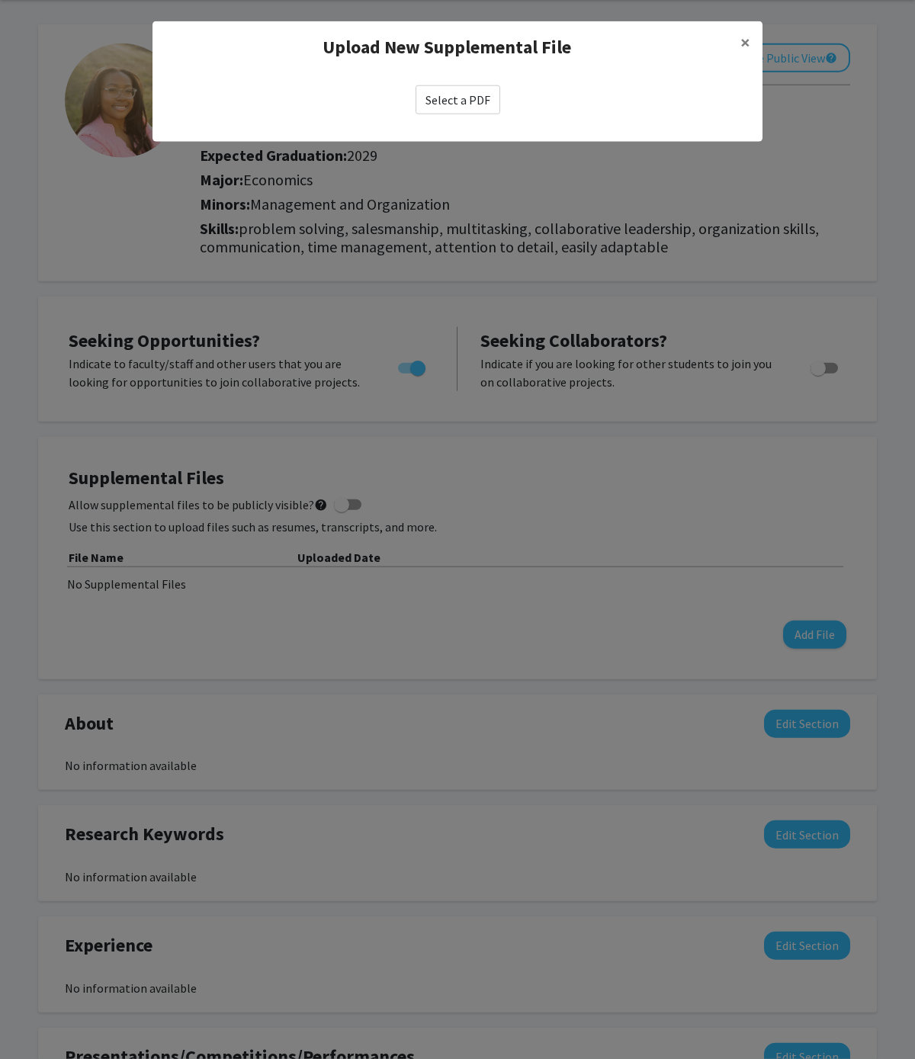
click at [442, 108] on label "Select a PDF" at bounding box center [457, 99] width 85 height 29
click at [0, 0] on input "Select a PDF" at bounding box center [0, 0] width 0 height 0
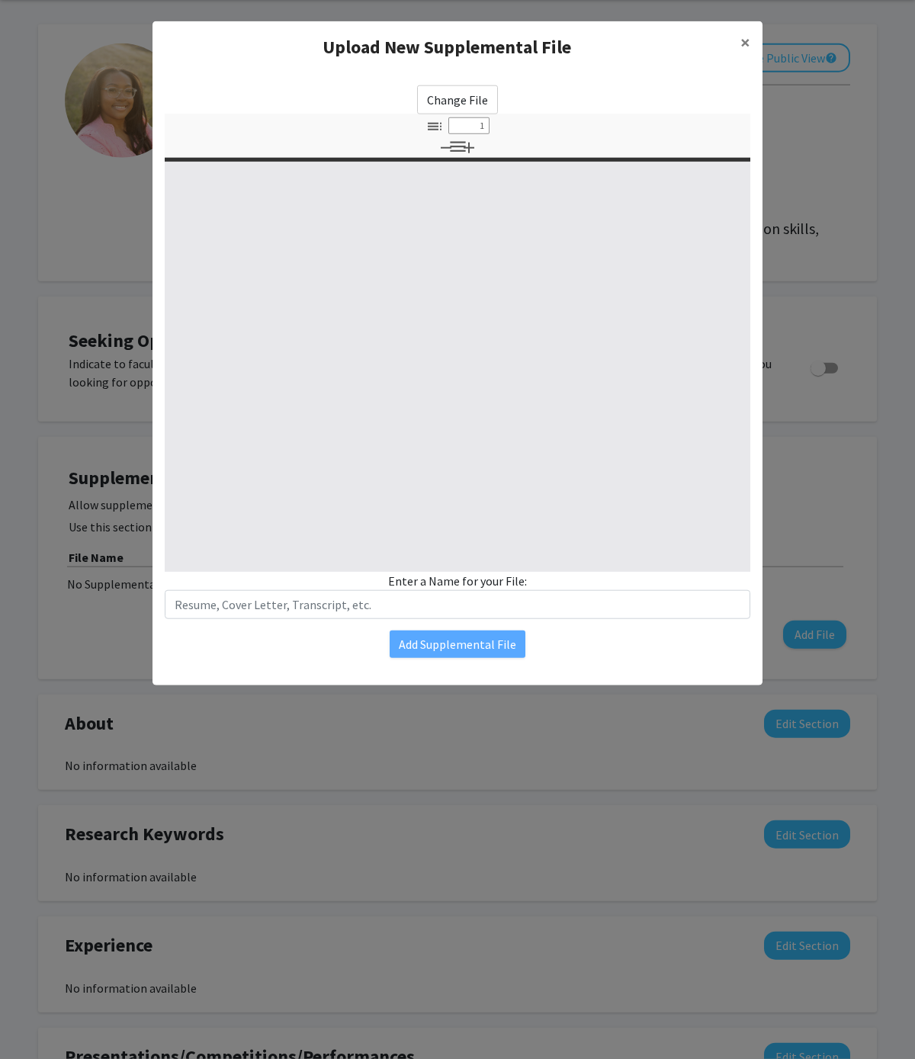
select select "custom"
type input "0"
select select "custom"
type input "1"
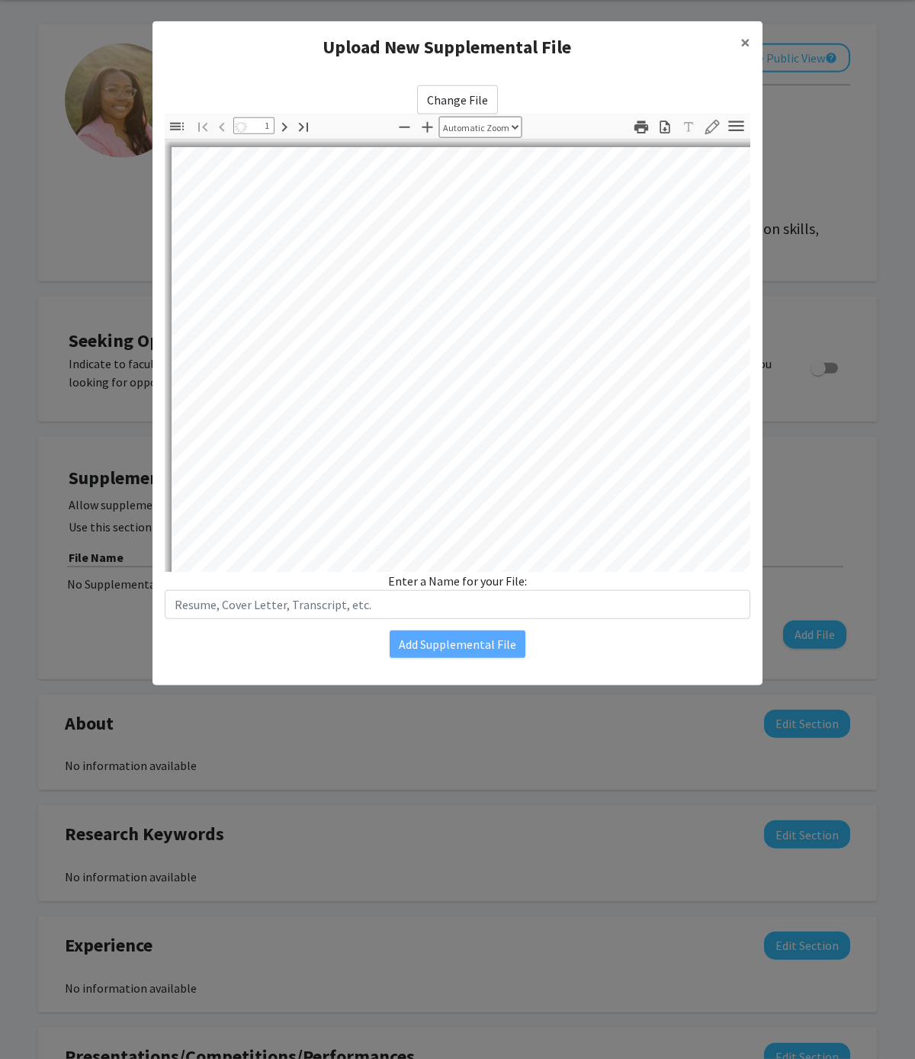
select select "auto"
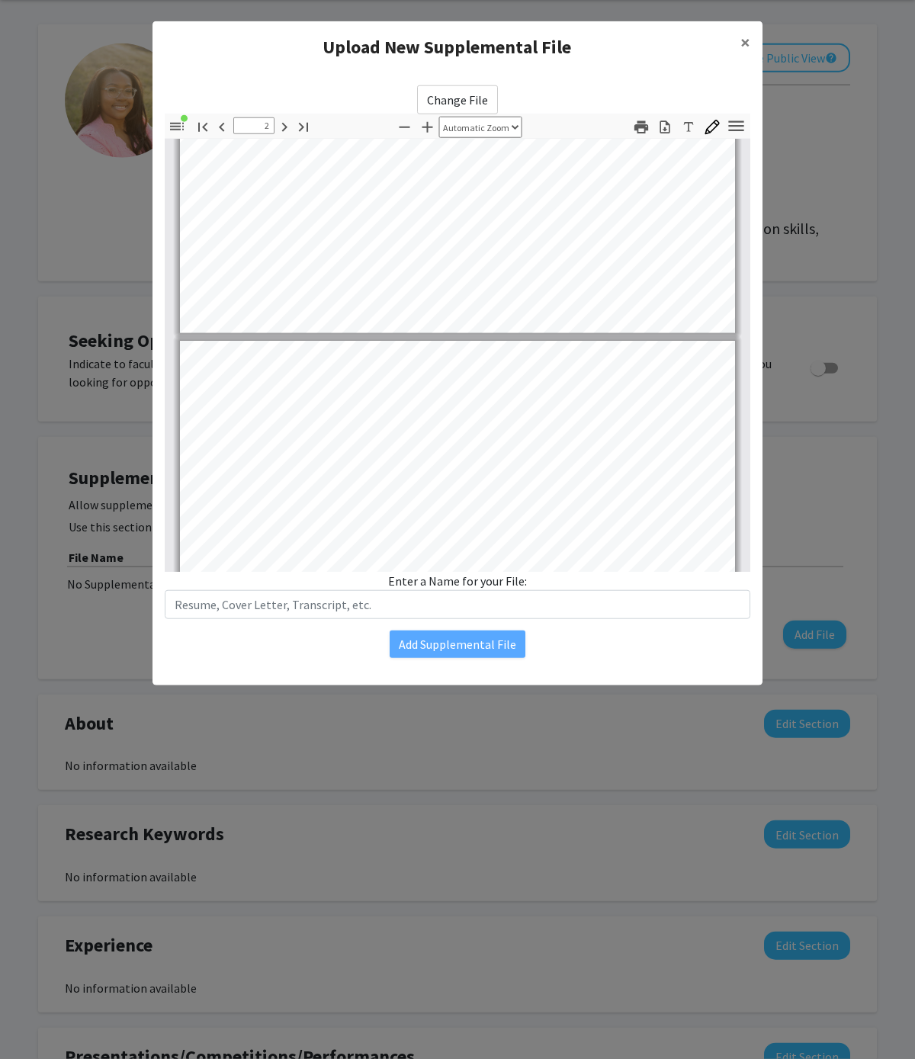
type input "3"
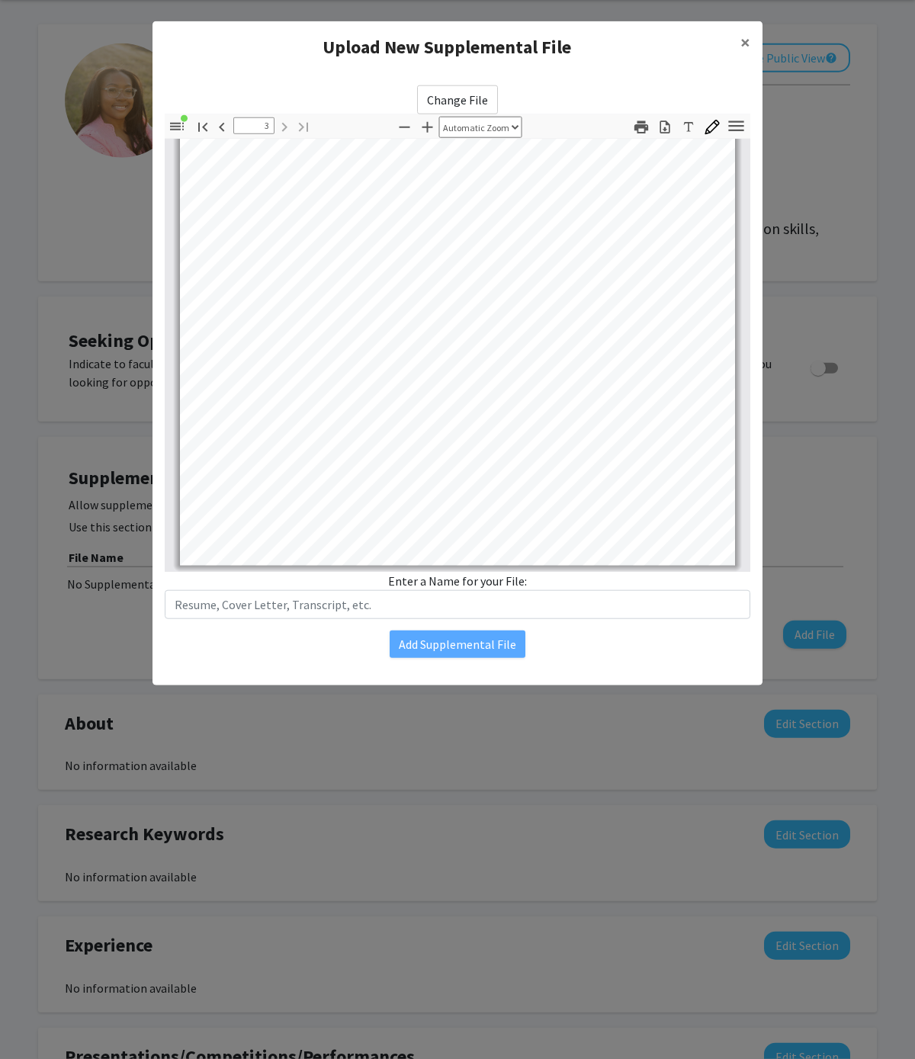
scroll to position [1753, 0]
click at [473, 613] on input "text" at bounding box center [457, 604] width 585 height 29
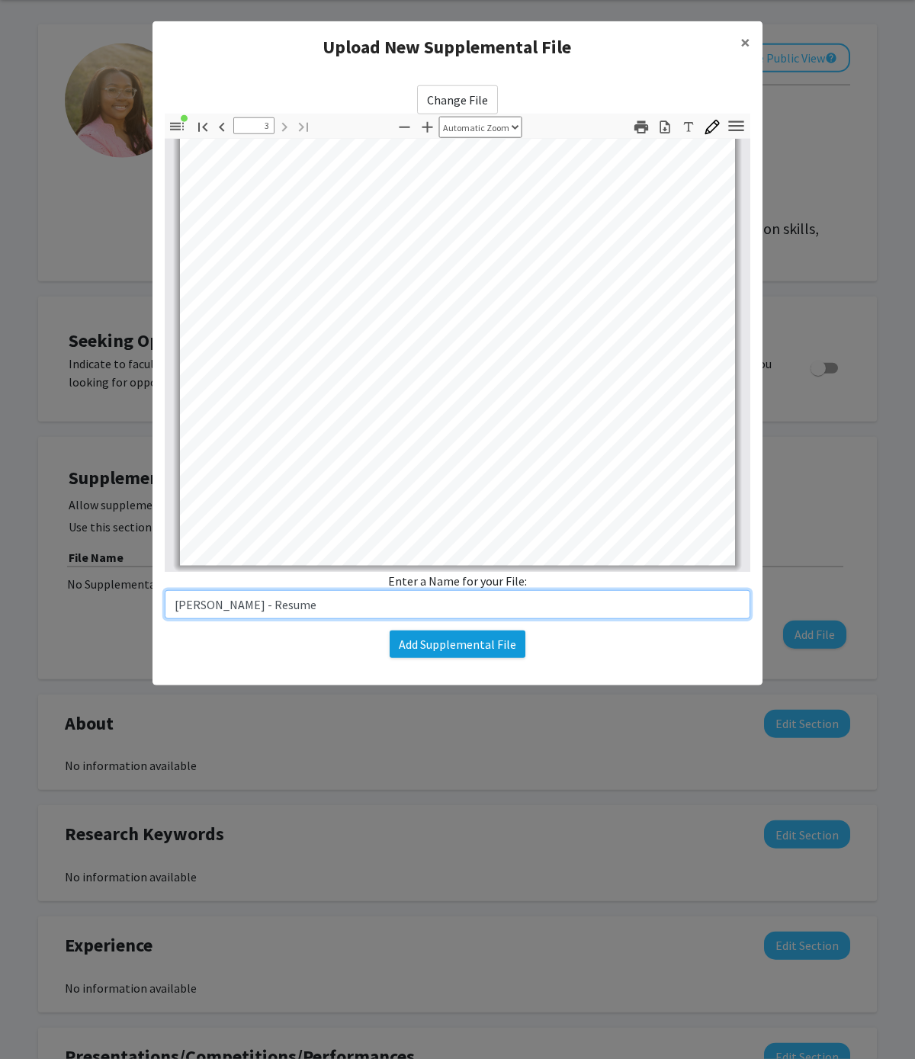
type input "Skyler James - Resume"
click at [428, 636] on button "Add Supplemental File" at bounding box center [457, 643] width 136 height 27
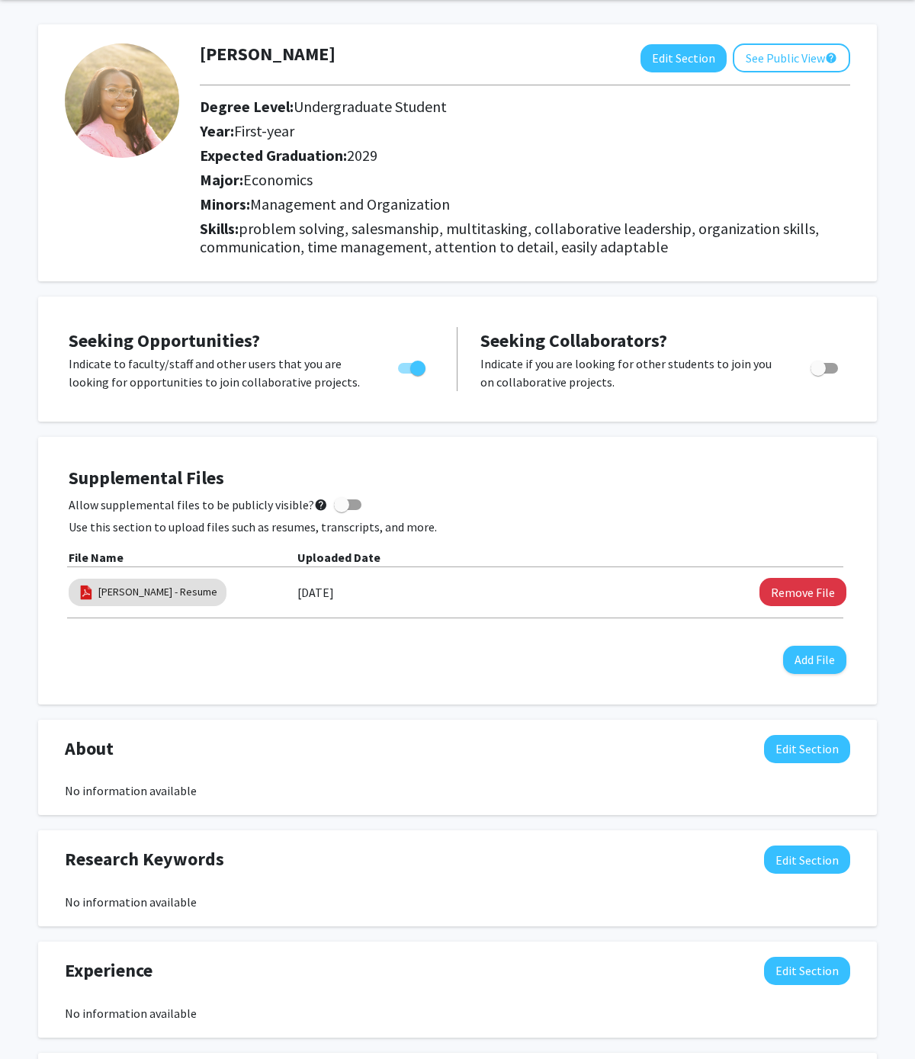
click at [786, 728] on div "About Edit Section No information available You may write a maximum of 1,000 wo…" at bounding box center [457, 767] width 838 height 96
click at [786, 742] on button "Edit Section" at bounding box center [807, 749] width 86 height 28
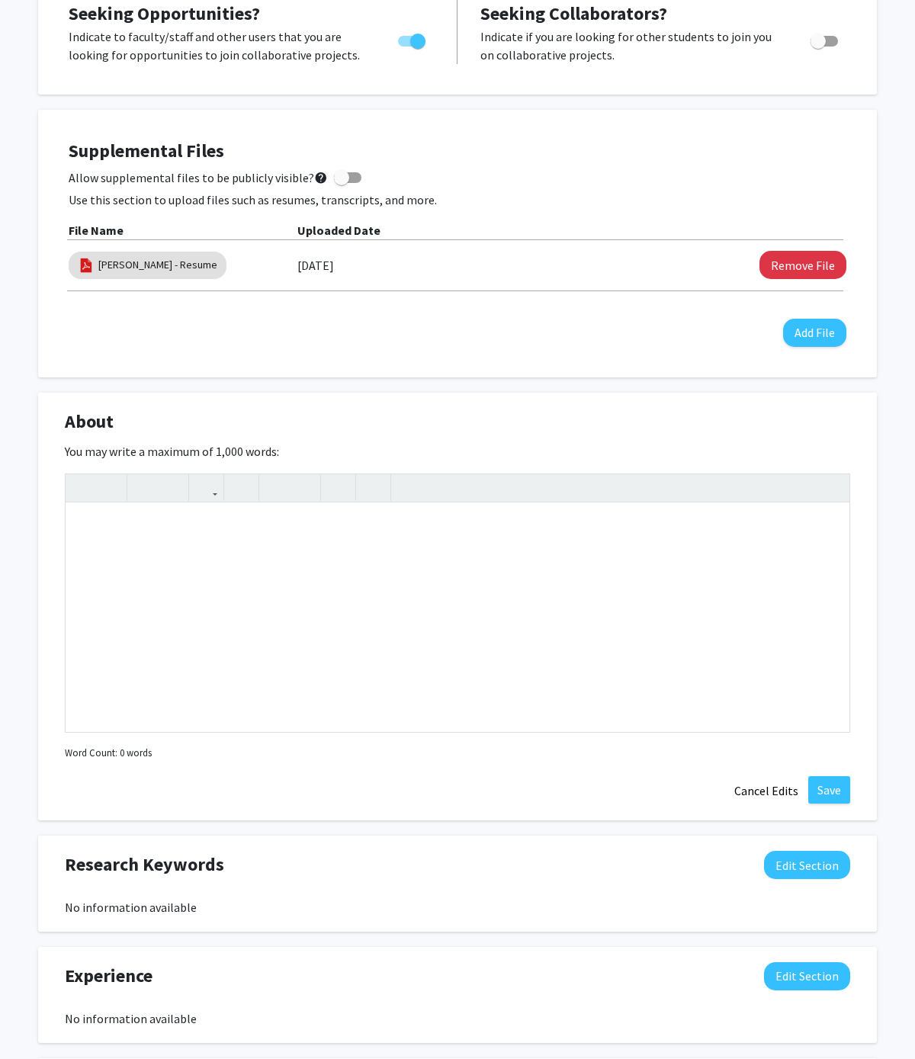
scroll to position [382, 0]
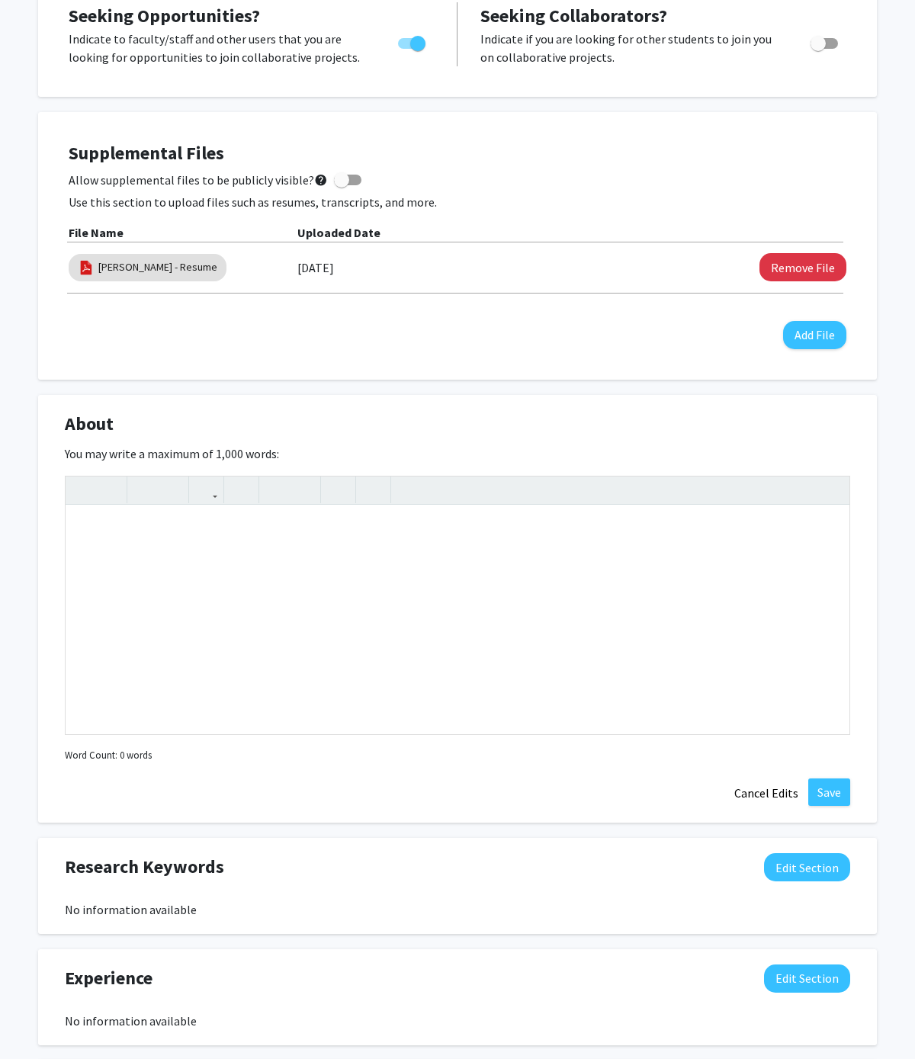
click at [790, 463] on div "You may write a maximum of 1,000 words: Insert link Remove link Word Count: 0 w…" at bounding box center [457, 605] width 785 height 322
click at [466, 507] on div "Note to users with screen readers: Please deactivate our accessibility plugin f…" at bounding box center [457, 619] width 783 height 229
paste div "Note to users with screen readers: Please deactivate our accessibility plugin f…"
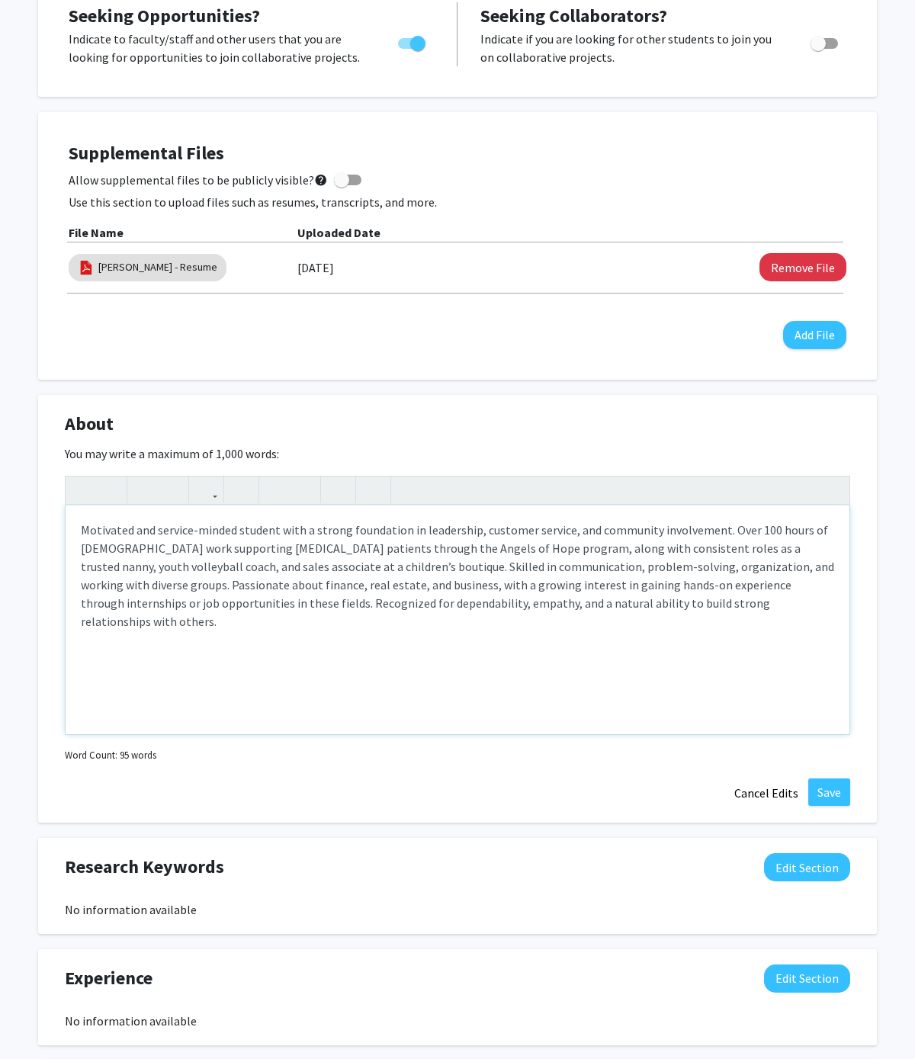
type textarea "<p>Motivated and service-minded student with a strong foundation in leadership,…"
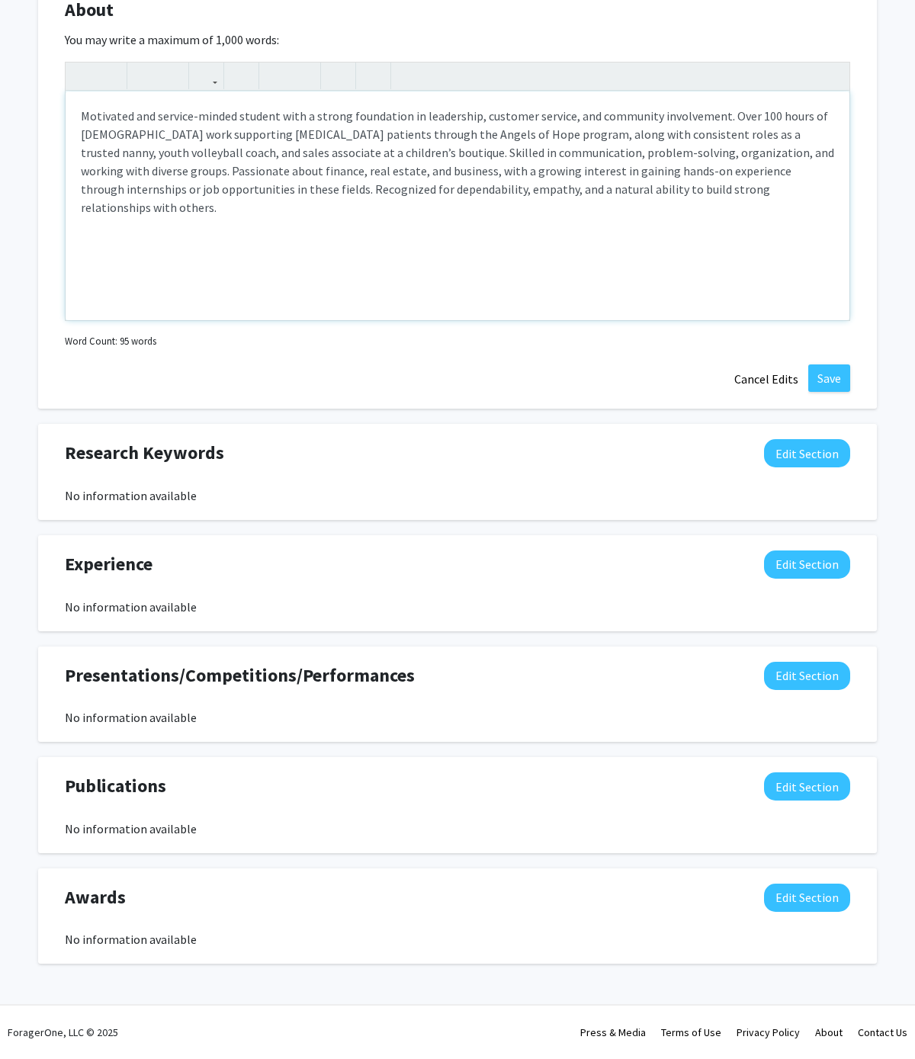
type textarea "<p>Motivated and service-minded student with a strong foundation in leadership,…"
click at [831, 374] on button "Save" at bounding box center [829, 377] width 42 height 27
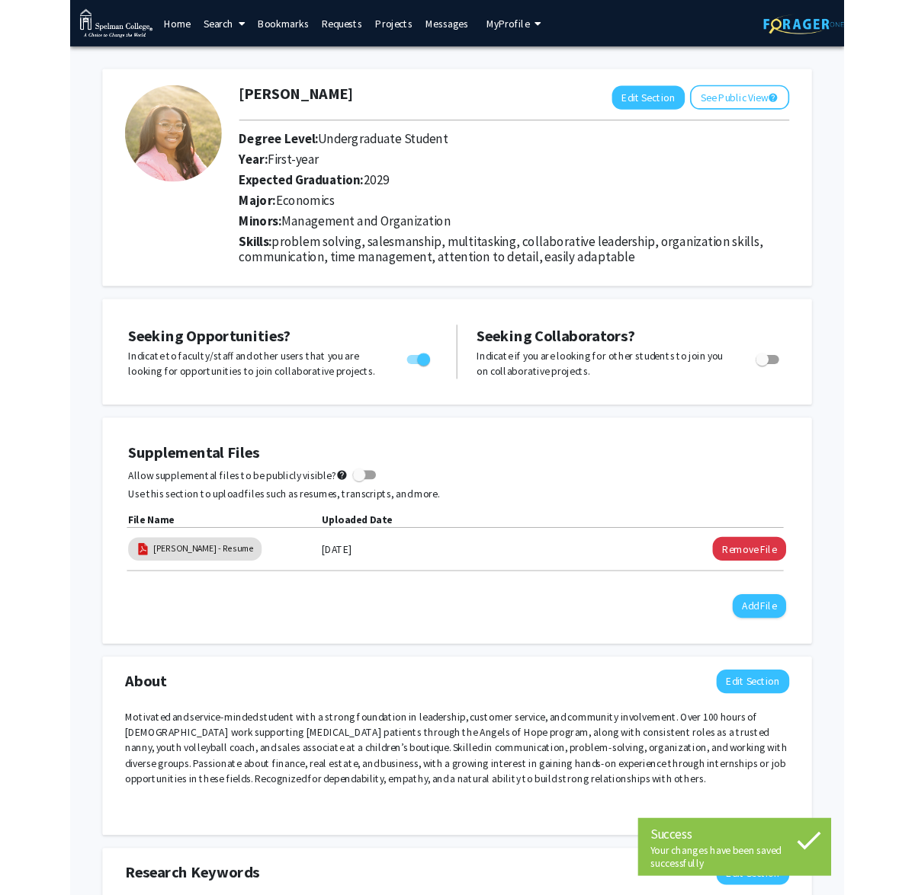
scroll to position [0, 0]
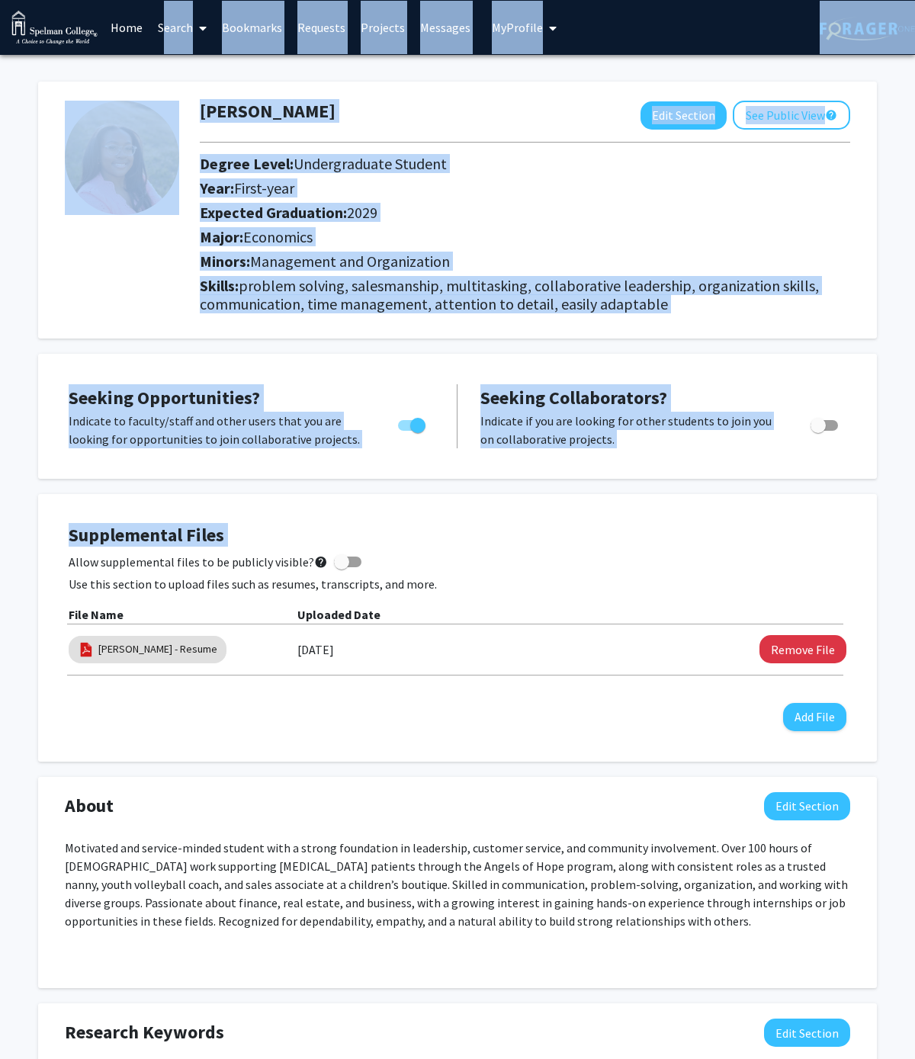
drag, startPoint x: 455, startPoint y: 571, endPoint x: 351, endPoint y: -27, distance: 607.3
click at [351, 0] on html "Skip navigation Home Search Bookmarks Requests Projects Messages My Profile Sky…" at bounding box center [457, 529] width 915 height 1059
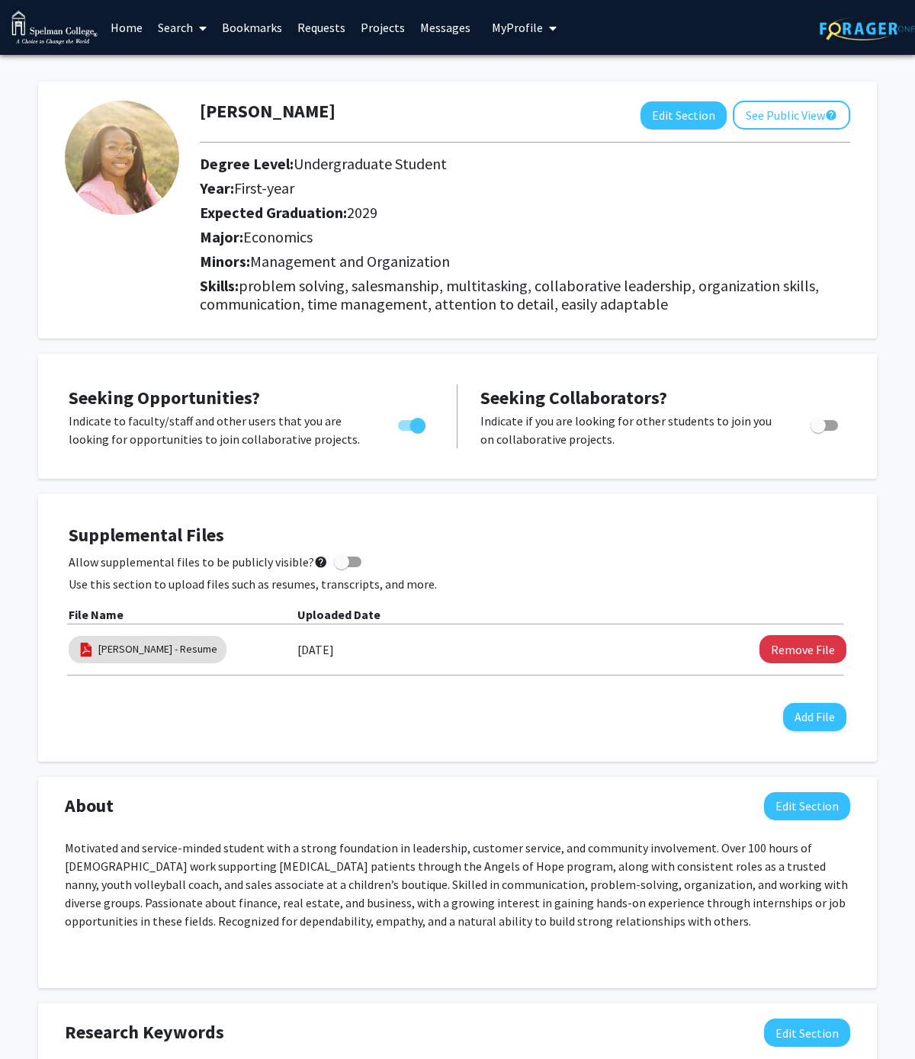
click at [515, 783] on div "About Edit Section Motivated and service-minded student with a strong foundatio…" at bounding box center [457, 883] width 838 height 212
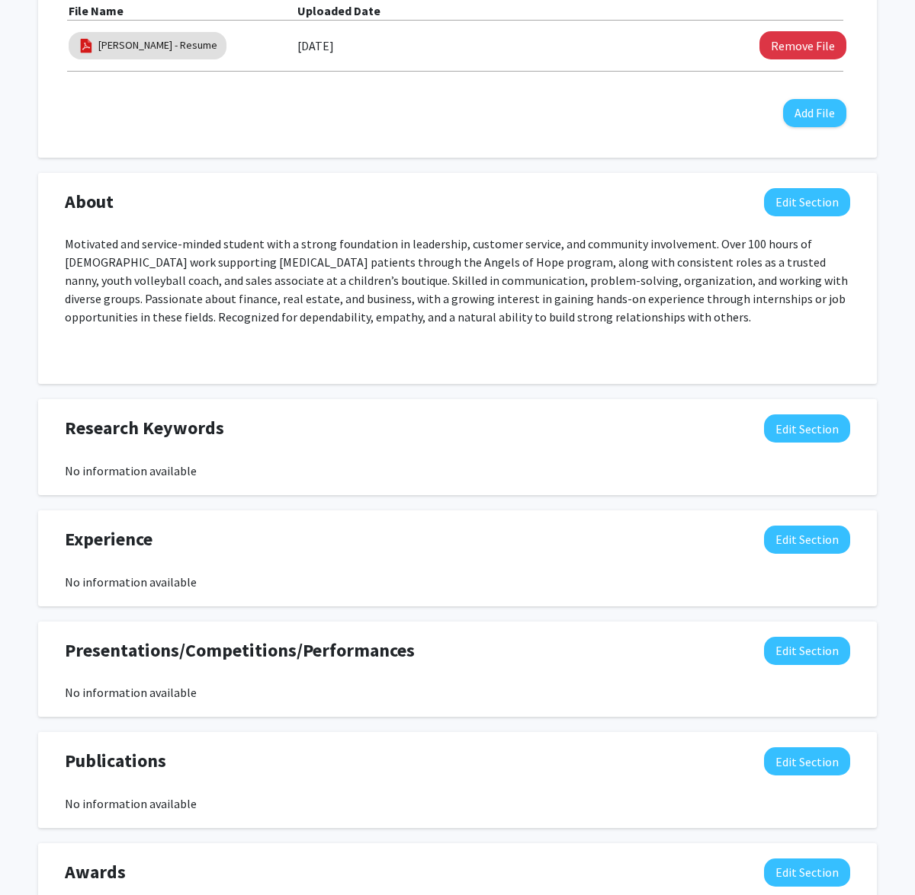
scroll to position [604, 0]
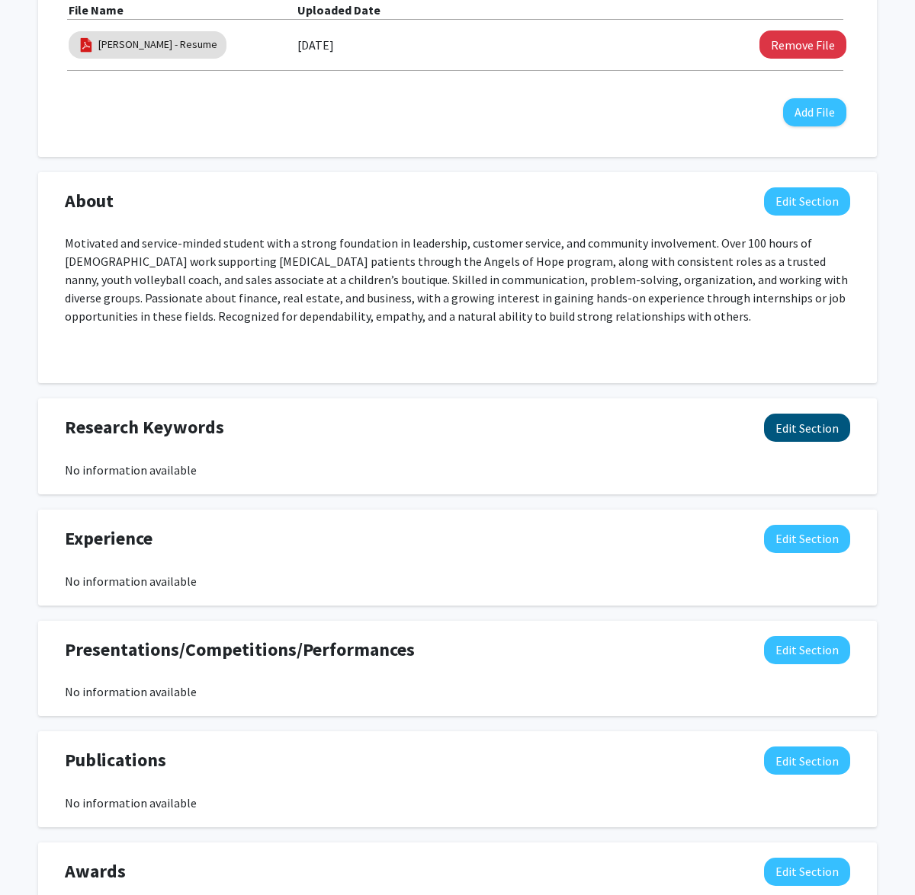
click at [809, 440] on button "Edit Section" at bounding box center [807, 428] width 86 height 28
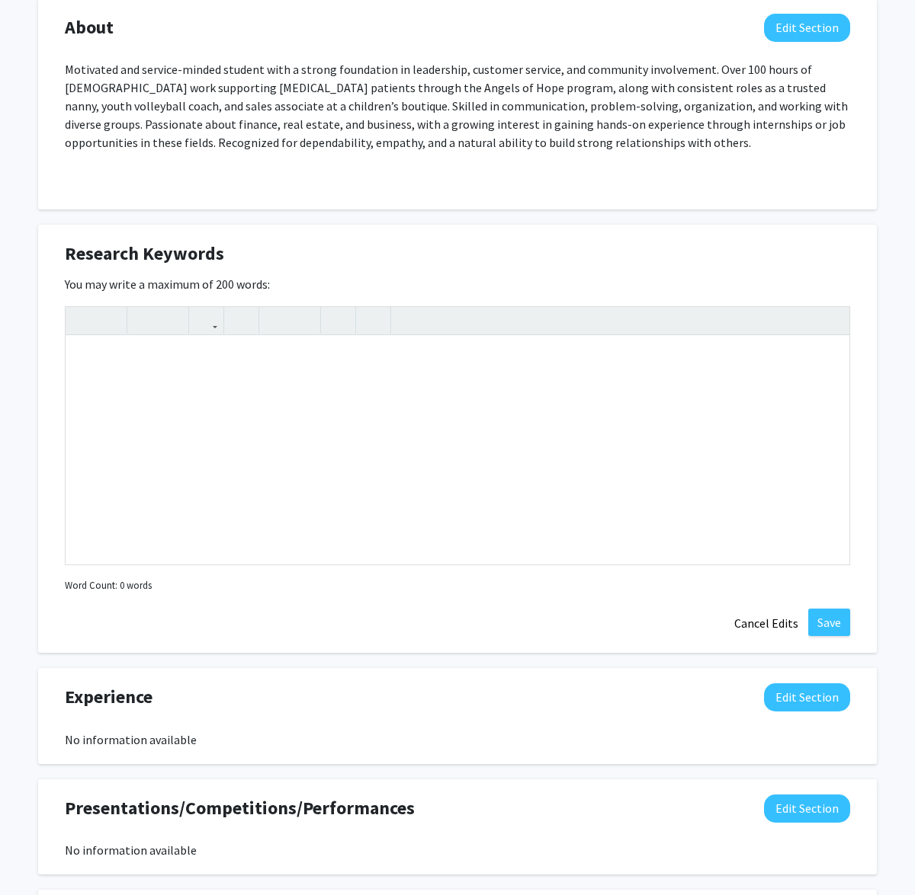
scroll to position [798, 0]
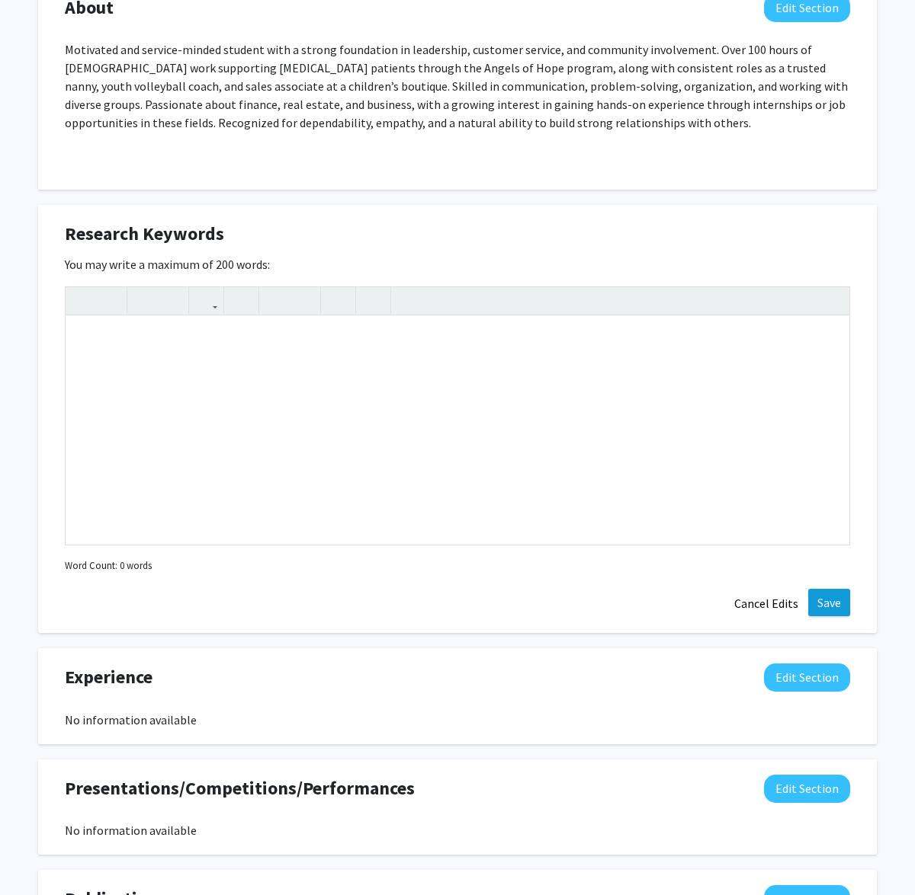
click at [834, 604] on button "Save" at bounding box center [829, 602] width 42 height 27
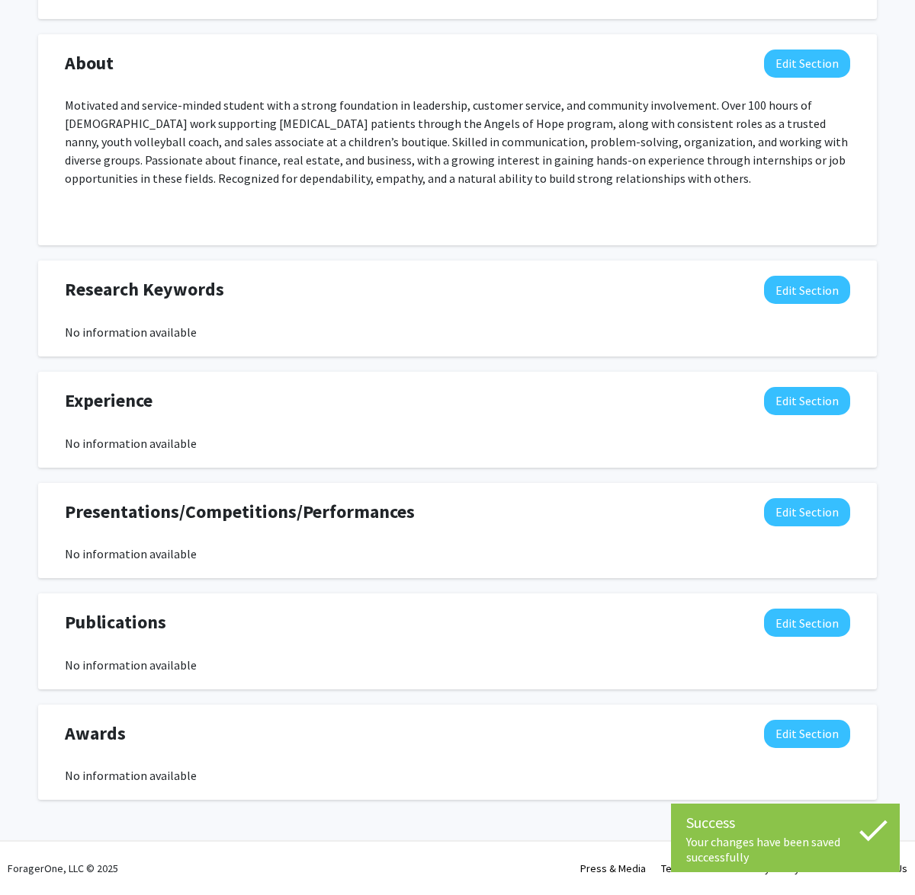
scroll to position [743, 0]
click at [866, 398] on div "Experience Edit Section No information available You may write a maximum of 750…" at bounding box center [457, 420] width 838 height 96
click at [809, 398] on button "Edit Section" at bounding box center [807, 401] width 86 height 28
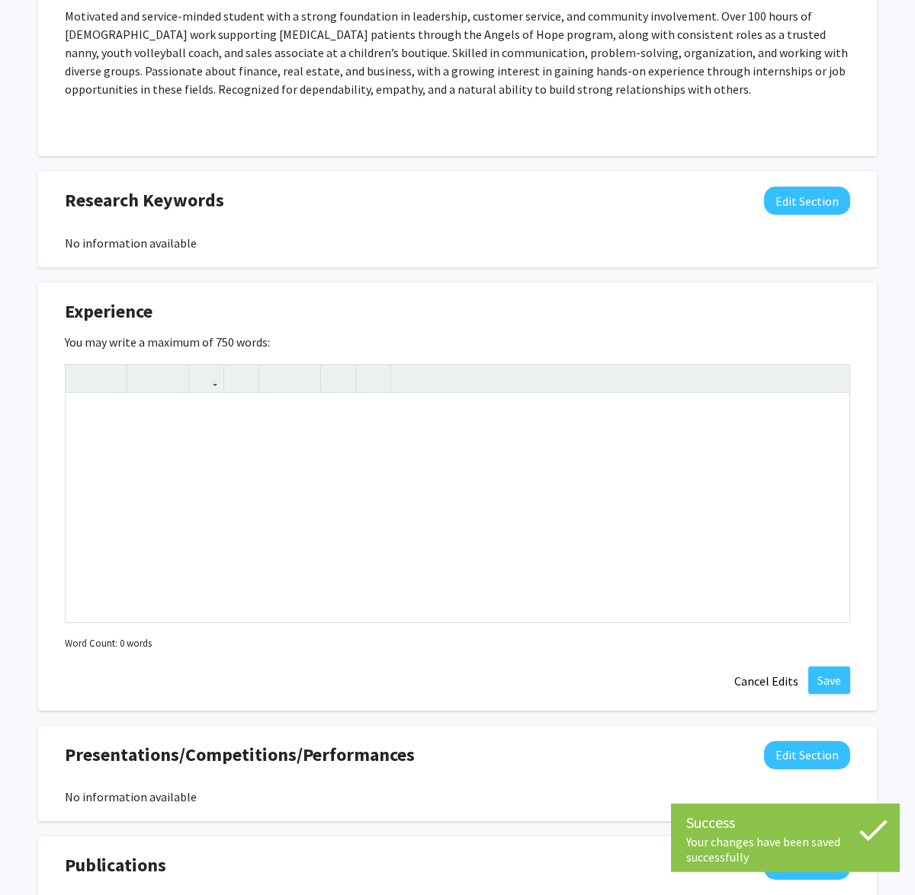
scroll to position [873, 0]
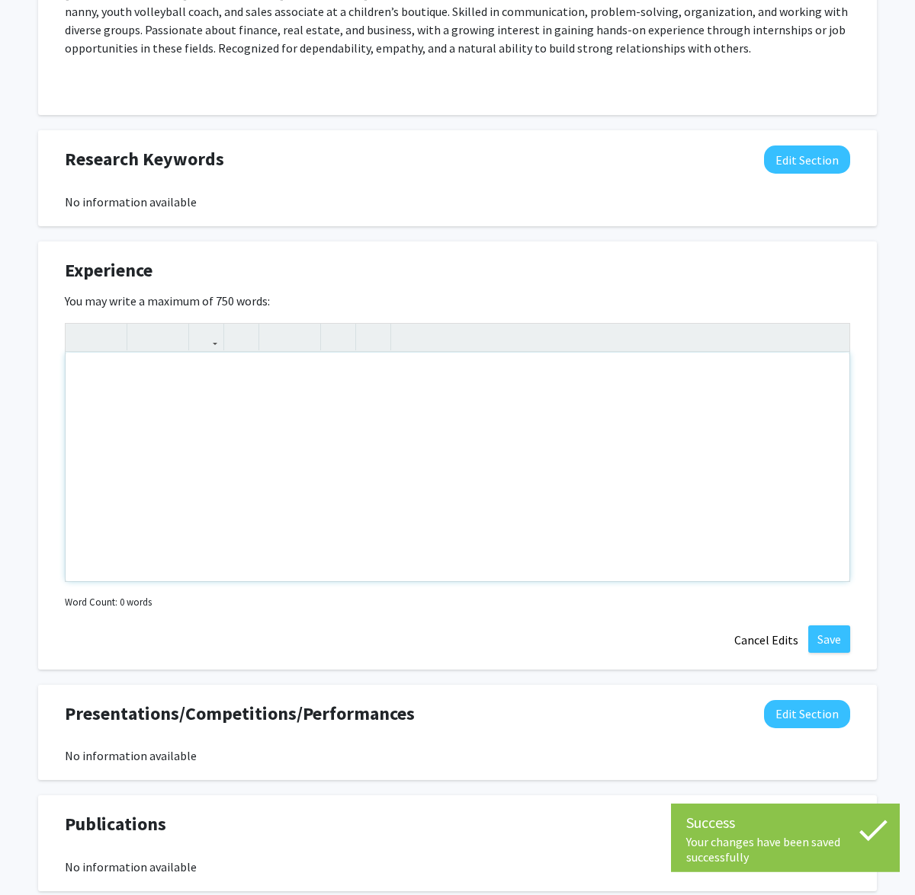
click at [354, 440] on div "Note to users with screen readers: Please deactivate our accessibility plugin f…" at bounding box center [457, 467] width 783 height 229
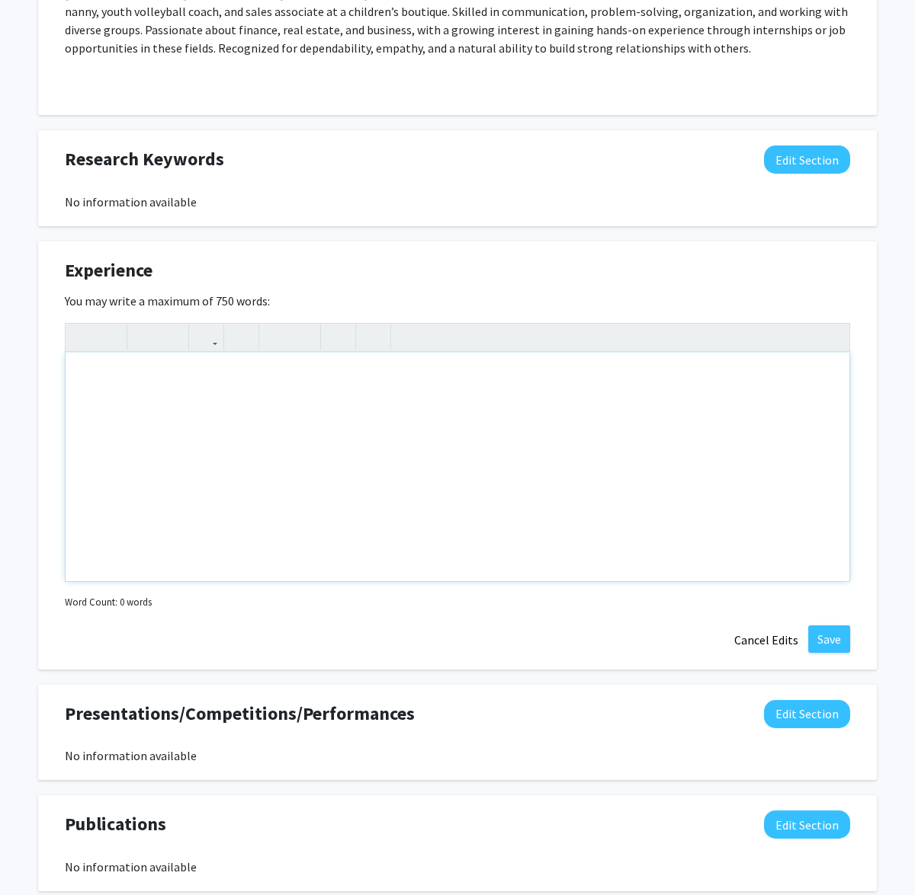
click at [341, 514] on div "Note to users with screen readers: Please deactivate our accessibility plugin f…" at bounding box center [457, 467] width 783 height 229
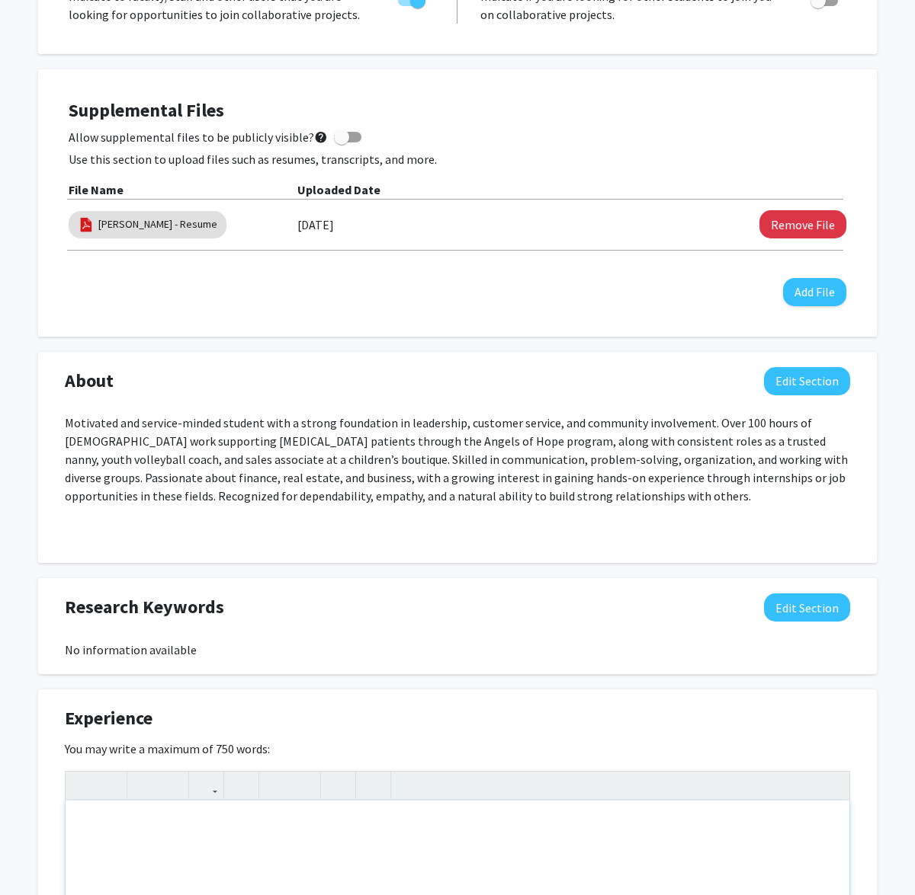
scroll to position [521, 0]
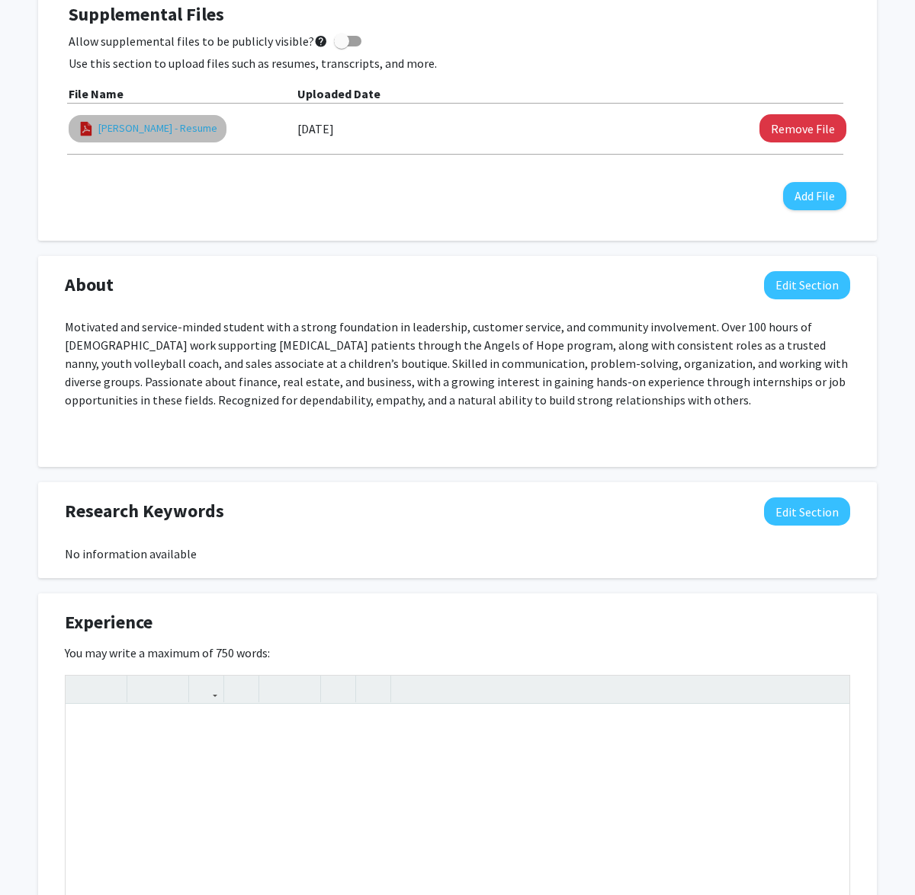
click at [174, 124] on link "Skyler James - Resume" at bounding box center [157, 128] width 119 height 16
select select "custom"
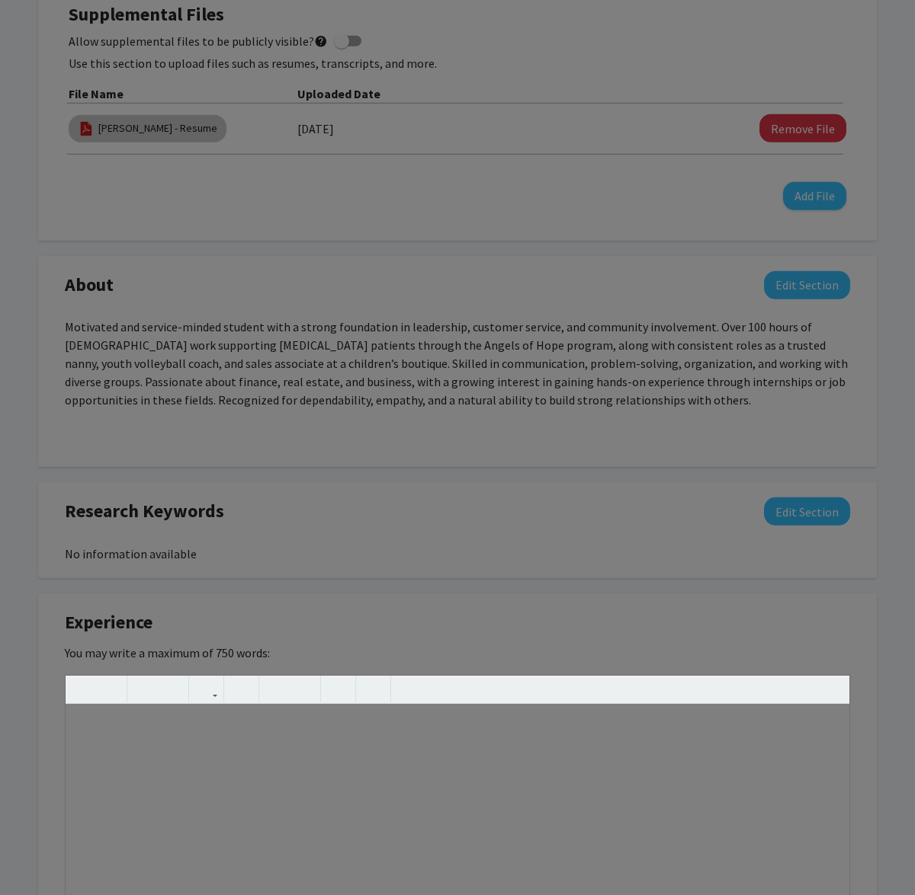
type input "0"
select select "custom"
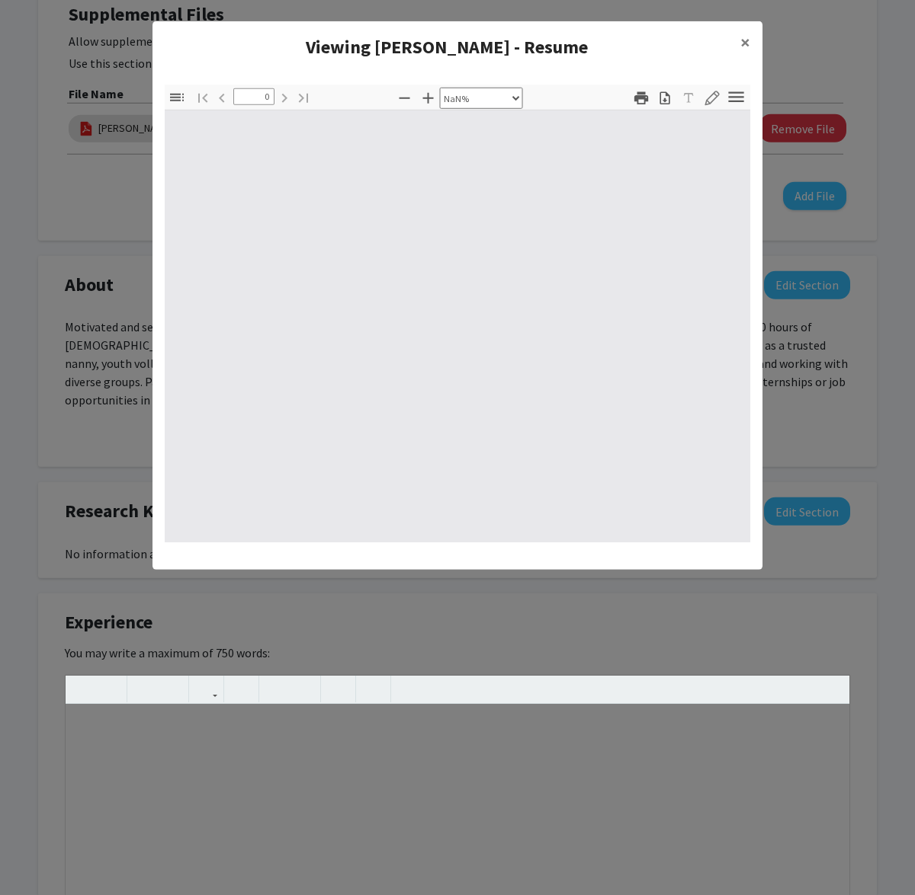
type input "1"
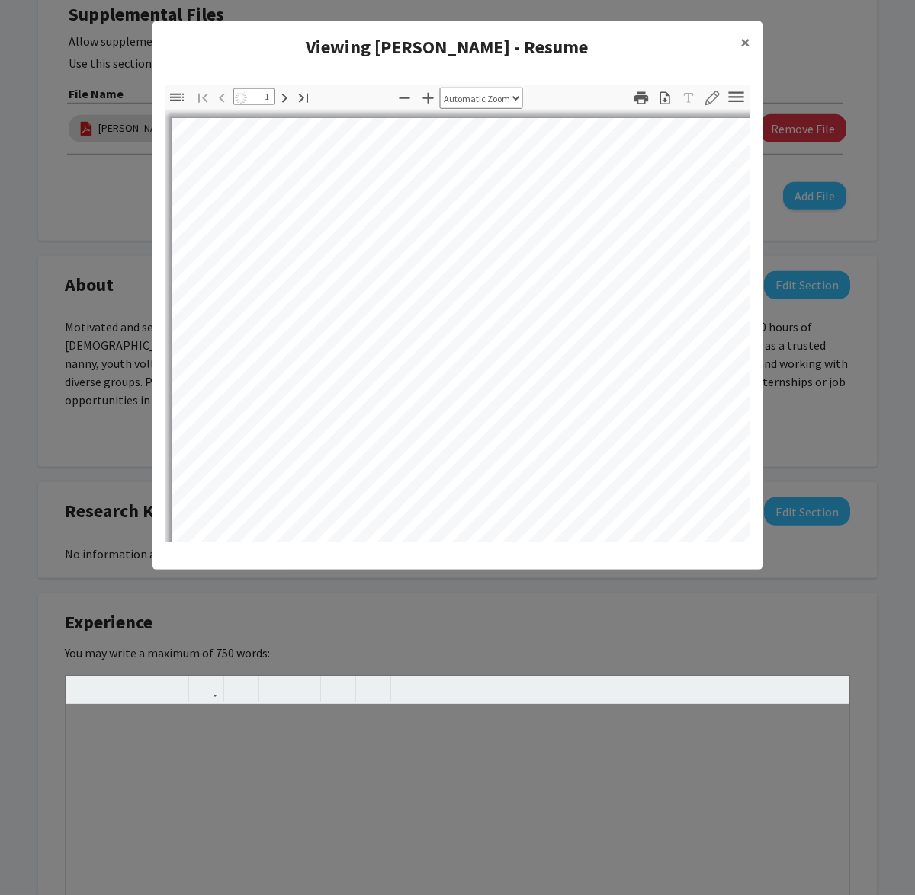
select select "auto"
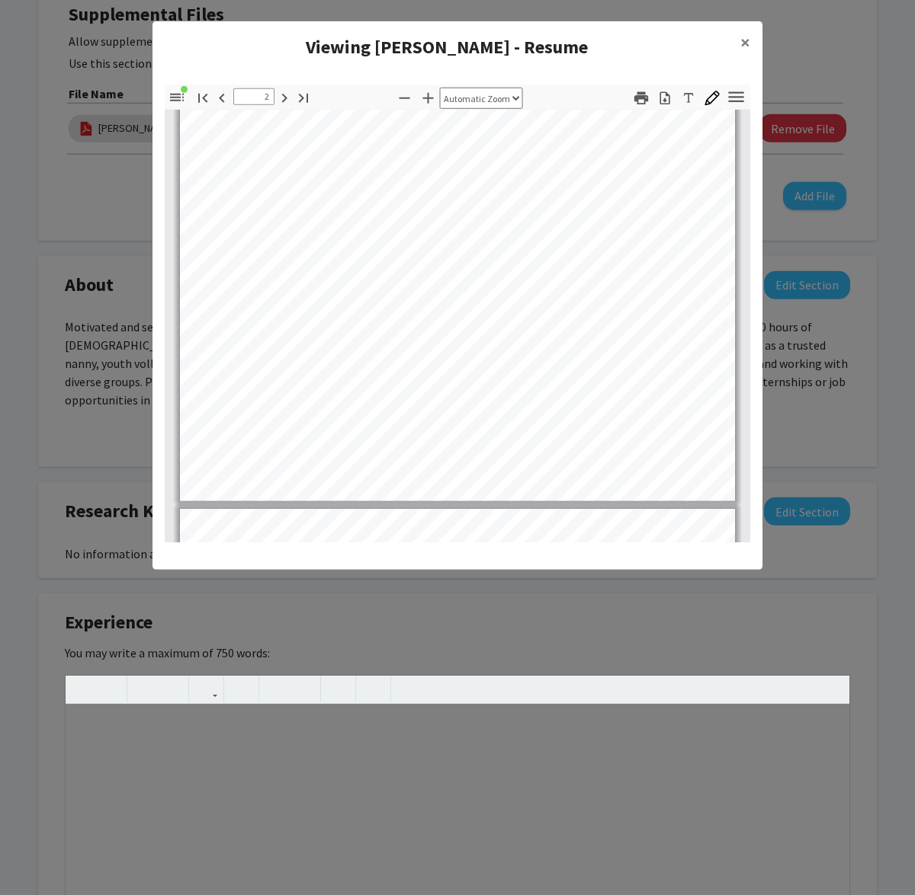
scroll to position [1064, 0]
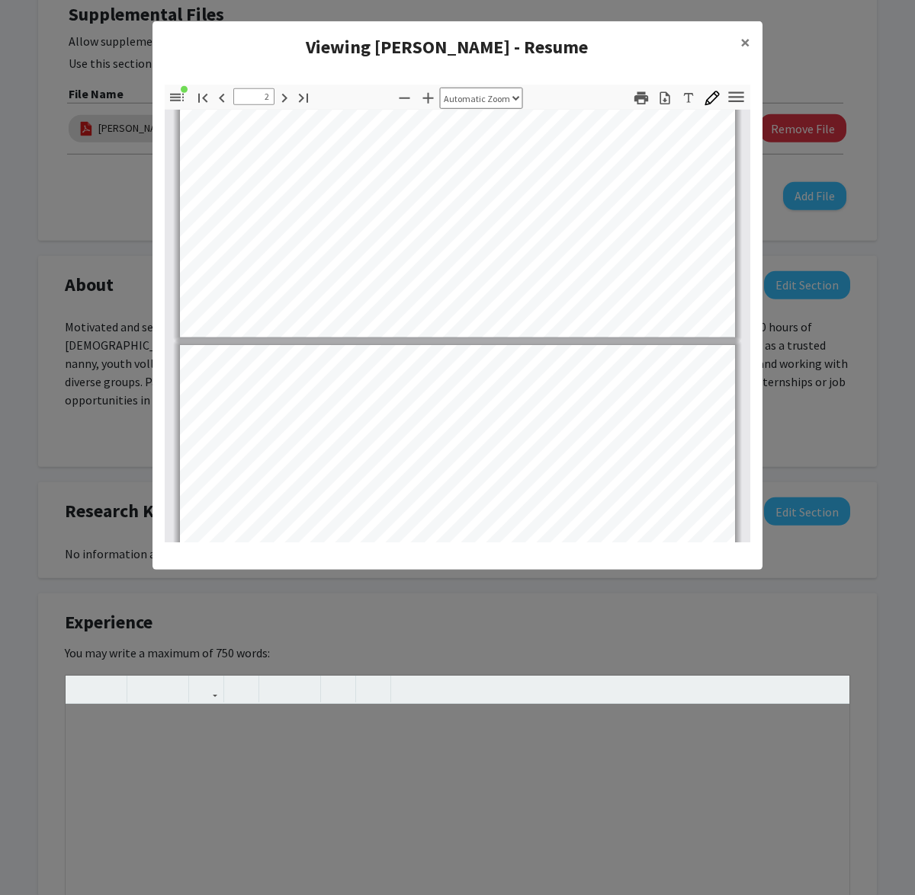
type input "3"
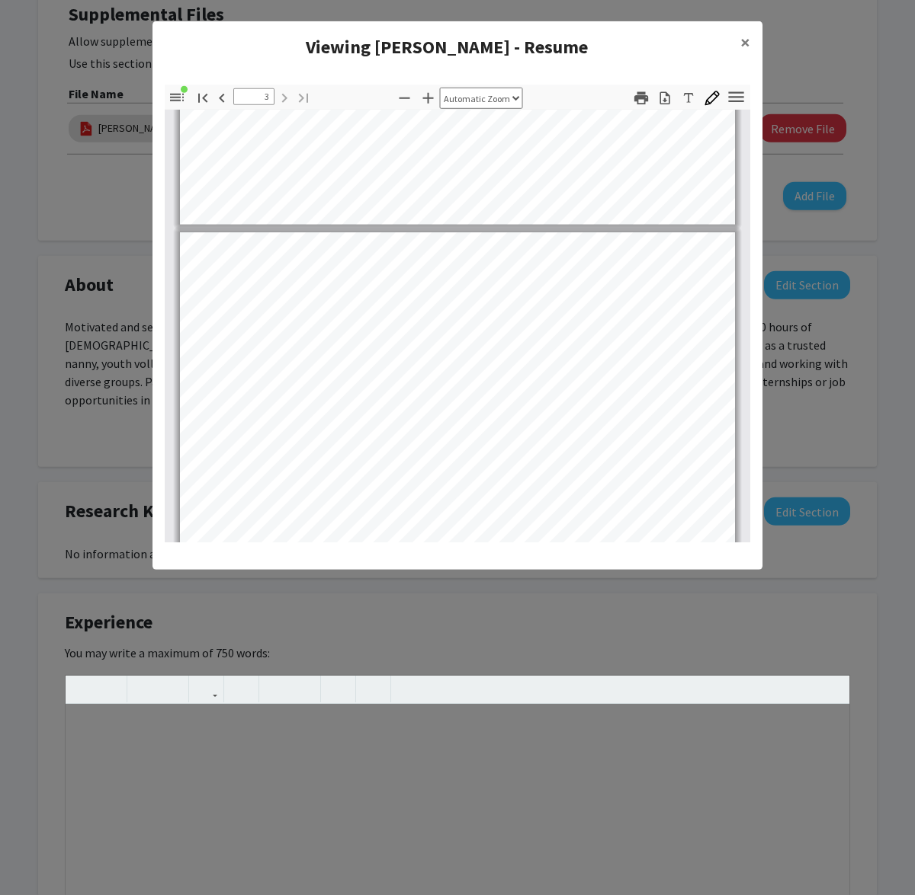
scroll to position [1334, 0]
